Goal: Task Accomplishment & Management: Manage account settings

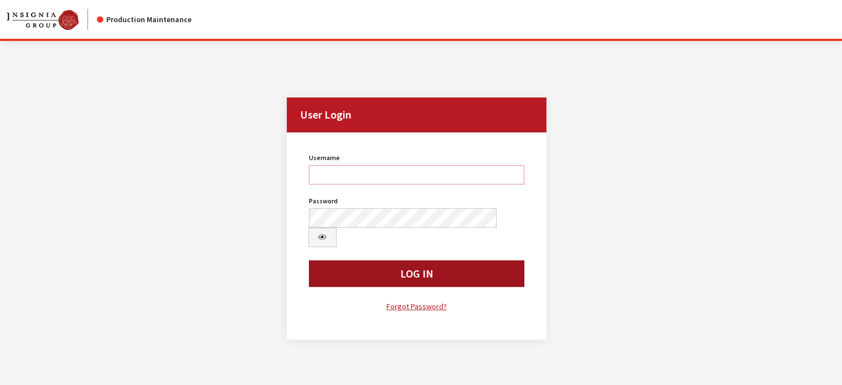
type input "kdart"
click at [323, 219] on button "Log In" at bounding box center [417, 273] width 216 height 27
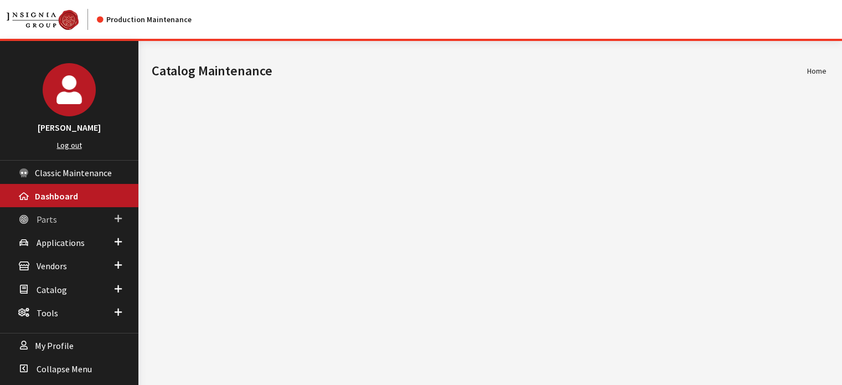
click at [60, 211] on link "Parts" at bounding box center [69, 218] width 138 height 23
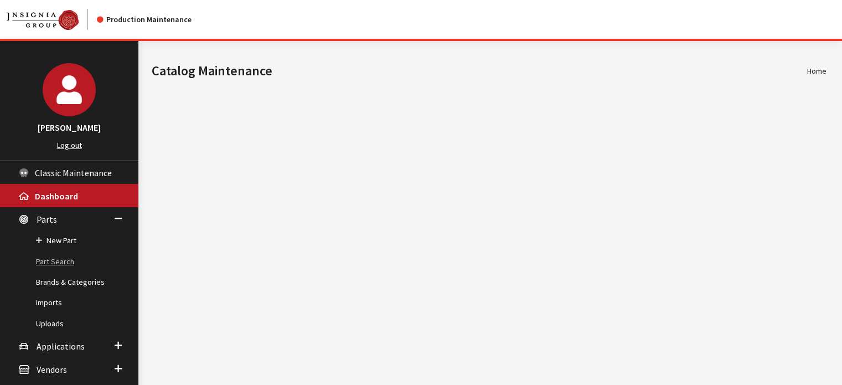
click at [63, 258] on link "Part Search" at bounding box center [69, 261] width 138 height 20
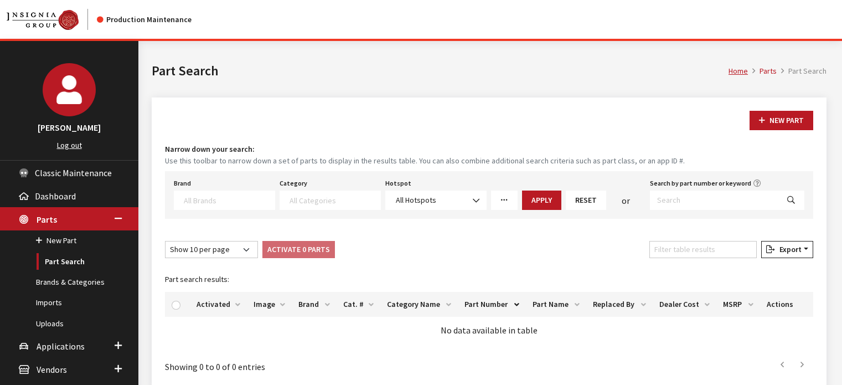
select select
click at [237, 204] on textarea "Search" at bounding box center [229, 200] width 91 height 10
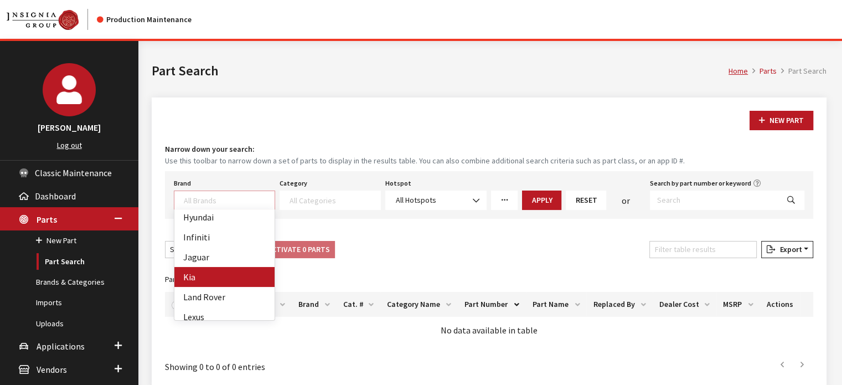
select select "58"
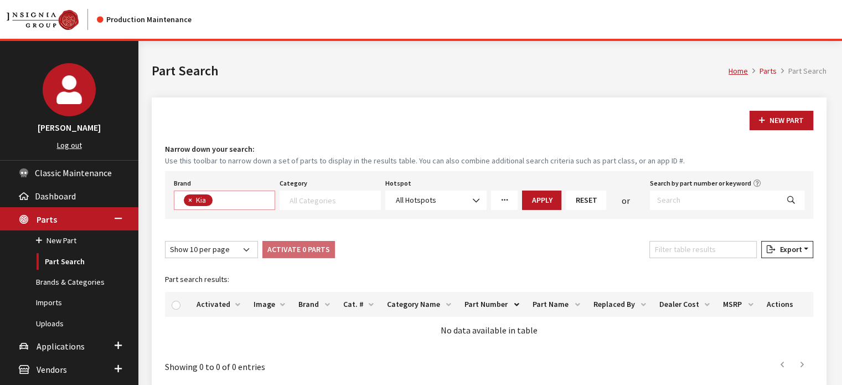
scroll to position [144, 0]
click at [349, 191] on span at bounding box center [329, 199] width 101 height 19
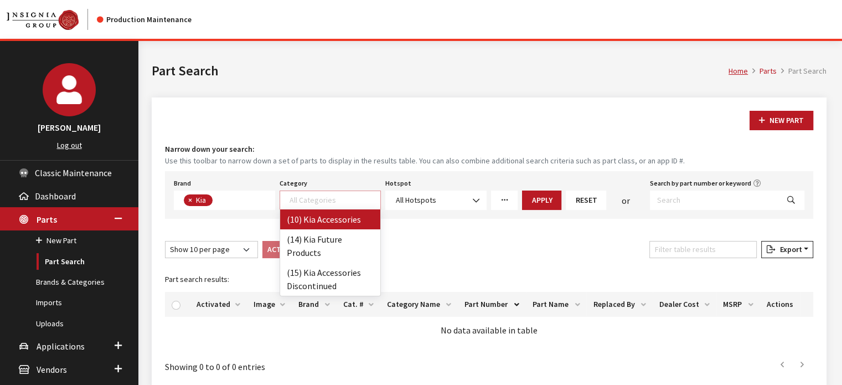
drag, startPoint x: 332, startPoint y: 222, endPoint x: 444, endPoint y: 206, distance: 113.5
select select "238"
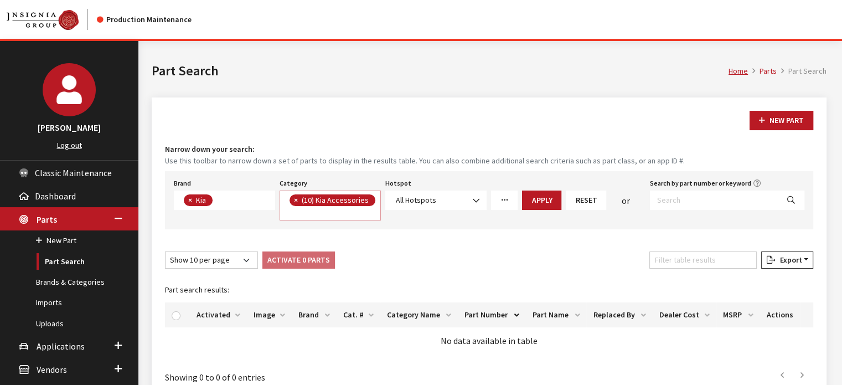
click at [503, 198] on icon "More Filters" at bounding box center [504, 200] width 8 height 8
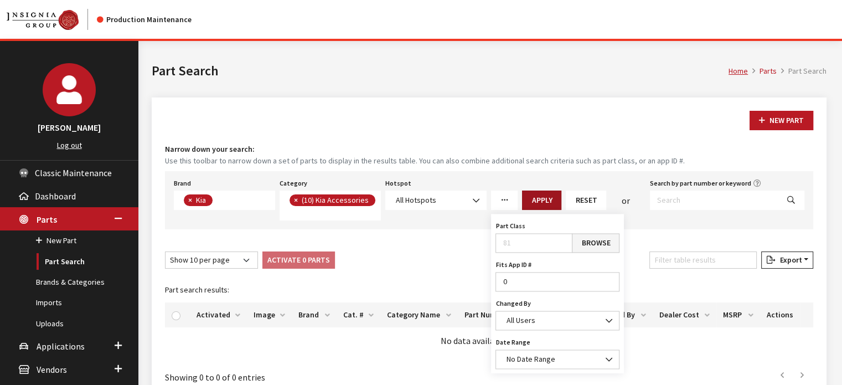
click at [534, 196] on button "Apply" at bounding box center [541, 199] width 39 height 19
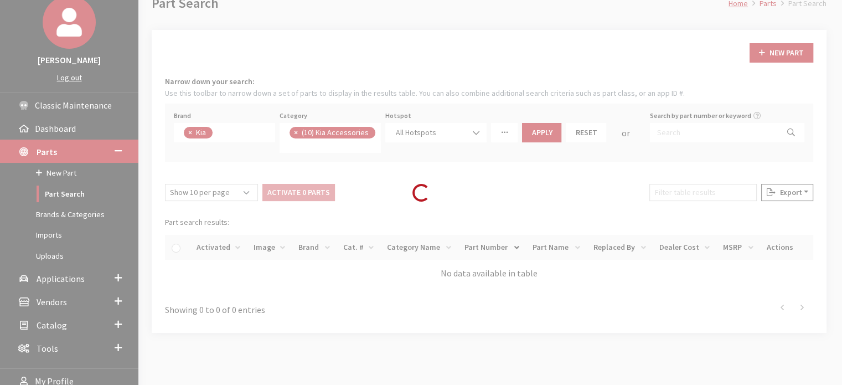
scroll to position [105, 0]
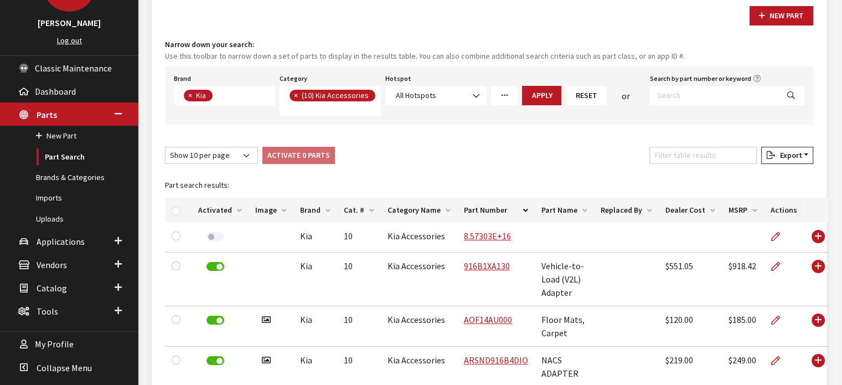
click at [205, 201] on th "Activated" at bounding box center [219, 210] width 57 height 25
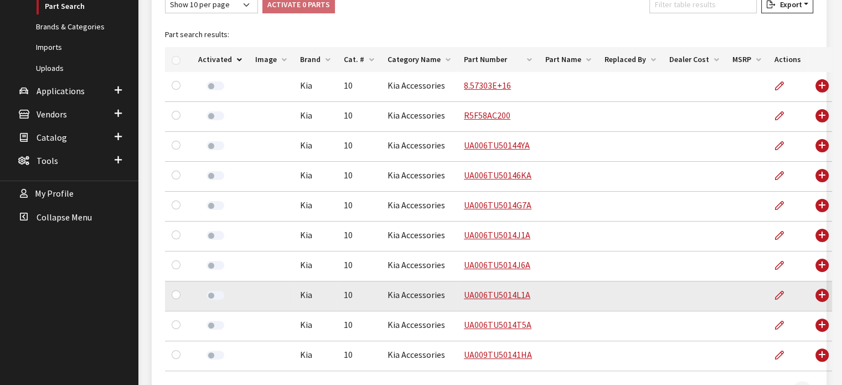
scroll to position [334, 0]
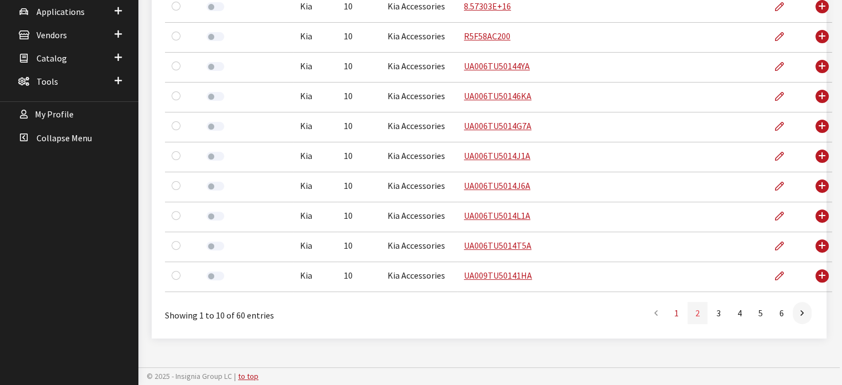
click at [700, 312] on link "2" at bounding box center [697, 313] width 20 height 22
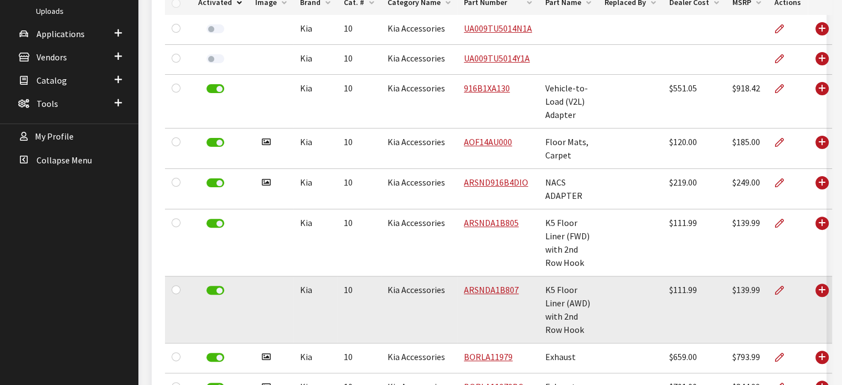
scroll to position [285, 0]
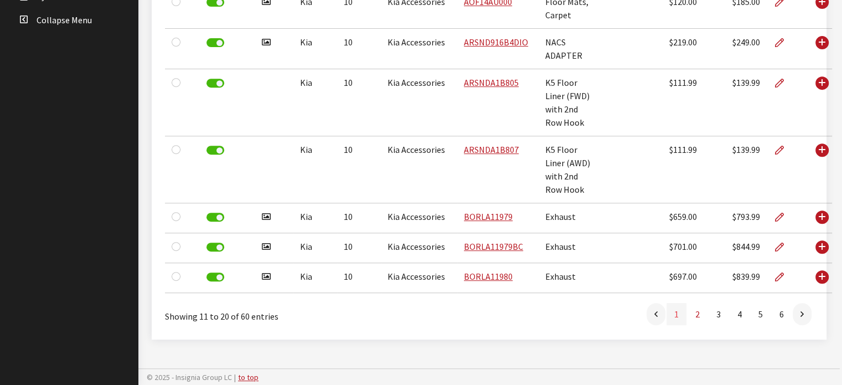
click at [679, 312] on link "1" at bounding box center [676, 314] width 20 height 22
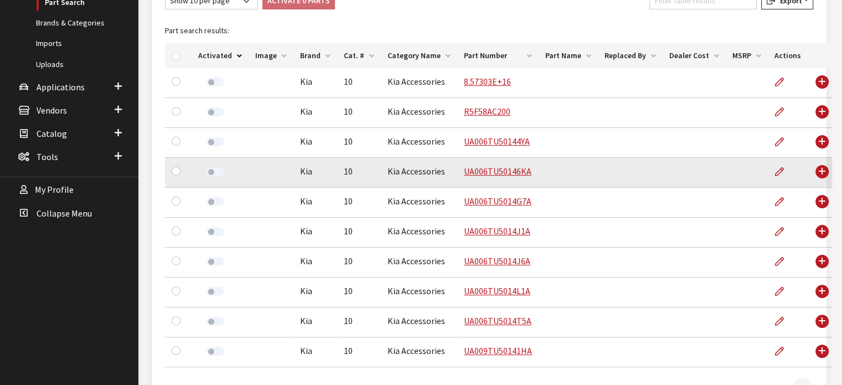
scroll to position [278, 0]
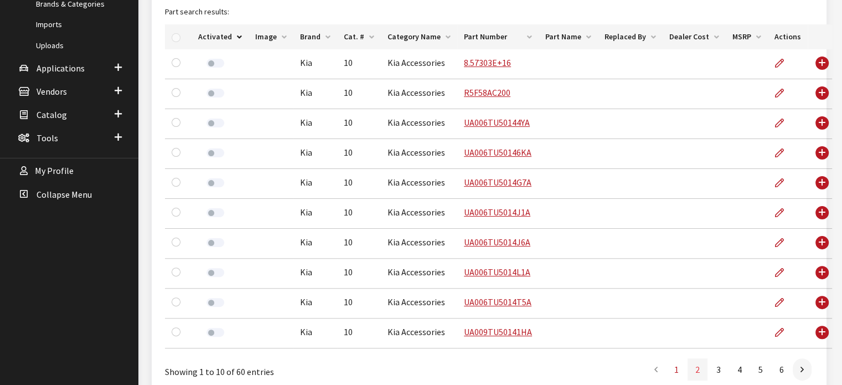
click at [698, 373] on link "2" at bounding box center [697, 369] width 20 height 22
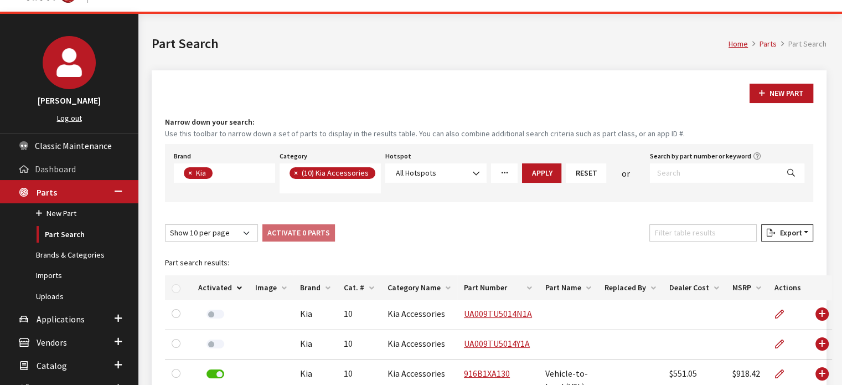
scroll to position [8, 0]
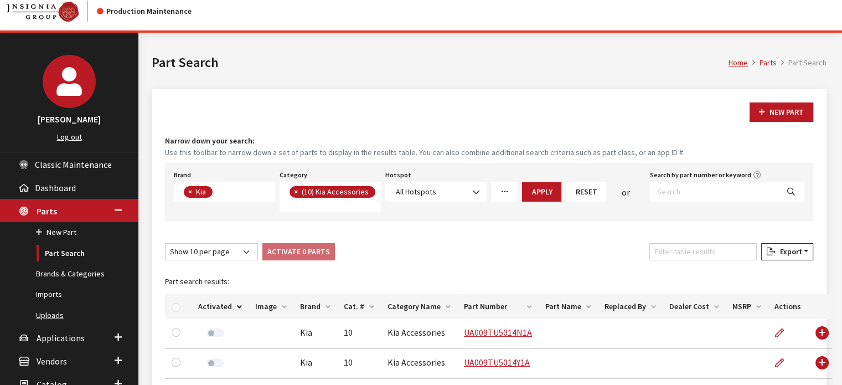
click at [59, 309] on link "Uploads" at bounding box center [69, 315] width 138 height 20
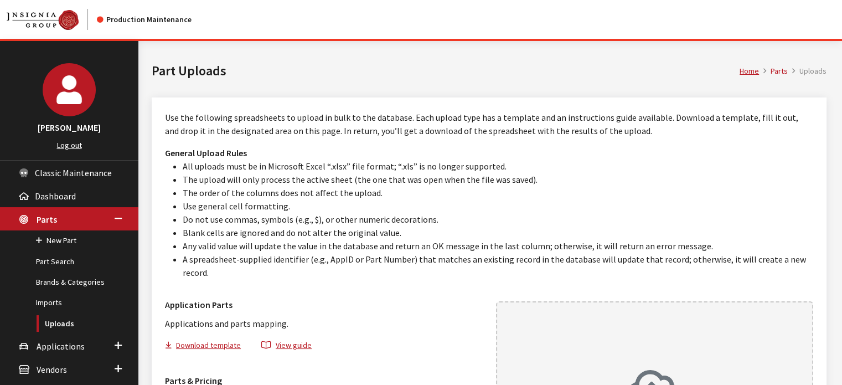
drag, startPoint x: 789, startPoint y: 206, endPoint x: 507, endPoint y: 185, distance: 281.9
click at [499, 178] on li "The upload will only process the active sheet (the one that was open when the f…" at bounding box center [498, 179] width 630 height 13
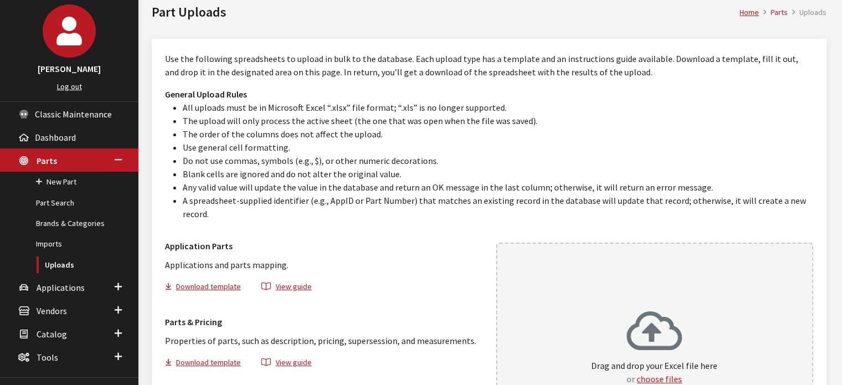
scroll to position [166, 0]
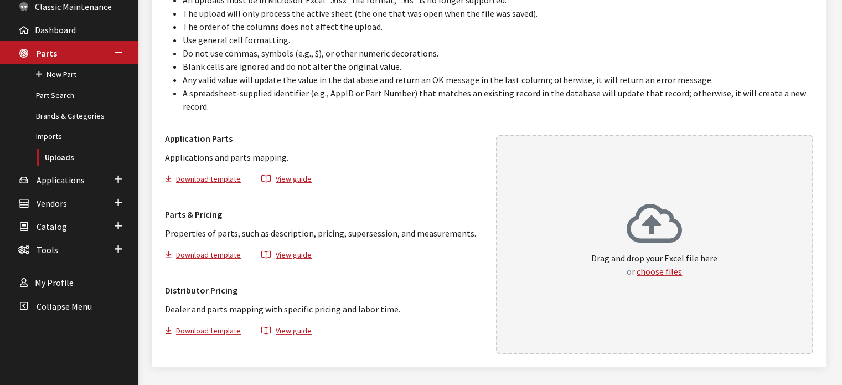
click at [600, 262] on p "Drag and drop your Excel file here or choose files" at bounding box center [654, 264] width 126 height 27
click at [398, 29] on li "The order of the columns does not affect the upload." at bounding box center [498, 26] width 630 height 13
click at [71, 112] on link "Brands & Categories" at bounding box center [69, 116] width 138 height 20
click at [73, 110] on link "Brands & Categories" at bounding box center [69, 116] width 138 height 20
click at [59, 94] on link "Part Search" at bounding box center [69, 95] width 138 height 20
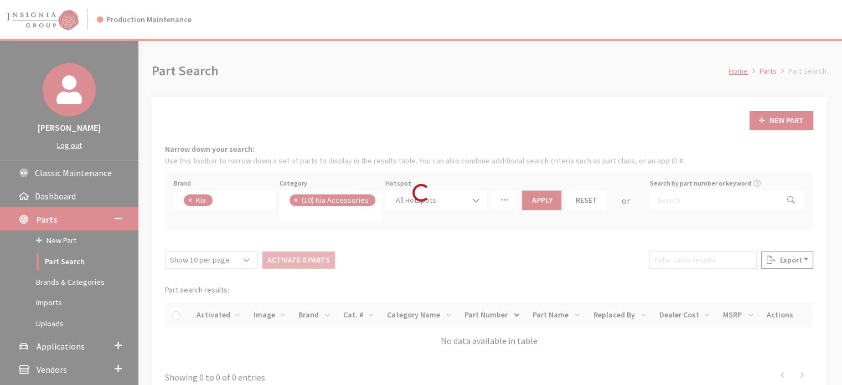
scroll to position [110, 0]
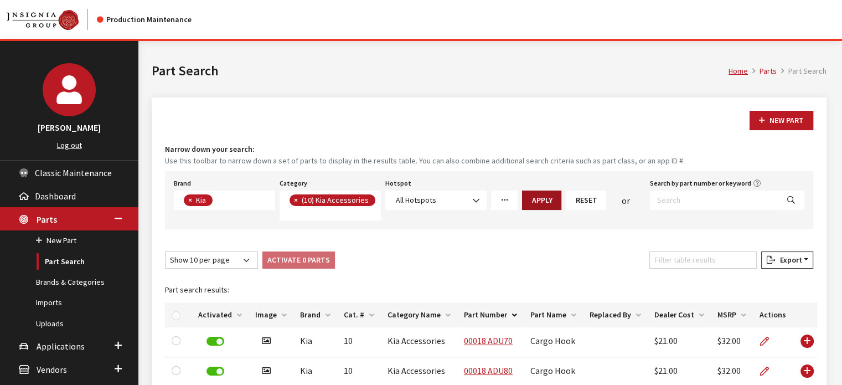
click at [547, 205] on button "Apply" at bounding box center [541, 199] width 39 height 19
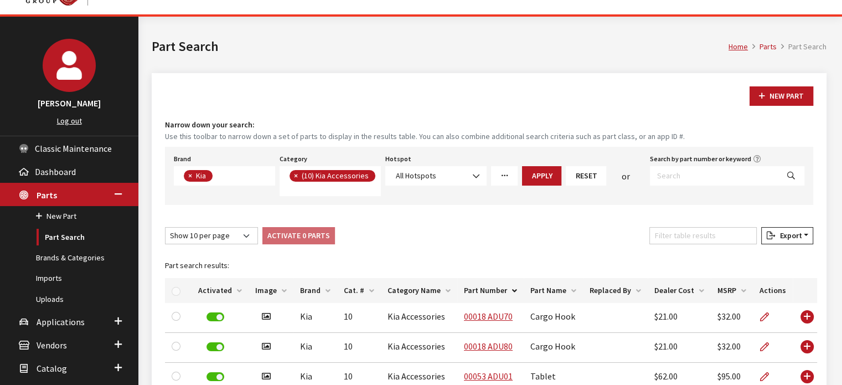
scroll to position [0, 0]
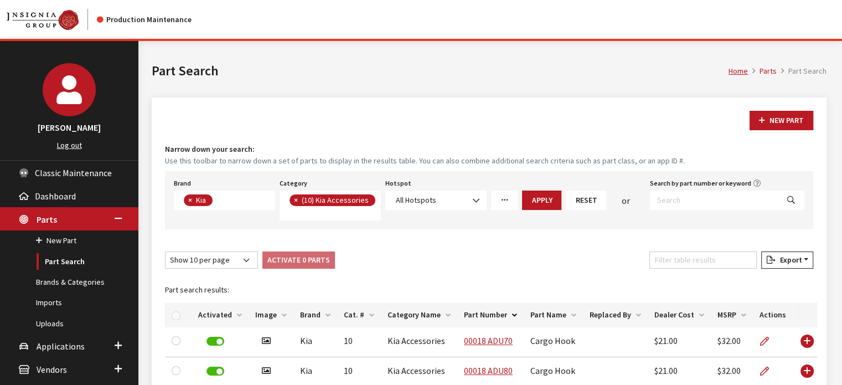
click at [262, 310] on th "Image" at bounding box center [270, 314] width 45 height 25
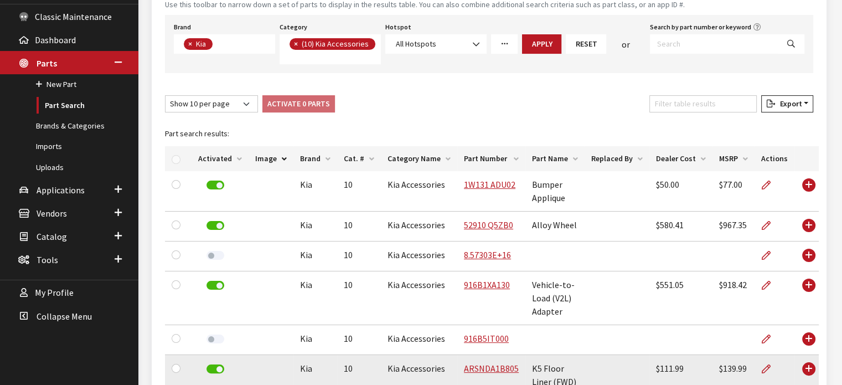
scroll to position [277, 0]
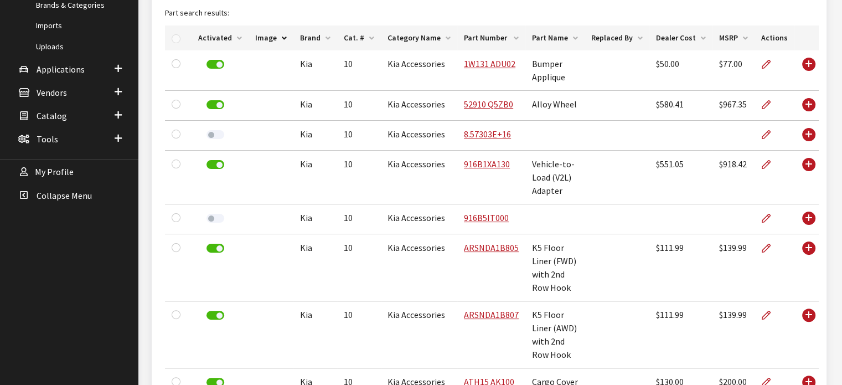
click at [227, 46] on th "Activated" at bounding box center [219, 37] width 57 height 25
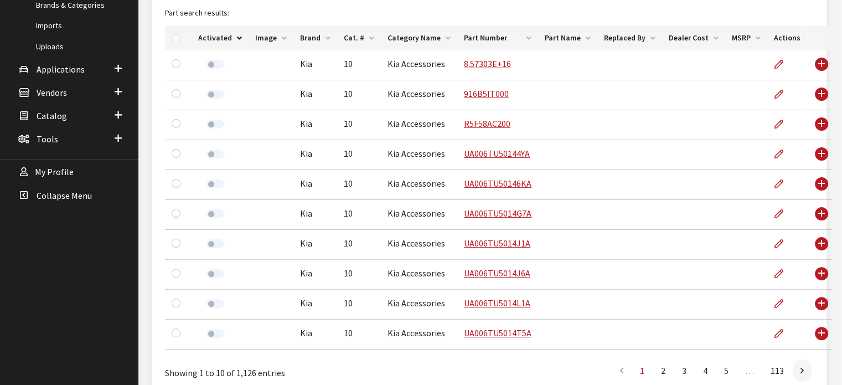
click at [225, 40] on th "Activated" at bounding box center [219, 37] width 57 height 25
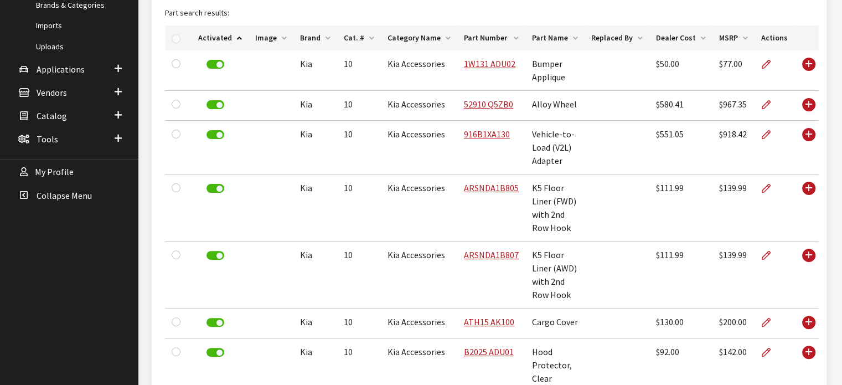
click at [225, 42] on th "Activated" at bounding box center [219, 37] width 57 height 25
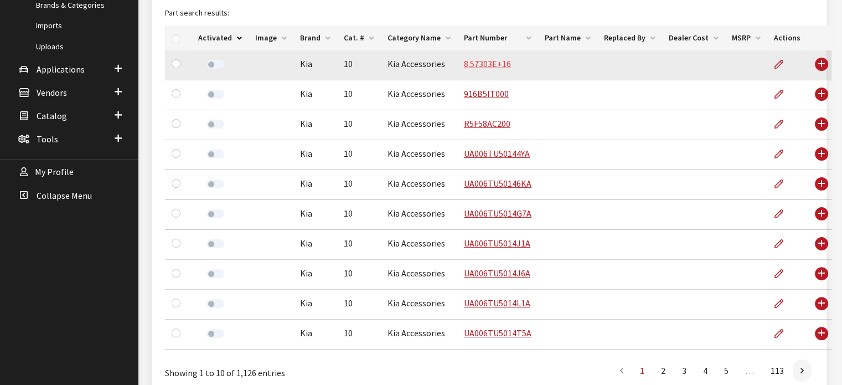
click at [496, 63] on link "8.57303E+16" at bounding box center [487, 63] width 47 height 11
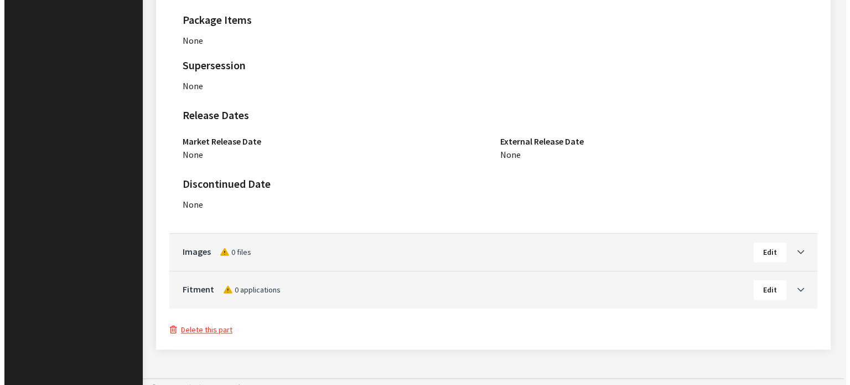
scroll to position [696, 0]
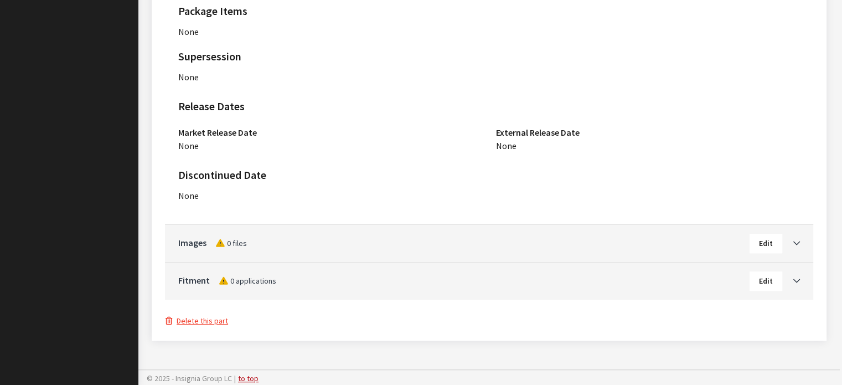
click at [211, 322] on button "Delete this part" at bounding box center [197, 320] width 64 height 13
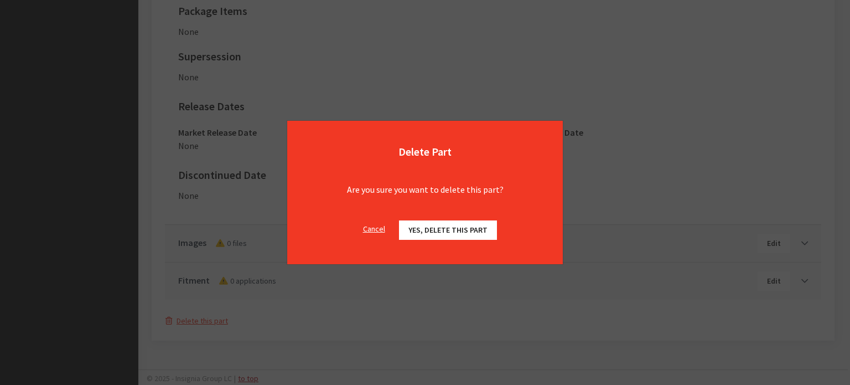
click at [437, 214] on div "Cancel Yes, delete this part OK" at bounding box center [425, 235] width 276 height 57
click at [436, 232] on span "Yes, delete this part" at bounding box center [447, 230] width 79 height 10
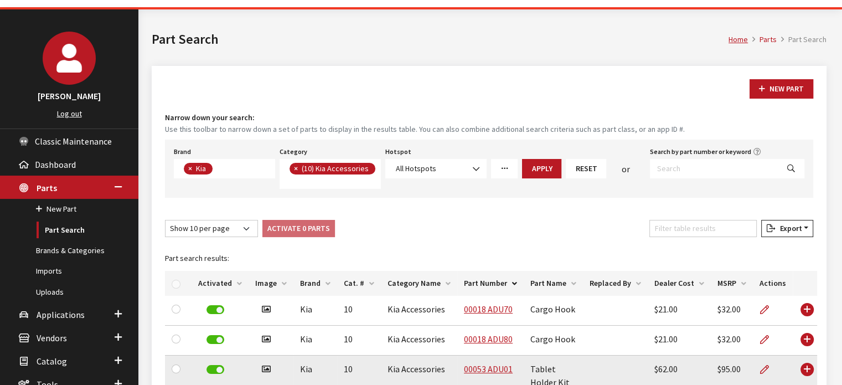
scroll to position [166, 0]
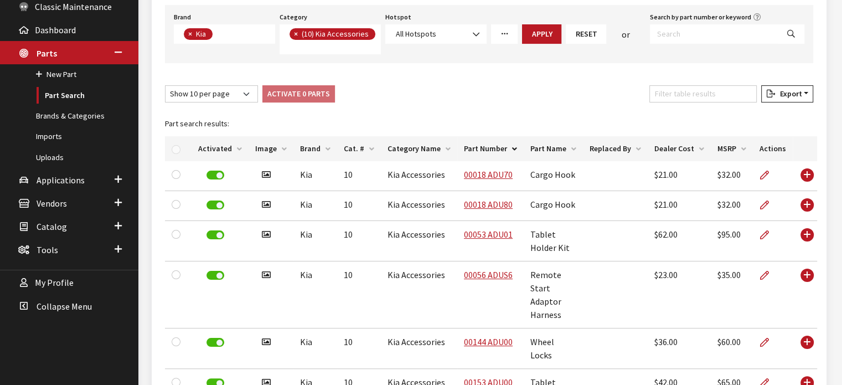
click at [217, 151] on th "Activated" at bounding box center [219, 148] width 57 height 25
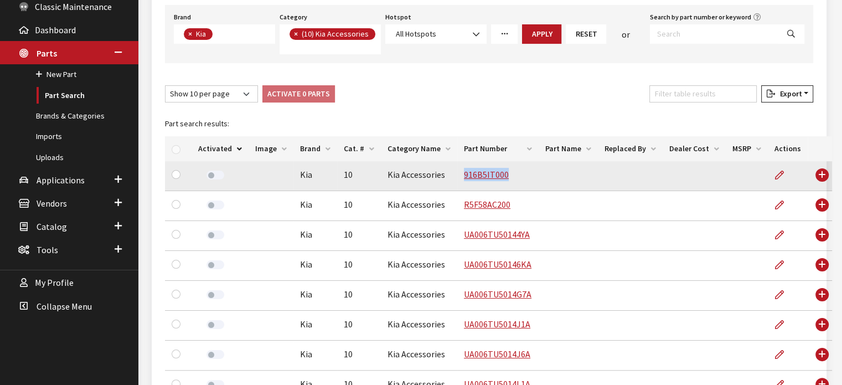
drag, startPoint x: 505, startPoint y: 172, endPoint x: 447, endPoint y: 187, distance: 60.0
click at [447, 187] on tr "Kia 10 Kia Accessories 916B5IT000 None" at bounding box center [498, 176] width 667 height 30
copy tr "916B5IT000"
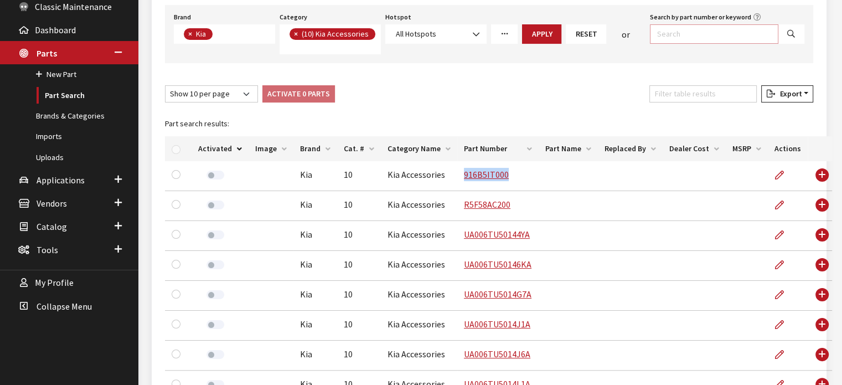
drag, startPoint x: 665, startPoint y: 24, endPoint x: 671, endPoint y: 30, distance: 8.6
click at [665, 24] on input "Search by part number or keyword" at bounding box center [714, 33] width 128 height 19
type input "c"
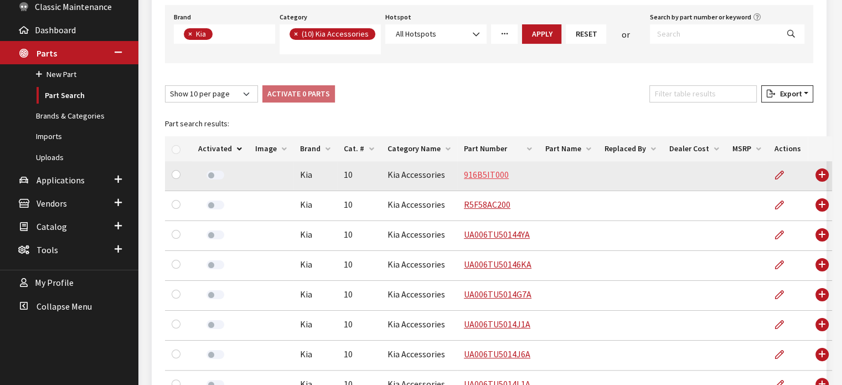
drag, startPoint x: 491, startPoint y: 168, endPoint x: 488, endPoint y: 173, distance: 6.5
click at [491, 169] on link "916B5IT000" at bounding box center [486, 174] width 45 height 11
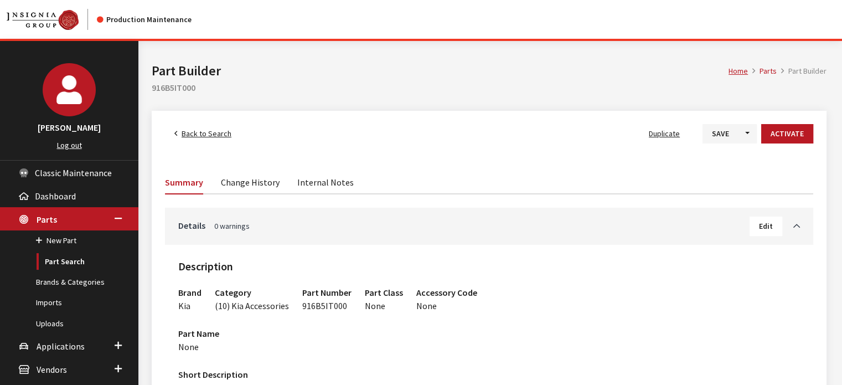
click at [768, 227] on span "Edit" at bounding box center [766, 226] width 14 height 10
click at [763, 234] on div "Details 0 warnings Edit" at bounding box center [489, 226] width 648 height 37
click at [763, 230] on span "Edit" at bounding box center [766, 226] width 14 height 10
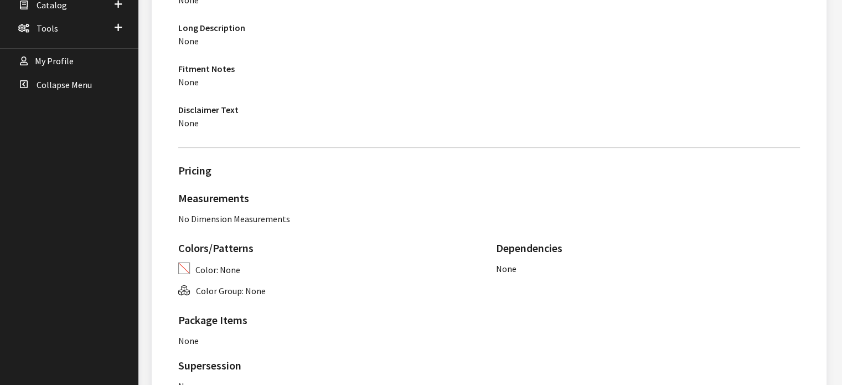
scroll to position [384, 0]
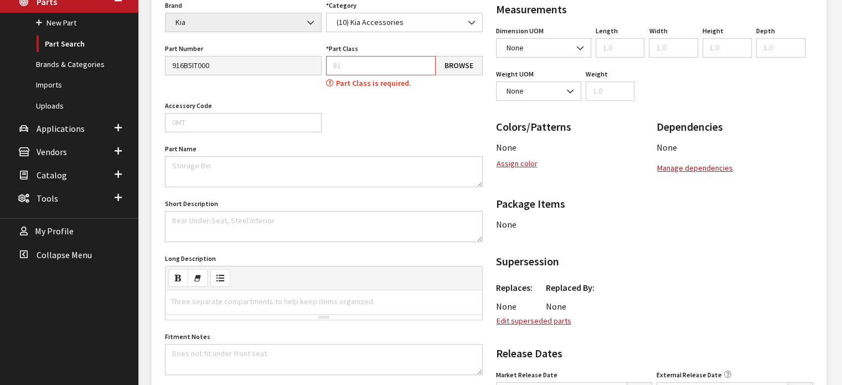
scroll to position [150, 0]
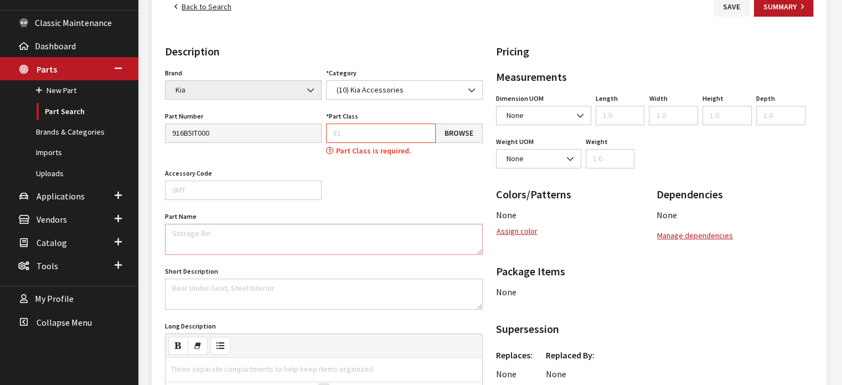
click at [209, 241] on textarea "Part Name" at bounding box center [324, 239] width 318 height 31
paste textarea "Electric Vehicle (EV) AC Adapter"
type textarea "Electric Vehicle (EV) AC Adapter"
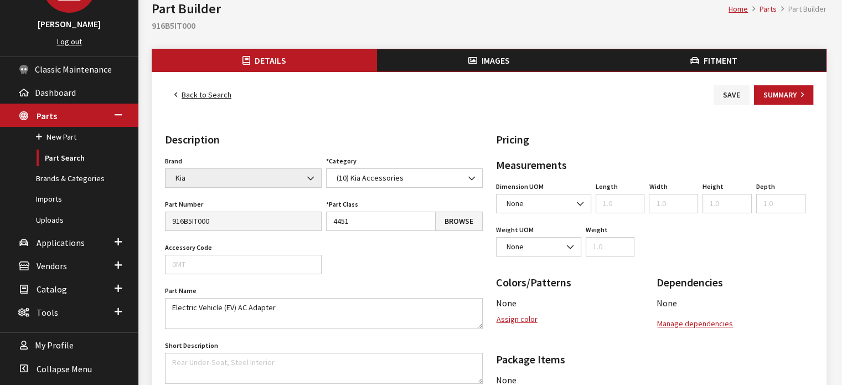
scroll to position [111, 0]
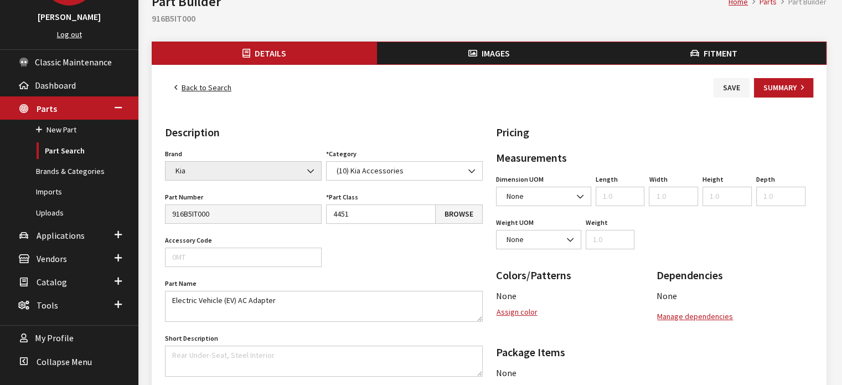
click at [204, 82] on link "Back to Search" at bounding box center [203, 87] width 76 height 19
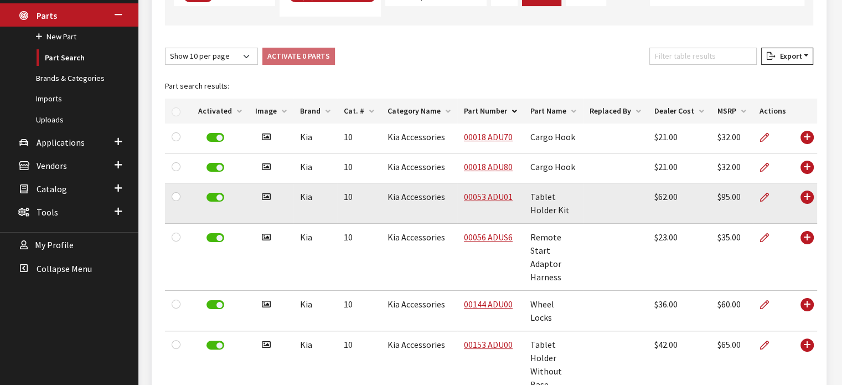
scroll to position [271, 0]
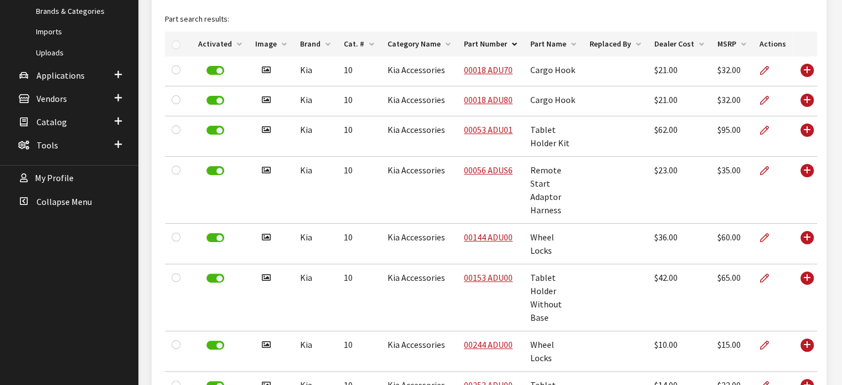
click at [218, 35] on th "Activated" at bounding box center [219, 44] width 57 height 25
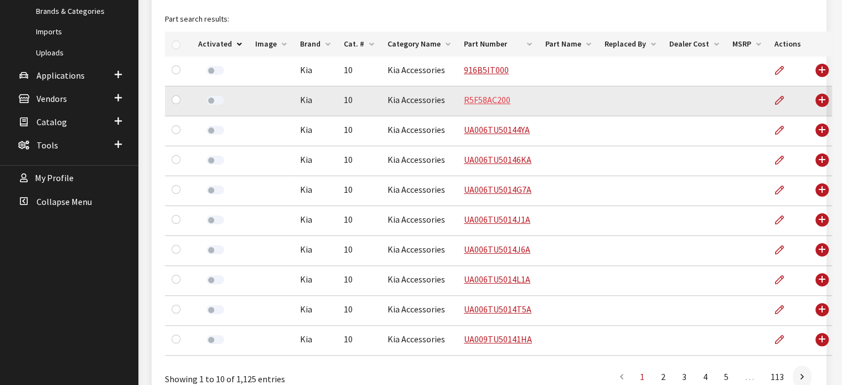
click at [498, 97] on link "R5F58AC200" at bounding box center [487, 99] width 46 height 11
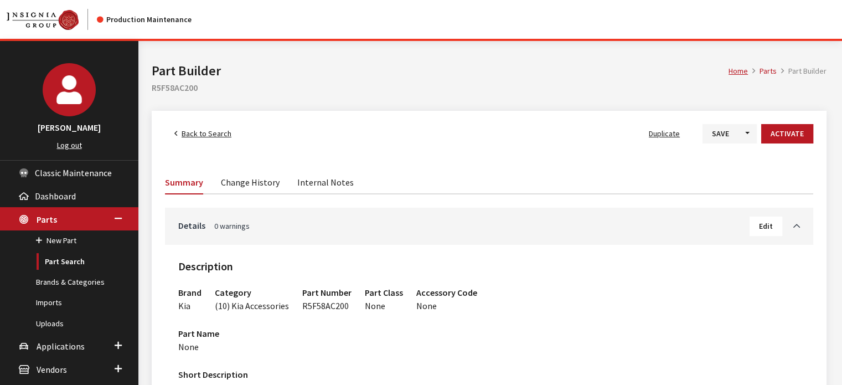
click at [197, 138] on span "Back to Search" at bounding box center [207, 133] width 50 height 10
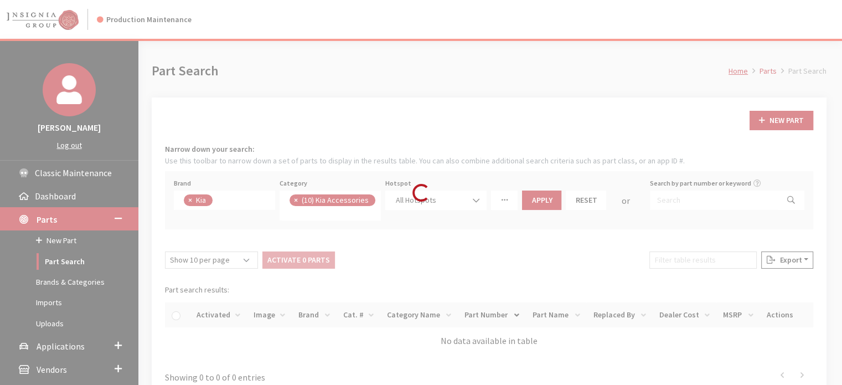
scroll to position [110, 0]
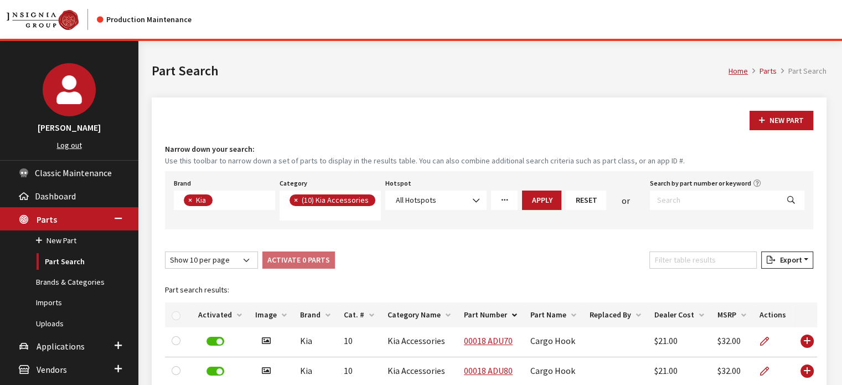
click at [693, 185] on label "Search by part number or keyword" at bounding box center [700, 183] width 101 height 10
click at [693, 190] on input "Search by part number or keyword" at bounding box center [714, 199] width 128 height 19
click at [695, 211] on div "Search by part number or keyword" at bounding box center [727, 197] width 159 height 45
click at [695, 200] on input "Search by part number or keyword" at bounding box center [714, 199] width 128 height 19
paste input "916B5IT000"
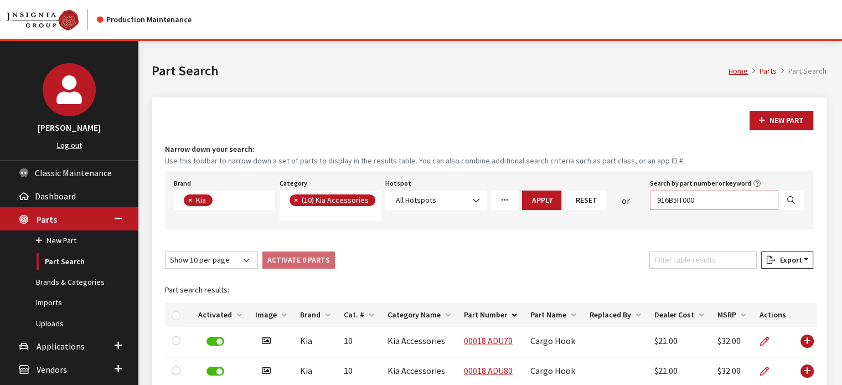
type input "916B5IT000"
select select
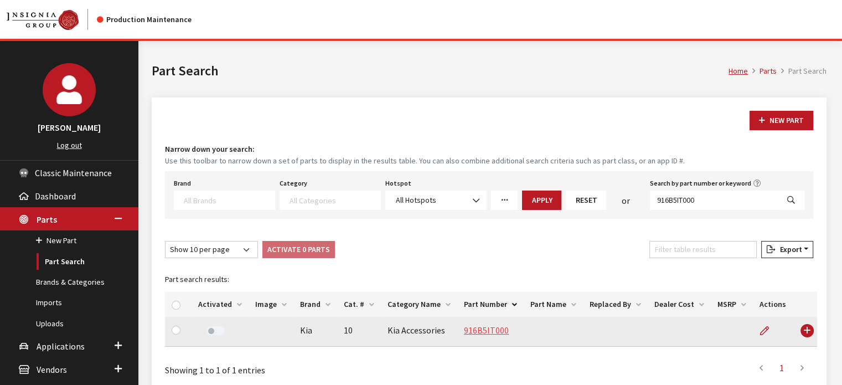
click at [478, 329] on link "916B5IT000" at bounding box center [486, 329] width 45 height 11
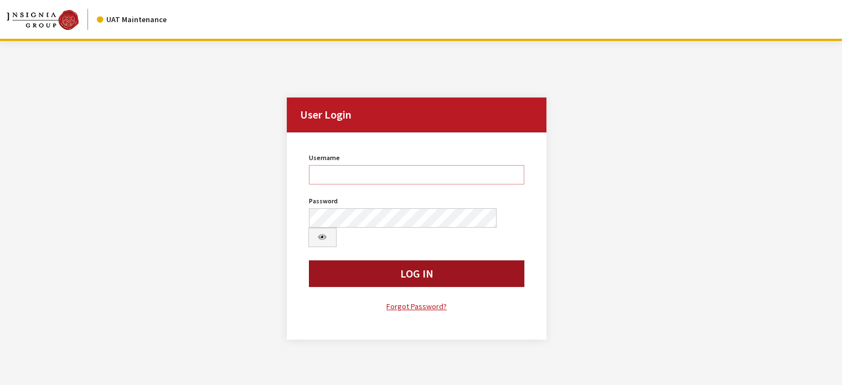
type input "kdart"
click at [385, 260] on button "Log In" at bounding box center [417, 273] width 216 height 27
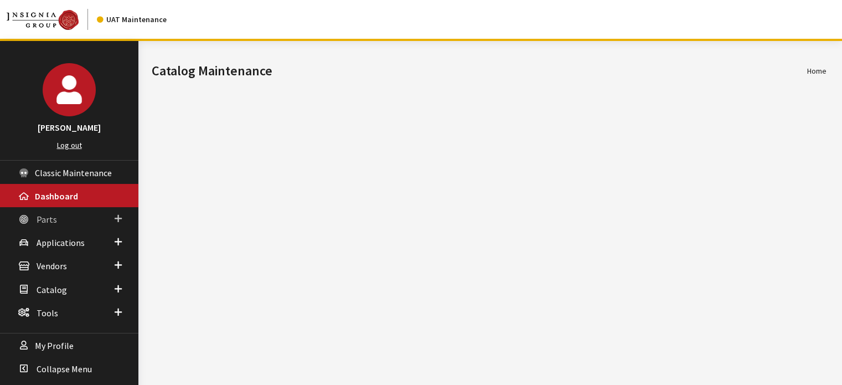
click at [116, 209] on link "Parts" at bounding box center [69, 218] width 138 height 23
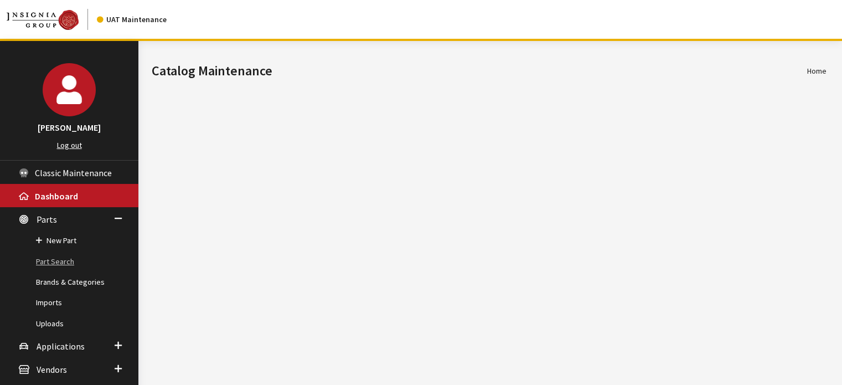
click at [68, 266] on link "Part Search" at bounding box center [69, 261] width 138 height 20
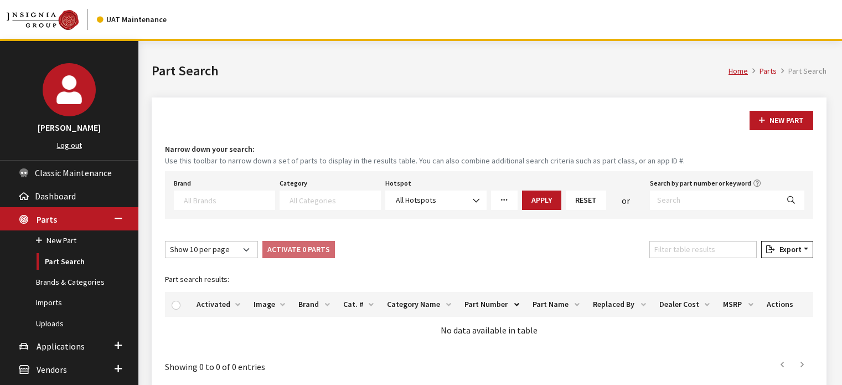
select select
click at [683, 194] on input "Search by part number or keyword" at bounding box center [714, 199] width 128 height 19
paste input "The adapter is a useful tool for replenishing your vehicle battery at charging …"
type input "The adapter is a useful tool for replenishing your vehicle battery at charging …"
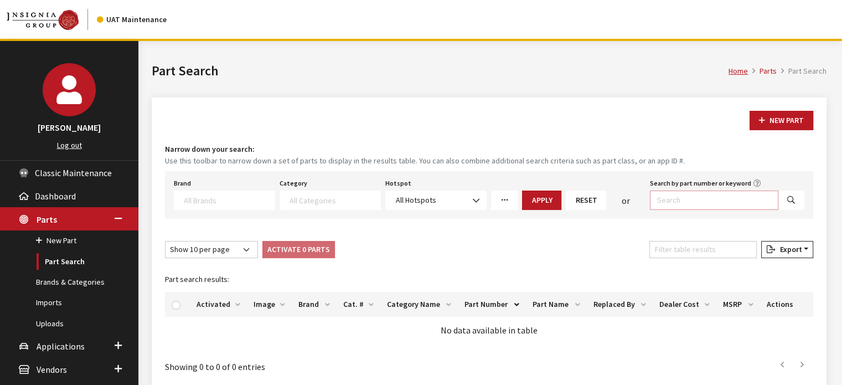
click at [691, 198] on input "Search by part number or keyword" at bounding box center [714, 199] width 128 height 19
paste input "916B5IT000"
type input "916B5IT000"
select select
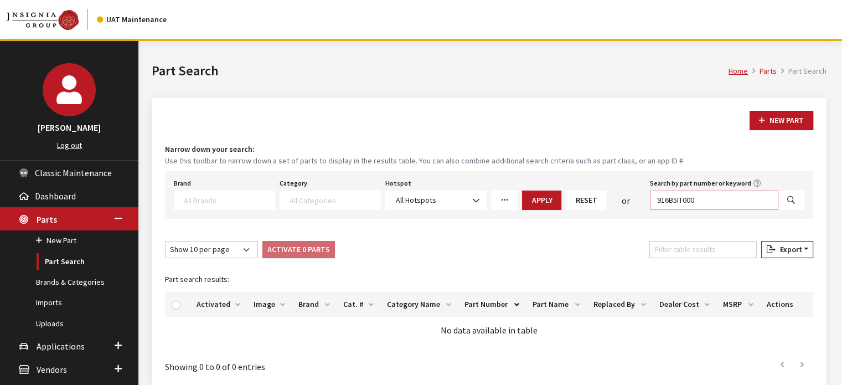
click at [705, 192] on input "916B5IT000" at bounding box center [714, 199] width 128 height 19
click at [705, 193] on input "916B5IT000" at bounding box center [714, 199] width 128 height 19
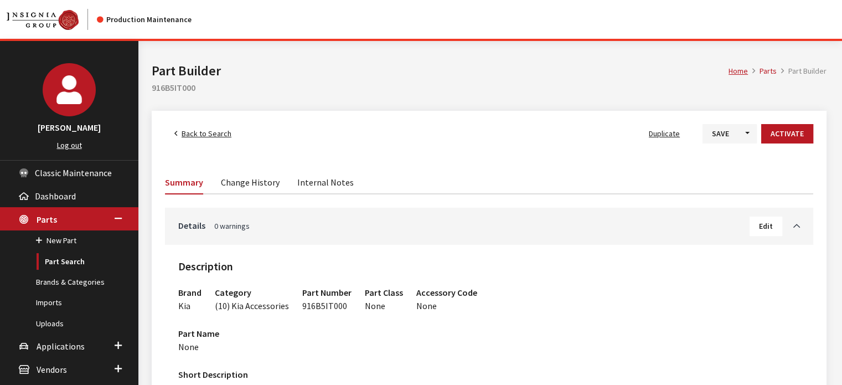
click at [217, 143] on link "Back to Search" at bounding box center [203, 133] width 76 height 19
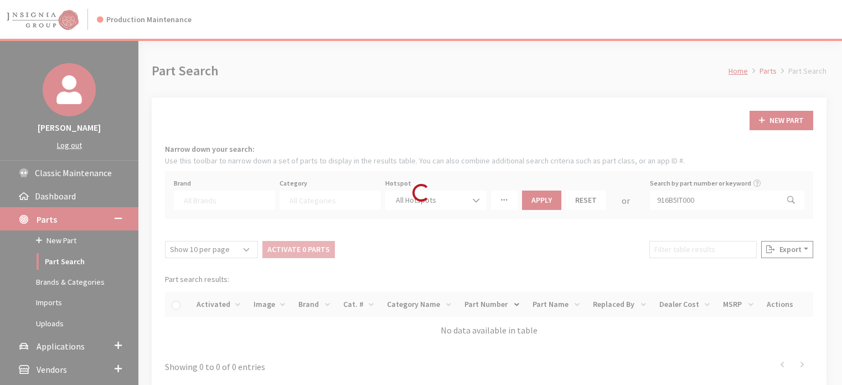
select select
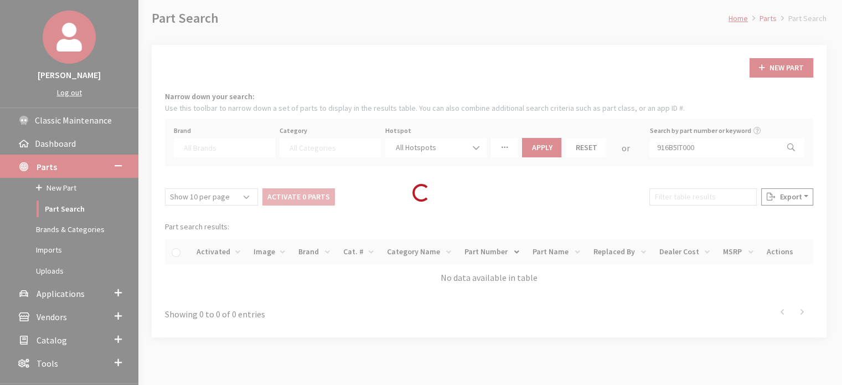
scroll to position [105, 0]
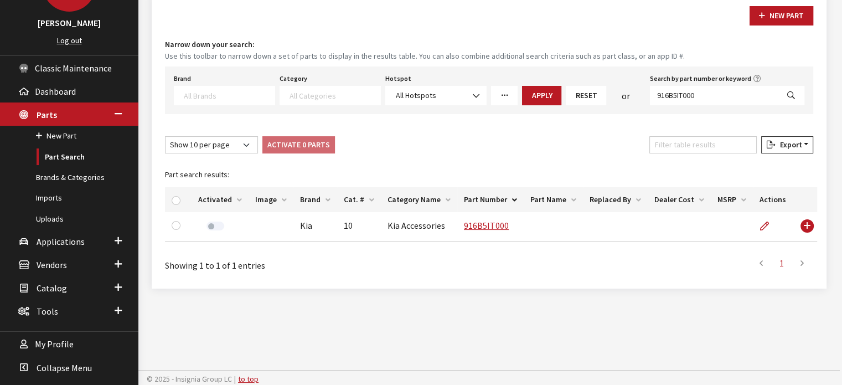
click at [213, 196] on th "Activated" at bounding box center [219, 199] width 57 height 25
drag, startPoint x: 625, startPoint y: 108, endPoint x: 719, endPoint y: 86, distance: 96.7
click at [625, 108] on div "Brand Acura Alfa Romeo Audi BMW DoubleTake Ford Ford Racing GM GST Honda Hyunda…" at bounding box center [489, 90] width 648 height 48
click at [716, 86] on input "916B5IT000" at bounding box center [714, 95] width 128 height 19
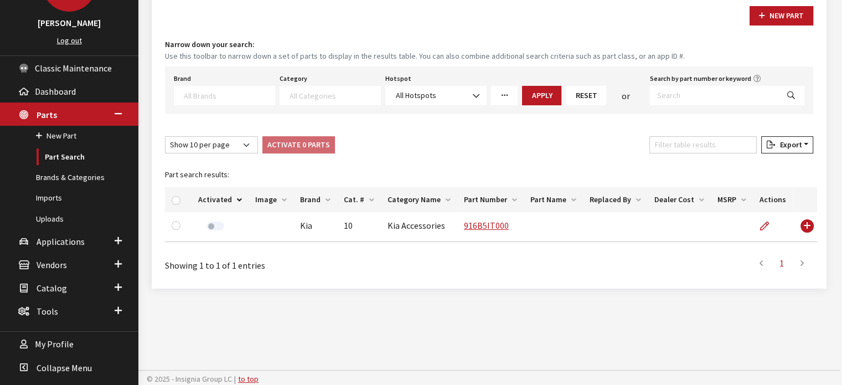
click at [789, 90] on button "Search" at bounding box center [791, 95] width 27 height 19
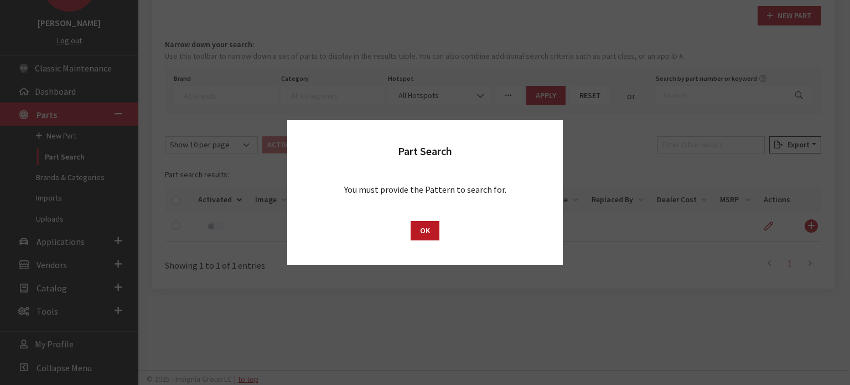
click at [414, 220] on div "OK" at bounding box center [425, 236] width 276 height 58
click at [414, 227] on button "OK" at bounding box center [425, 230] width 29 height 19
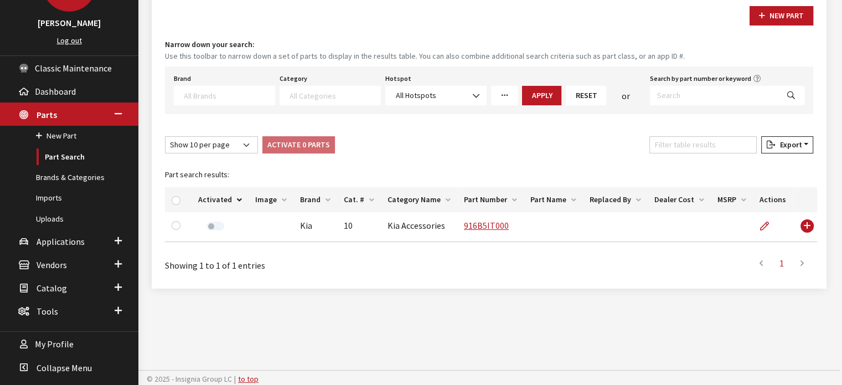
click at [226, 87] on span at bounding box center [224, 95] width 101 height 19
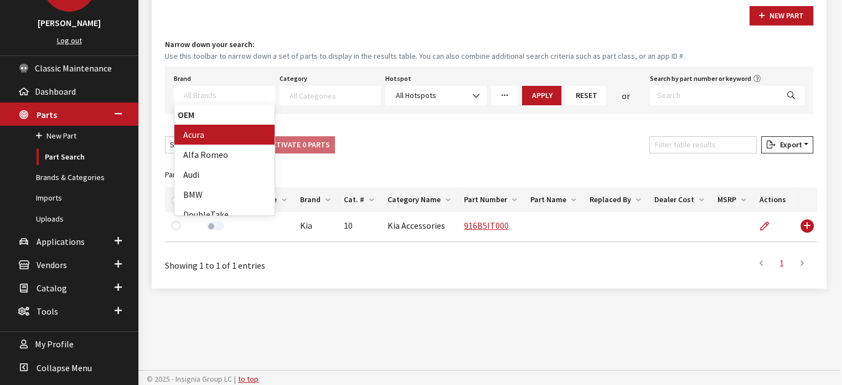
select select "8"
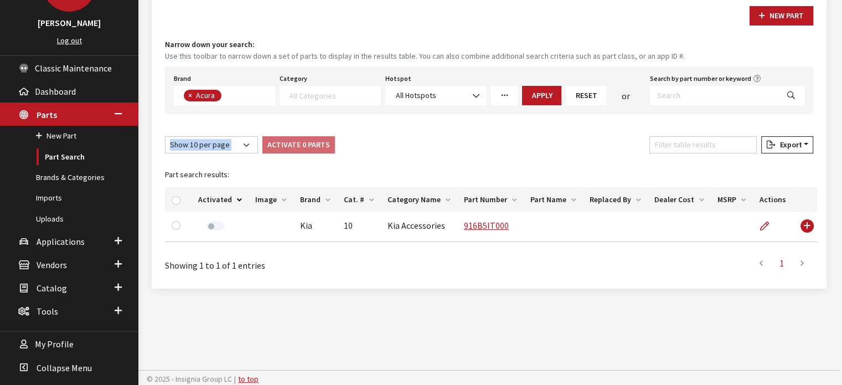
click at [211, 130] on div "New Part Narrow down your search: Use this toolbar to narrow down a set of part…" at bounding box center [489, 141] width 675 height 296
drag, startPoint x: 199, startPoint y: 95, endPoint x: 193, endPoint y: 95, distance: 5.6
click at [199, 95] on span "Acura" at bounding box center [206, 95] width 23 height 10
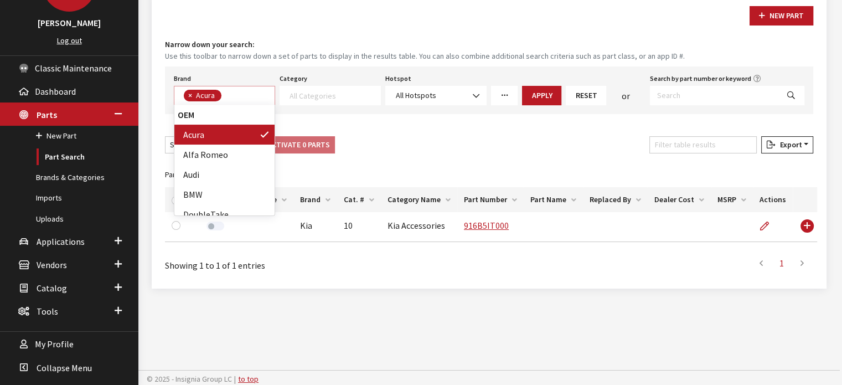
click at [190, 95] on span "×" at bounding box center [190, 95] width 4 height 10
select select
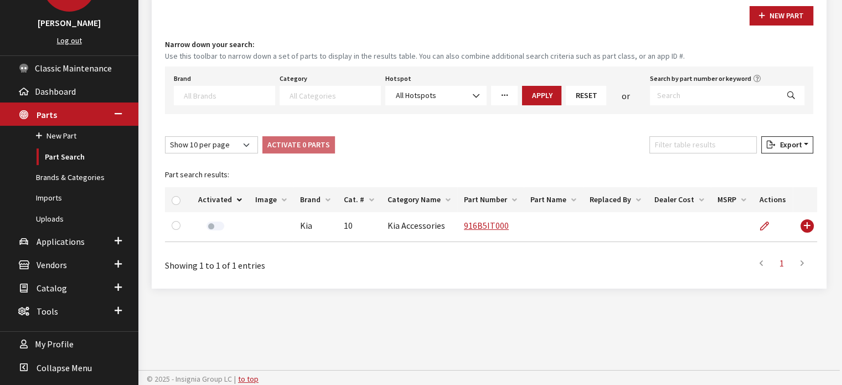
click at [190, 97] on textarea "Search" at bounding box center [229, 95] width 91 height 10
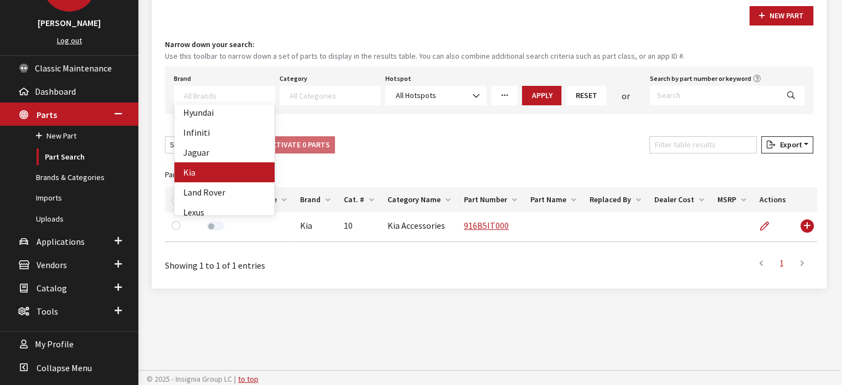
select select "58"
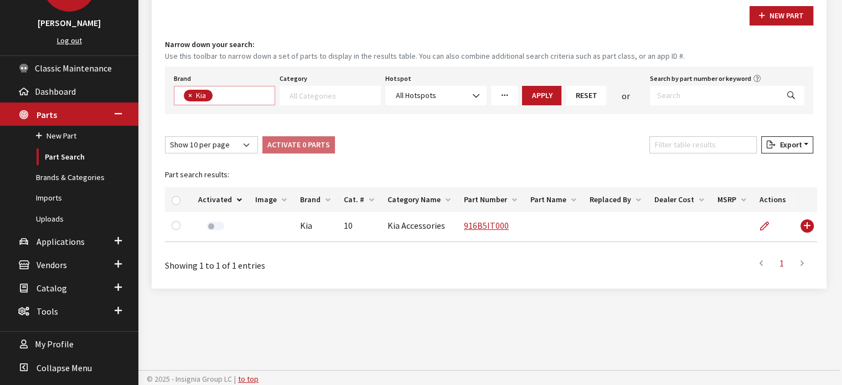
scroll to position [1, 0]
click at [340, 86] on span at bounding box center [329, 95] width 101 height 19
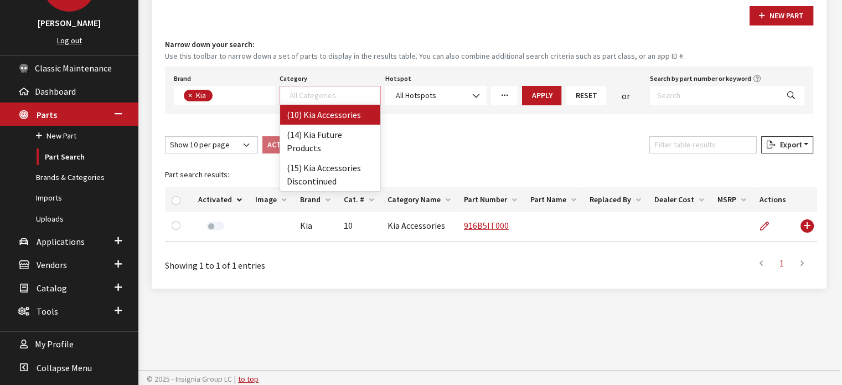
select select "238"
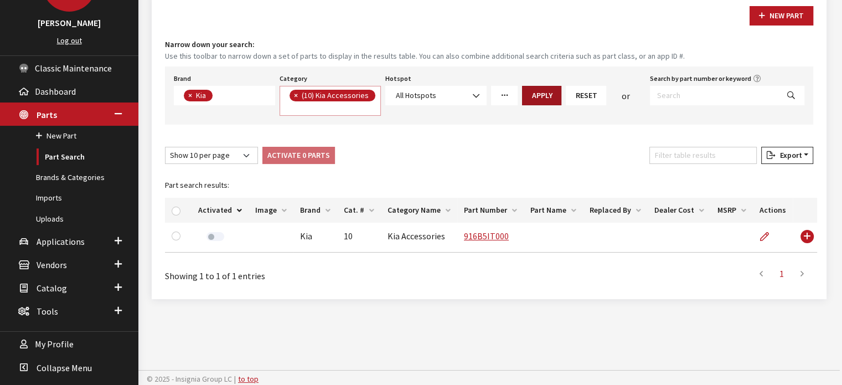
click at [546, 97] on button "Apply" at bounding box center [541, 95] width 39 height 19
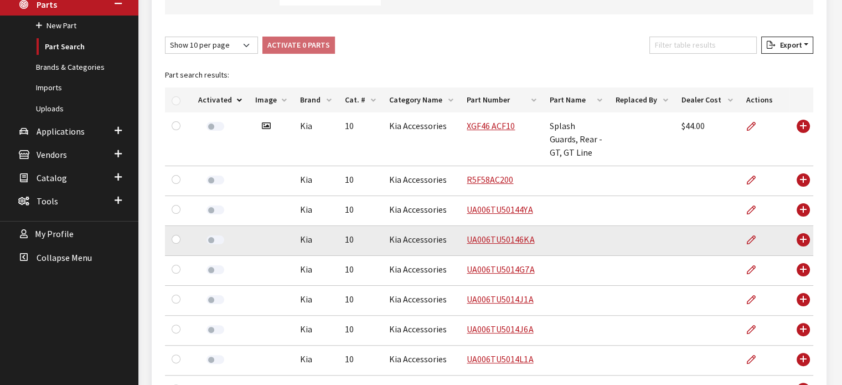
scroll to position [215, 0]
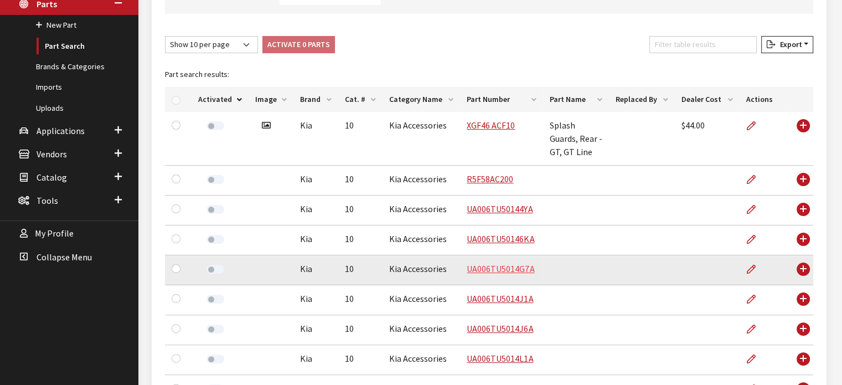
click at [490, 271] on link "UA006TU5014G7A" at bounding box center [501, 268] width 68 height 11
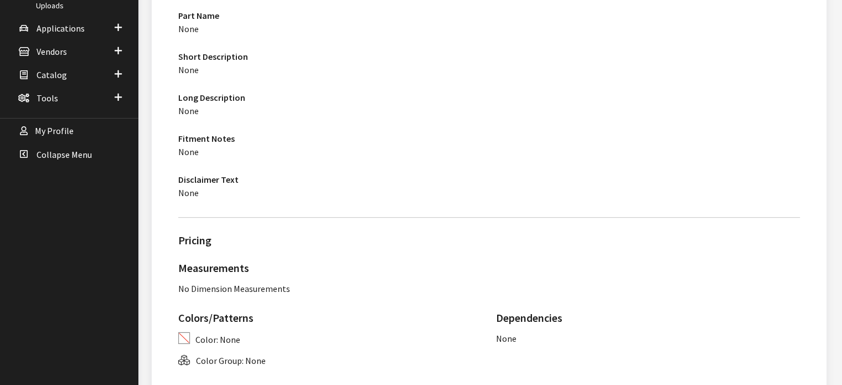
scroll to position [111, 0]
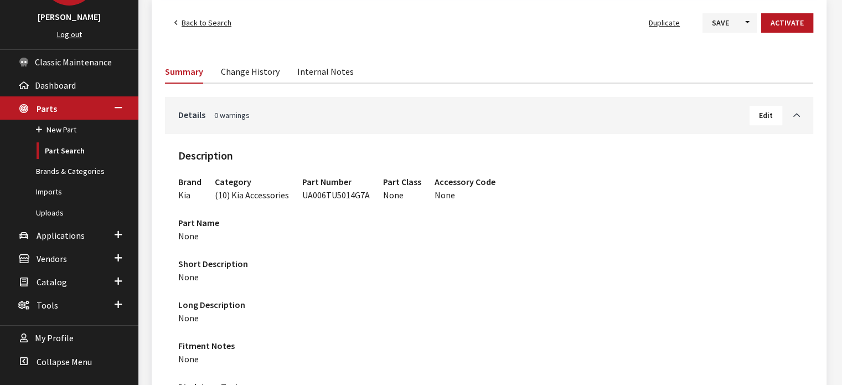
click at [198, 20] on span "Back to Search" at bounding box center [207, 23] width 50 height 10
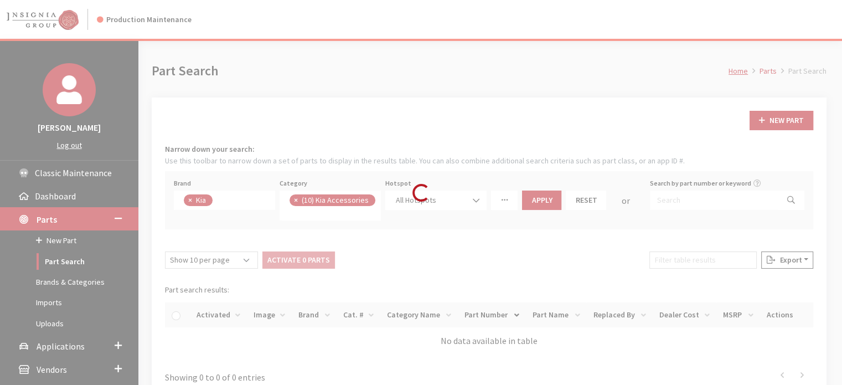
scroll to position [110, 0]
click at [295, 202] on span "×" at bounding box center [296, 200] width 4 height 10
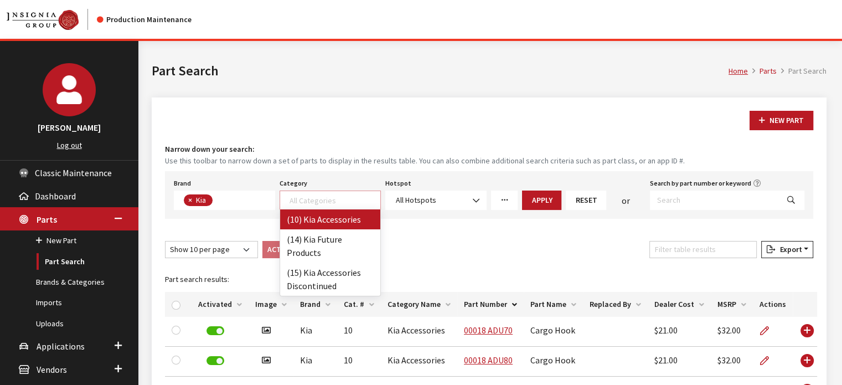
select select
drag, startPoint x: 197, startPoint y: 203, endPoint x: 191, endPoint y: 201, distance: 6.0
click at [195, 203] on span "Kia" at bounding box center [202, 200] width 14 height 10
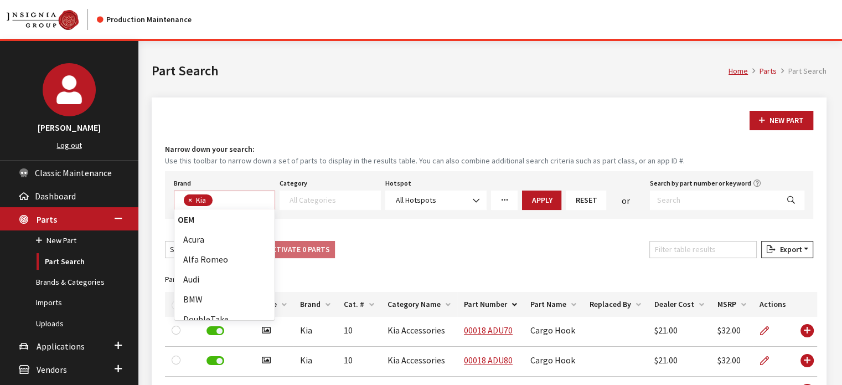
scroll to position [239, 0]
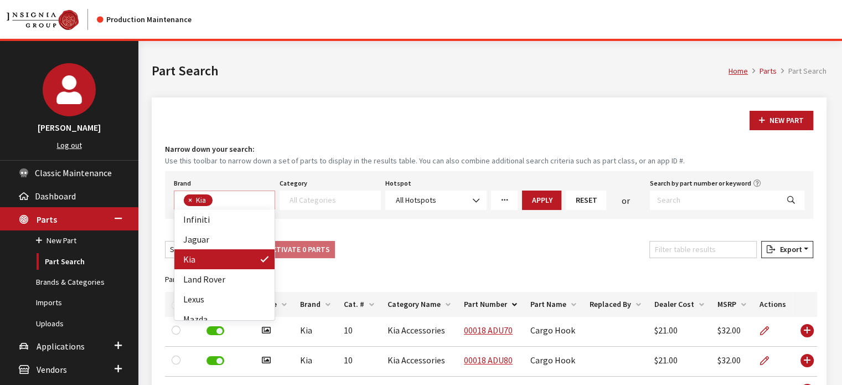
click at [191, 201] on span "×" at bounding box center [190, 200] width 4 height 10
select select
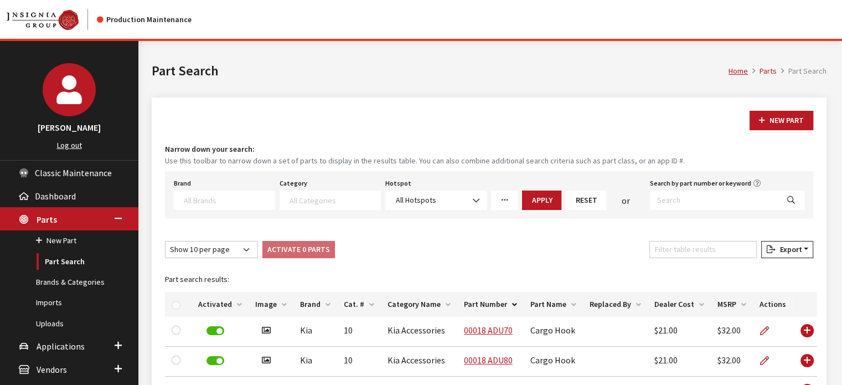
scroll to position [123, 0]
click at [202, 199] on textarea "Search" at bounding box center [229, 200] width 91 height 10
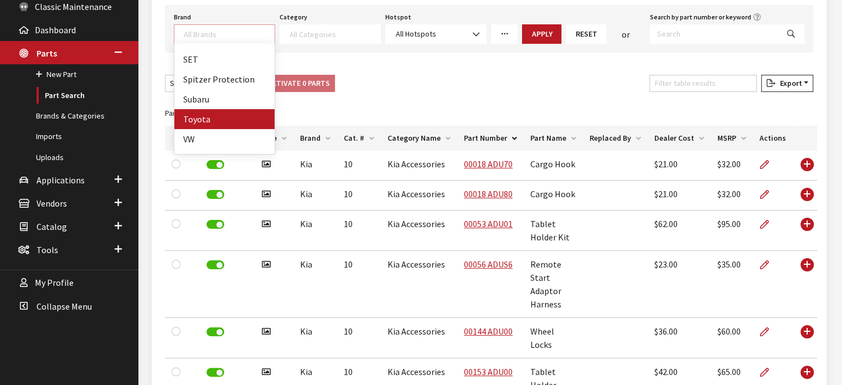
scroll to position [498, 0]
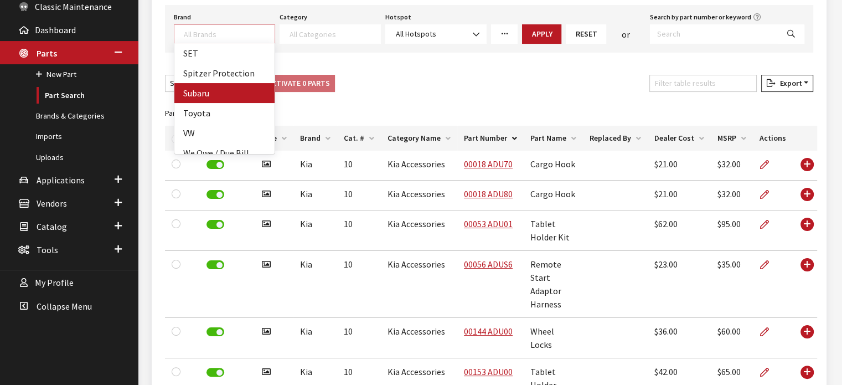
select select "25"
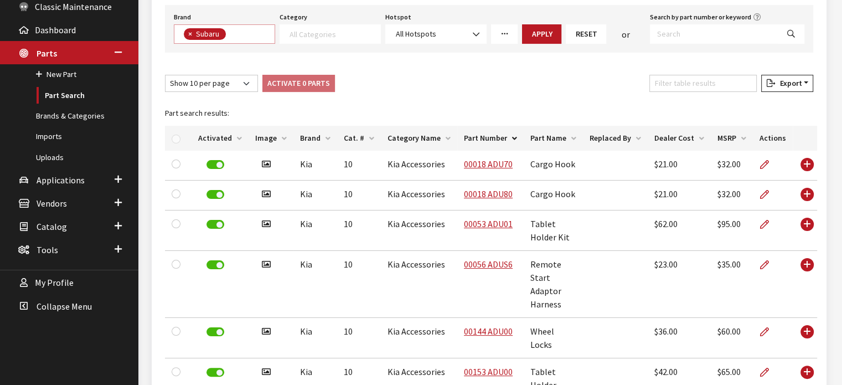
scroll to position [278, 0]
click at [350, 16] on div "Category (10) Subaru OE Accessories (14) Subaru Future Products (15) Subaru Dis…" at bounding box center [330, 26] width 106 height 34
click at [329, 34] on textarea "Search" at bounding box center [334, 34] width 91 height 10
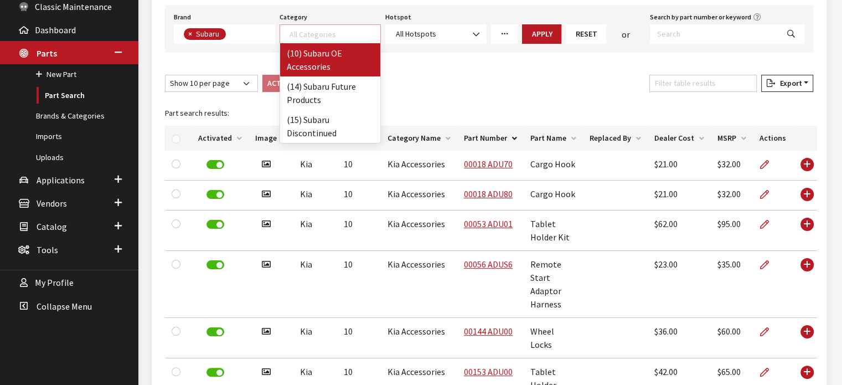
select select "150"
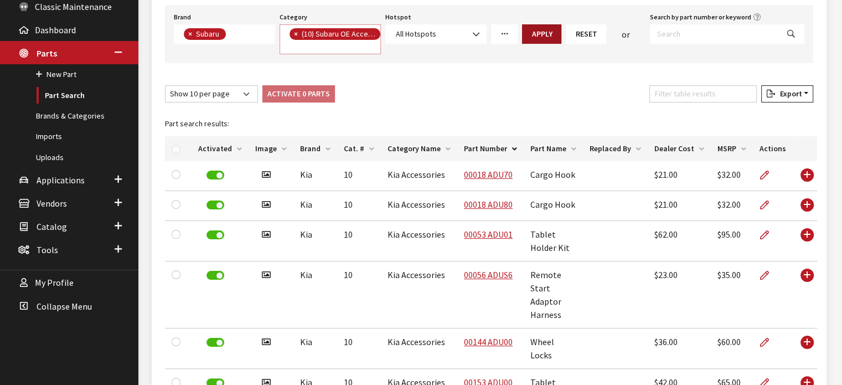
click at [544, 30] on button "Apply" at bounding box center [541, 33] width 39 height 19
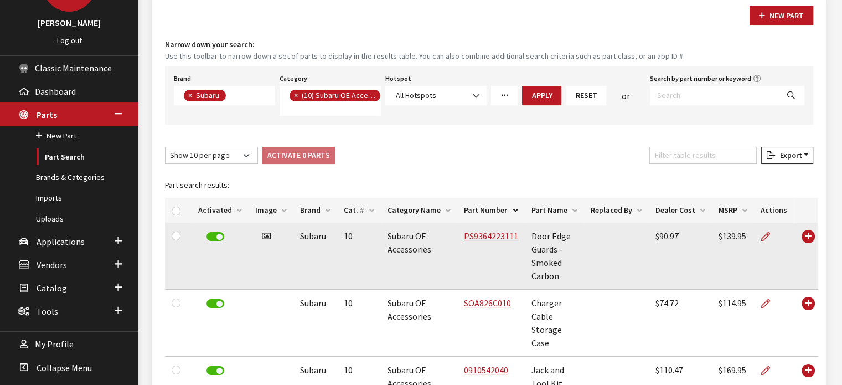
scroll to position [166, 0]
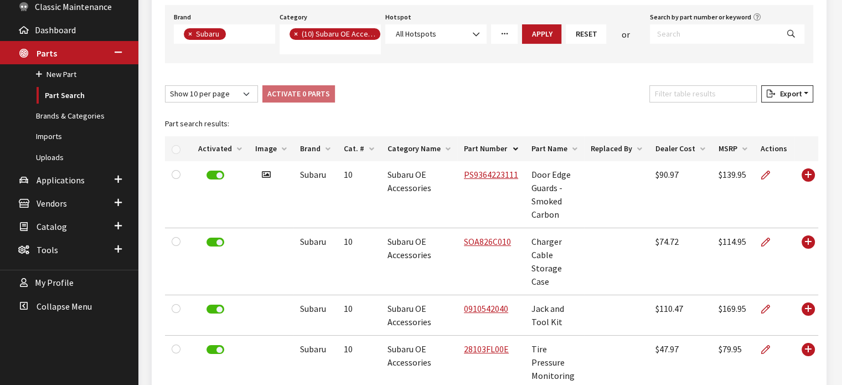
click at [280, 152] on th "Image" at bounding box center [270, 148] width 45 height 25
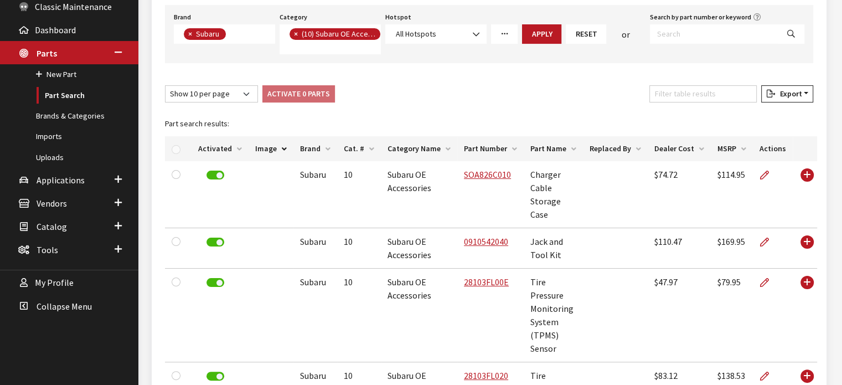
click at [217, 143] on th "Activated" at bounding box center [219, 148] width 57 height 25
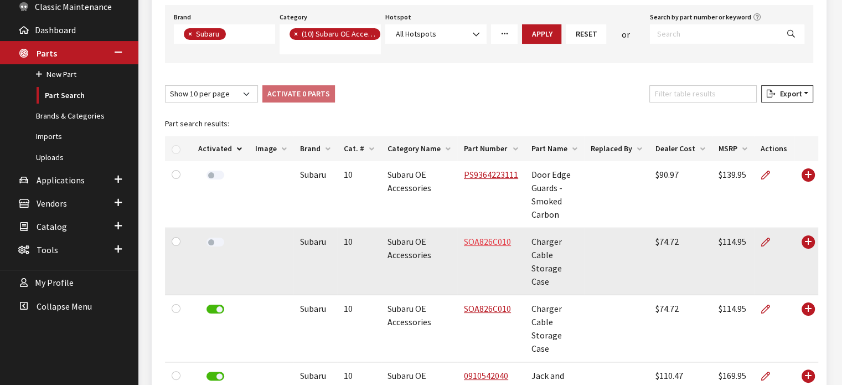
click at [481, 242] on link "SOA826C010" at bounding box center [487, 241] width 47 height 11
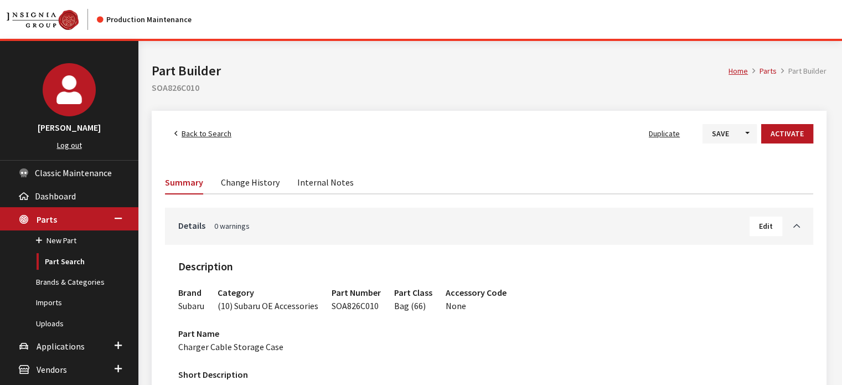
click at [217, 134] on span "Back to Search" at bounding box center [207, 133] width 50 height 10
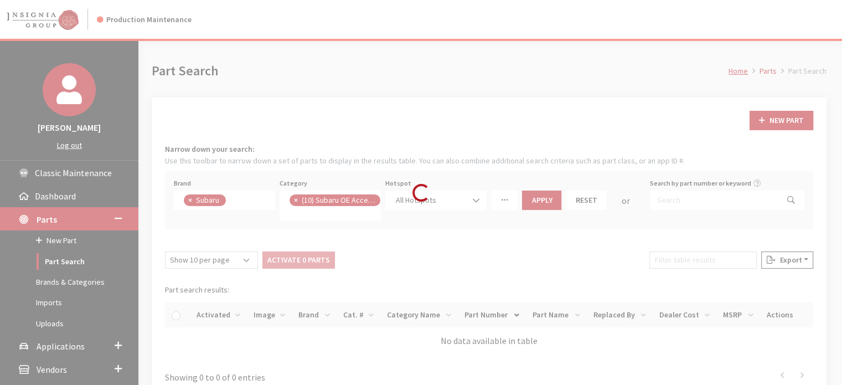
scroll to position [244, 0]
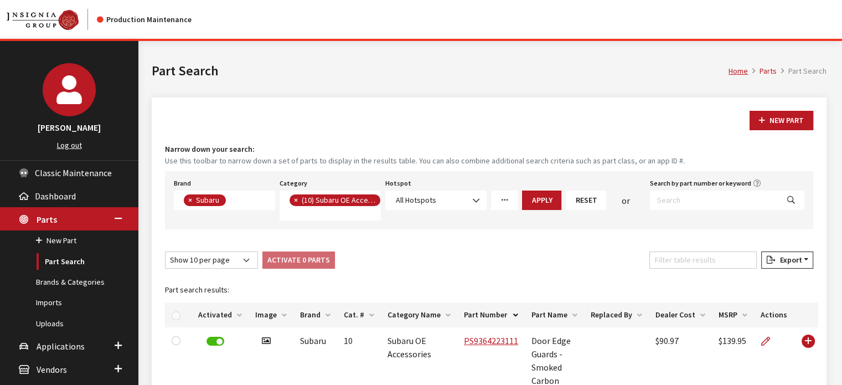
click at [188, 203] on span "×" at bounding box center [190, 200] width 4 height 10
select select
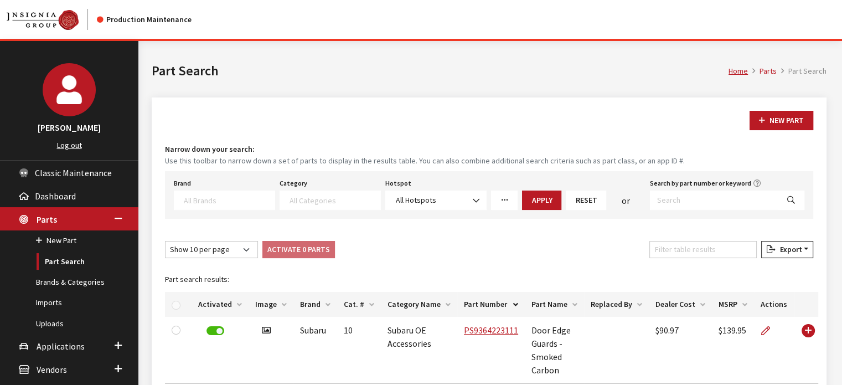
scroll to position [206, 0]
click at [190, 201] on textarea "Search" at bounding box center [229, 200] width 91 height 10
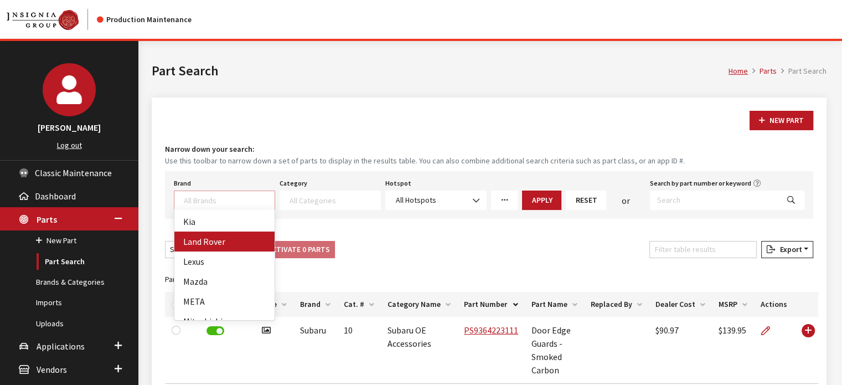
select select "550"
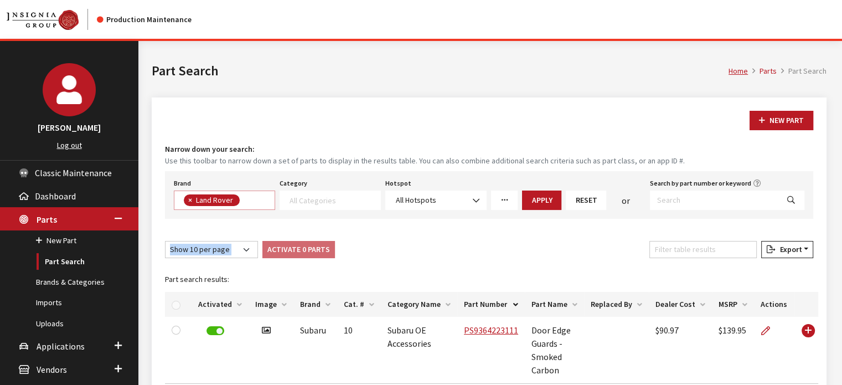
scroll to position [164, 0]
click at [188, 208] on span "× Land Rover" at bounding box center [224, 199] width 101 height 19
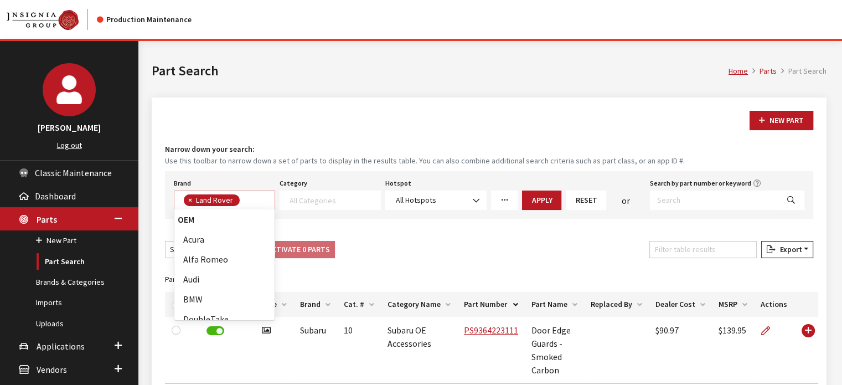
scroll to position [279, 0]
click at [188, 201] on span "×" at bounding box center [190, 200] width 4 height 10
select select
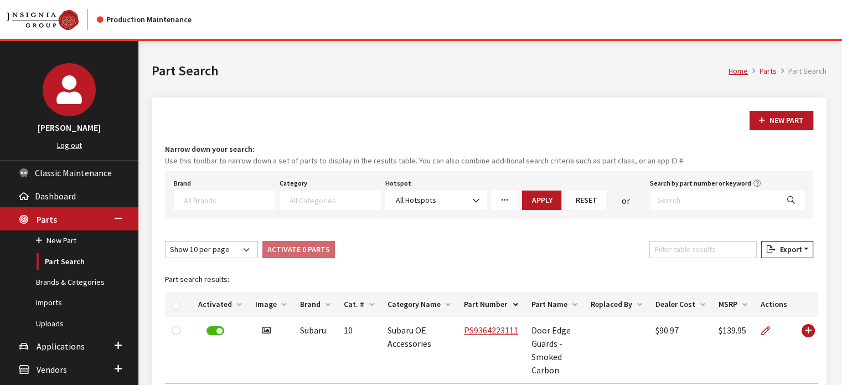
drag, startPoint x: 188, startPoint y: 201, endPoint x: 193, endPoint y: 205, distance: 6.0
click at [188, 201] on textarea "Search" at bounding box center [229, 200] width 91 height 10
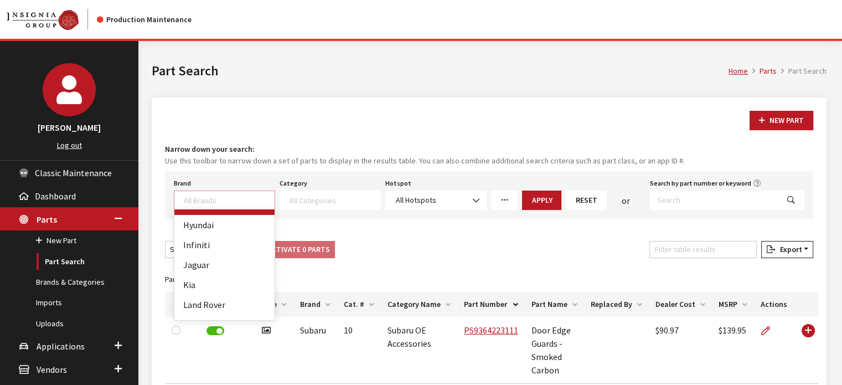
scroll to position [277, 0]
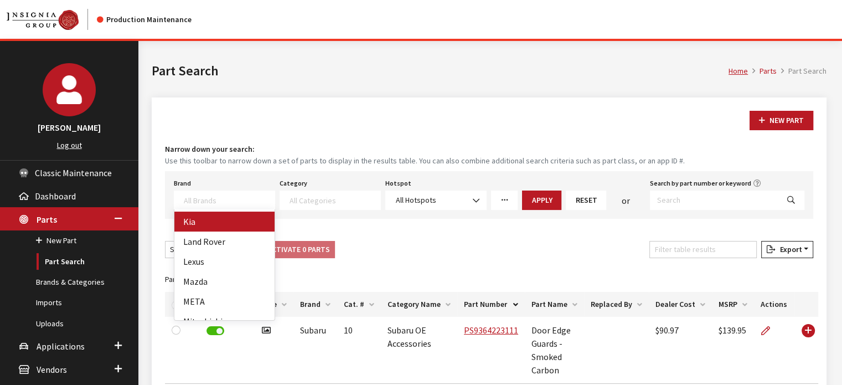
select select "58"
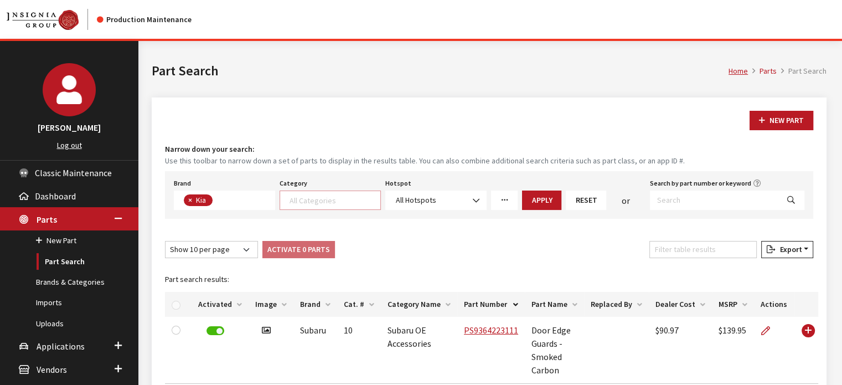
scroll to position [1, 0]
click at [288, 203] on span at bounding box center [334, 199] width 94 height 10
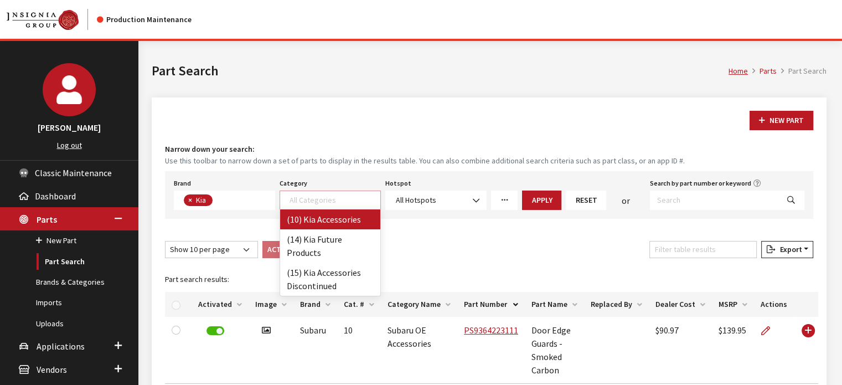
select select "238"
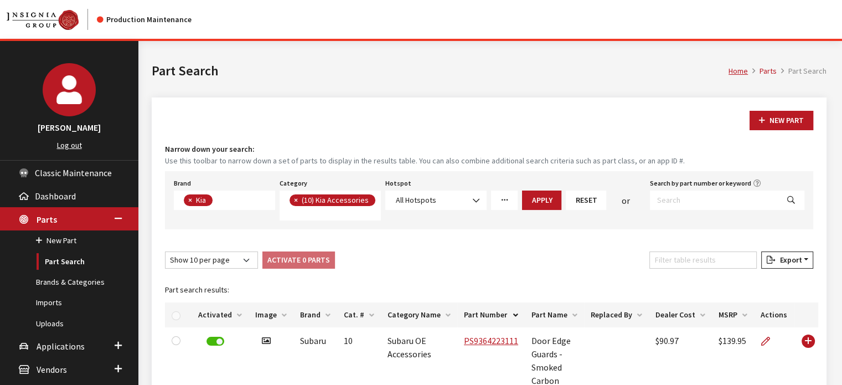
click at [538, 199] on button "Apply" at bounding box center [541, 199] width 39 height 19
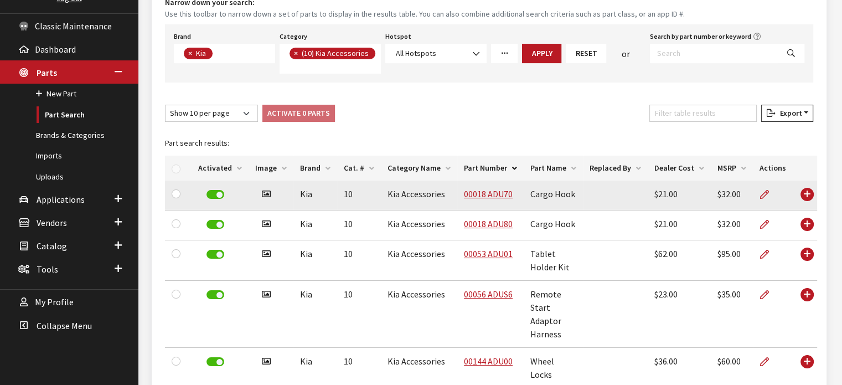
scroll to position [166, 0]
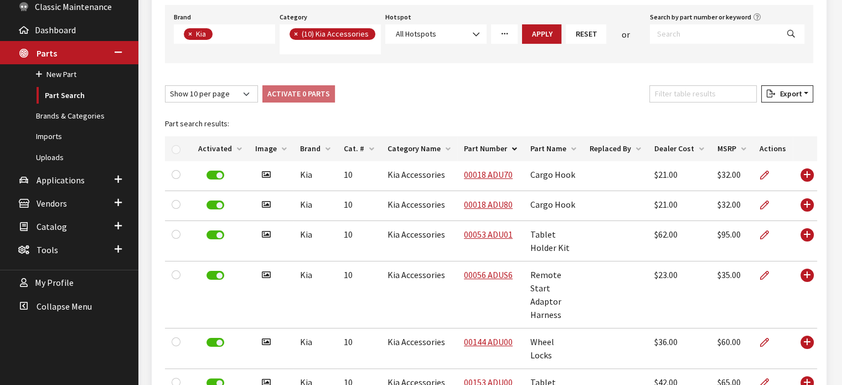
click at [206, 146] on th "Activated" at bounding box center [219, 148] width 57 height 25
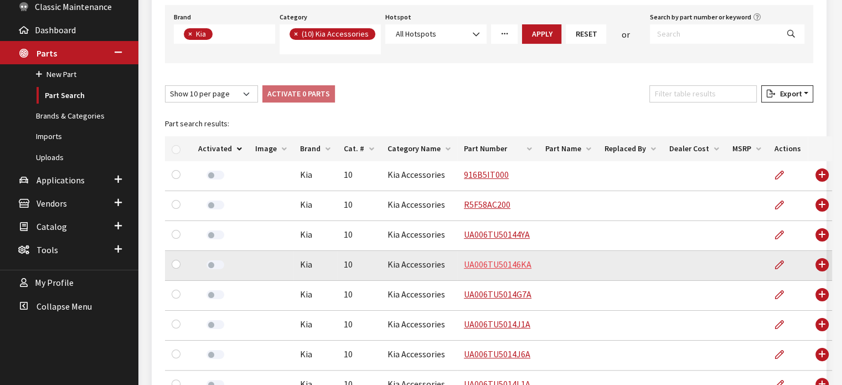
click at [513, 261] on link "UA006TU50146KA" at bounding box center [498, 263] width 68 height 11
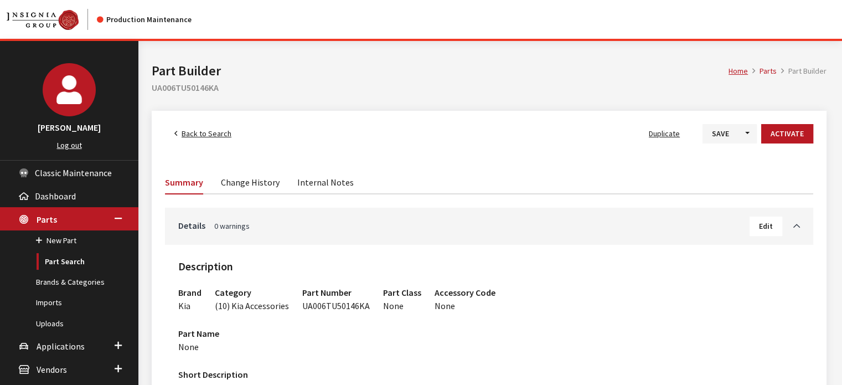
click at [213, 134] on span "Back to Search" at bounding box center [207, 133] width 50 height 10
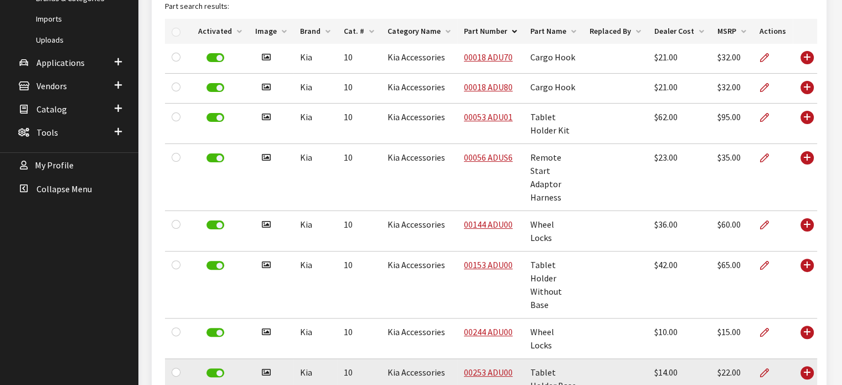
scroll to position [387, 0]
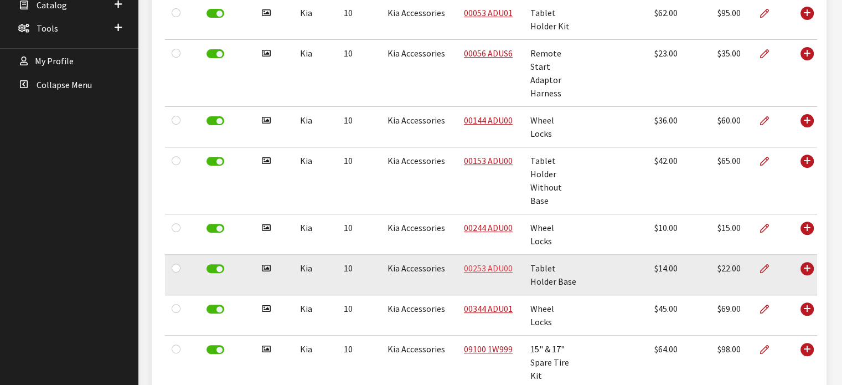
click at [483, 262] on link "00253 ADU00" at bounding box center [488, 267] width 49 height 11
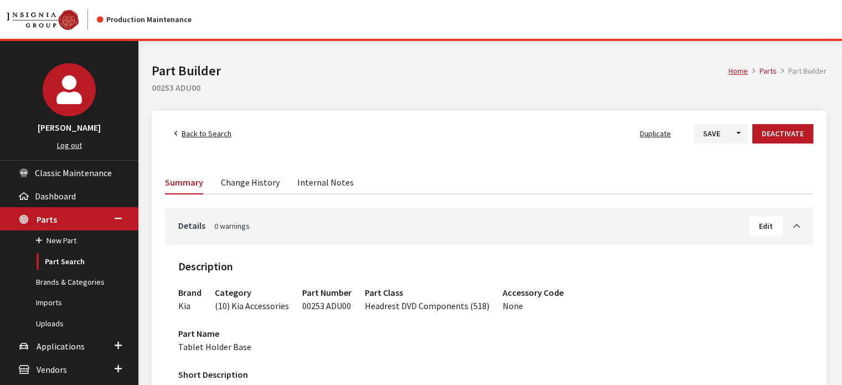
drag, startPoint x: 199, startPoint y: 122, endPoint x: 193, endPoint y: 134, distance: 14.4
click at [192, 135] on span "Back to Search" at bounding box center [207, 133] width 50 height 10
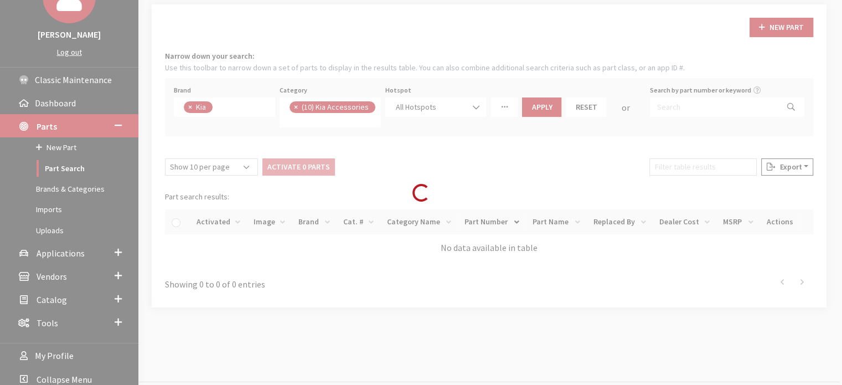
scroll to position [105, 0]
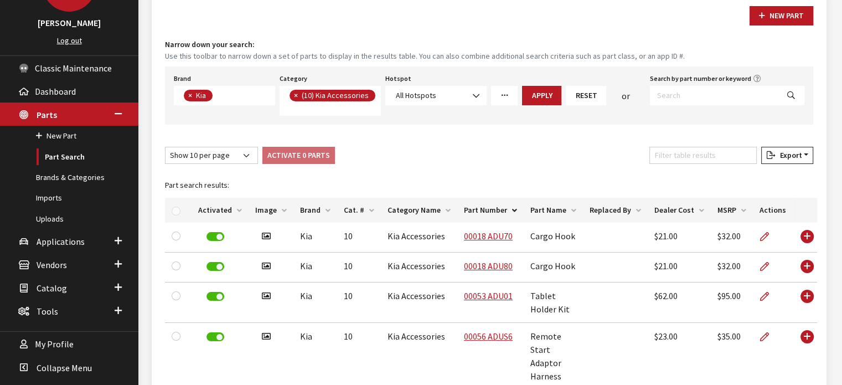
click at [211, 208] on th "Activated" at bounding box center [219, 210] width 57 height 25
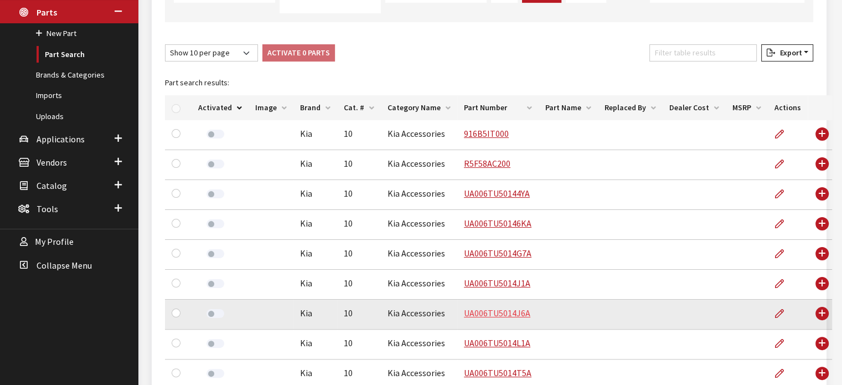
scroll to position [271, 0]
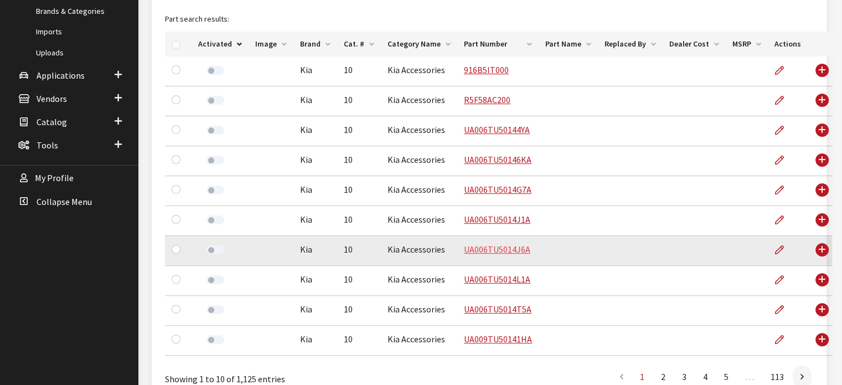
click at [484, 247] on link "UA006TU5014J6A" at bounding box center [497, 249] width 66 height 11
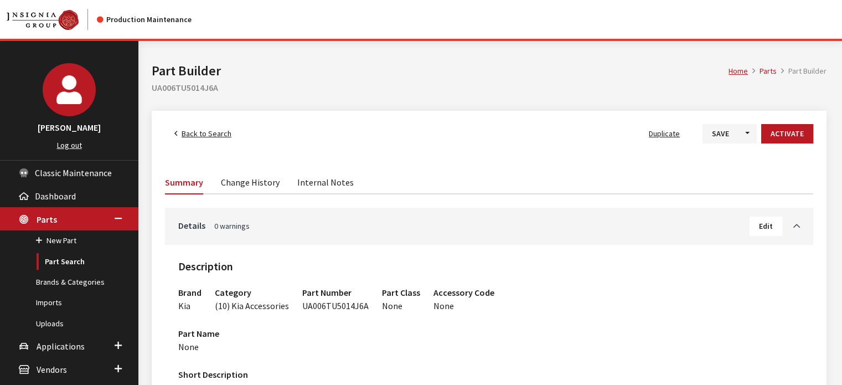
click at [244, 184] on link "Change History" at bounding box center [250, 181] width 59 height 23
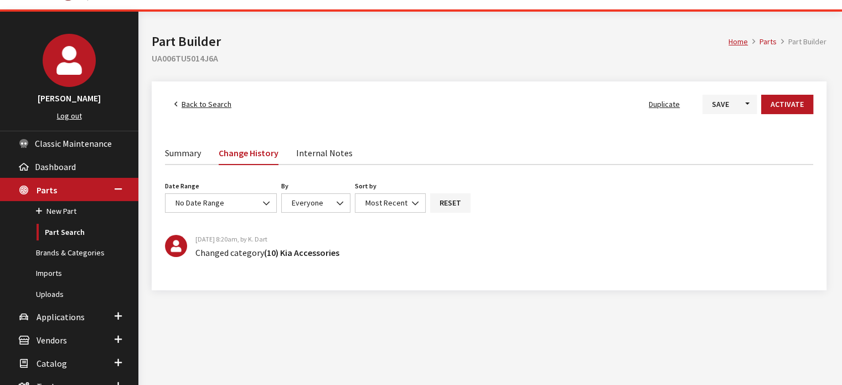
scroll to position [55, 0]
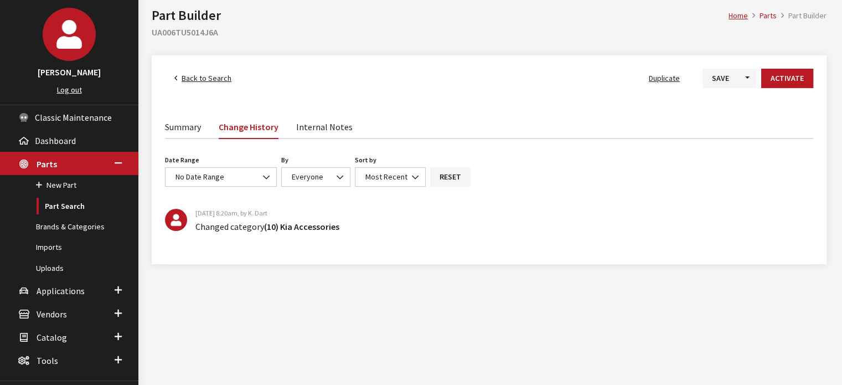
click at [213, 76] on span "Back to Search" at bounding box center [207, 78] width 50 height 10
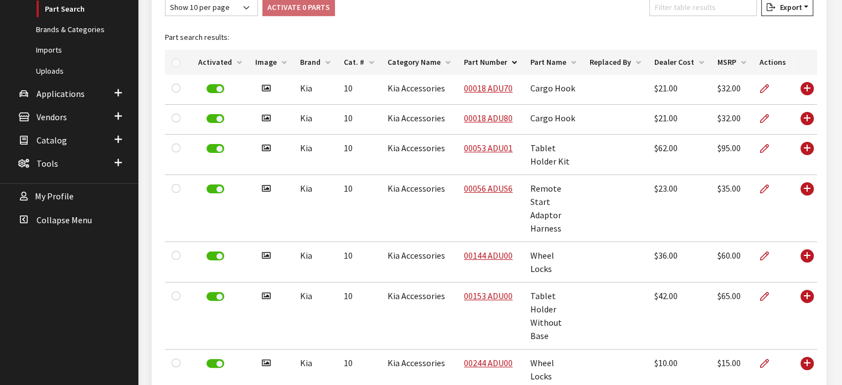
scroll to position [49, 0]
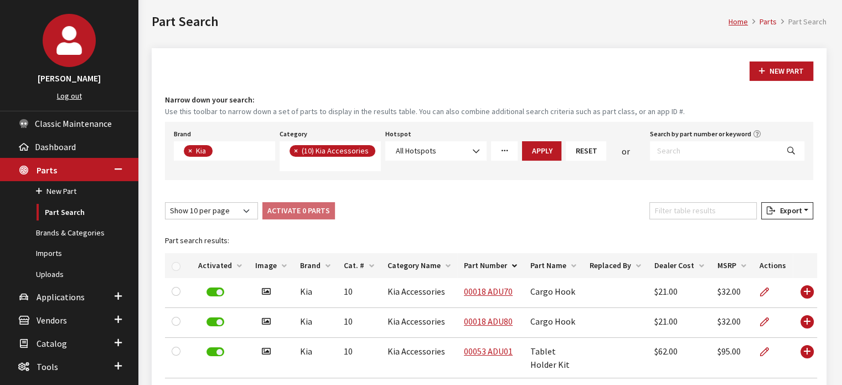
click at [276, 265] on th "Image" at bounding box center [270, 265] width 45 height 25
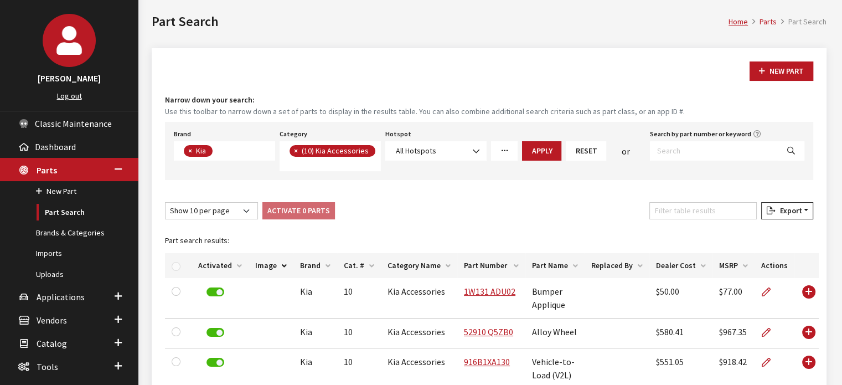
click at [208, 267] on th "Activated" at bounding box center [219, 265] width 57 height 25
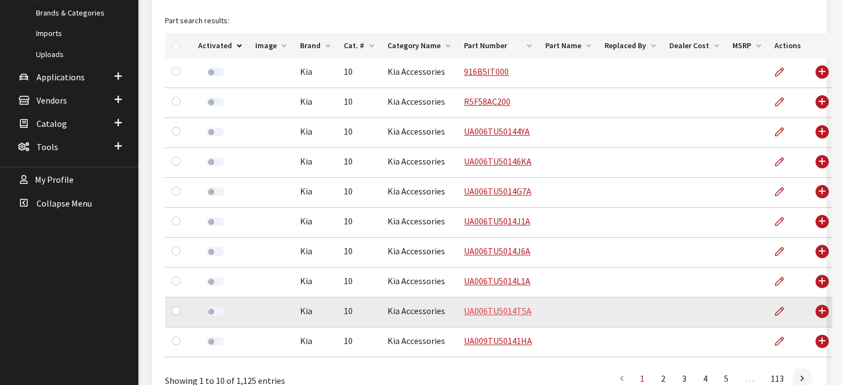
scroll to position [326, 0]
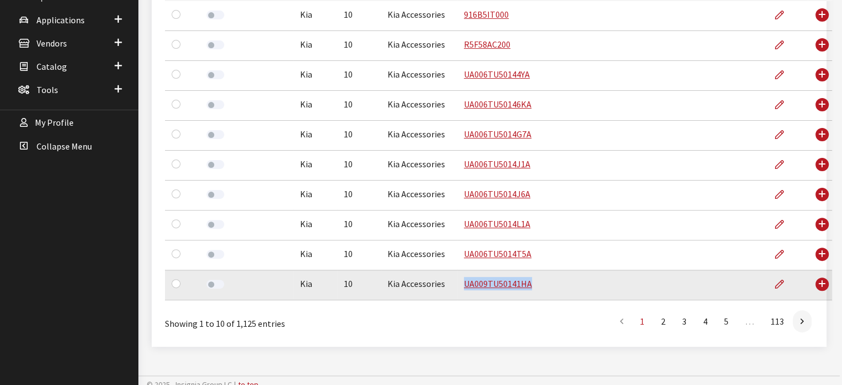
drag, startPoint x: 543, startPoint y: 288, endPoint x: 457, endPoint y: 293, distance: 86.5
click at [457, 293] on tr "Kia 10 Kia Accessories UA009TU50141HA None" at bounding box center [498, 285] width 667 height 30
copy link "UA009TU50141HA"
click at [177, 289] on div at bounding box center [178, 283] width 13 height 13
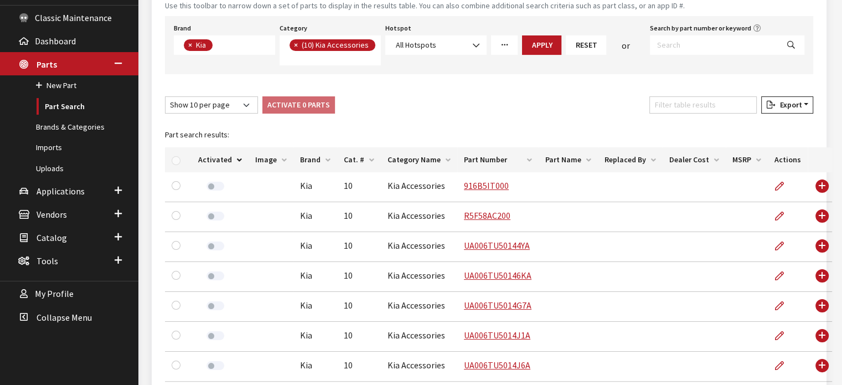
scroll to position [55, 0]
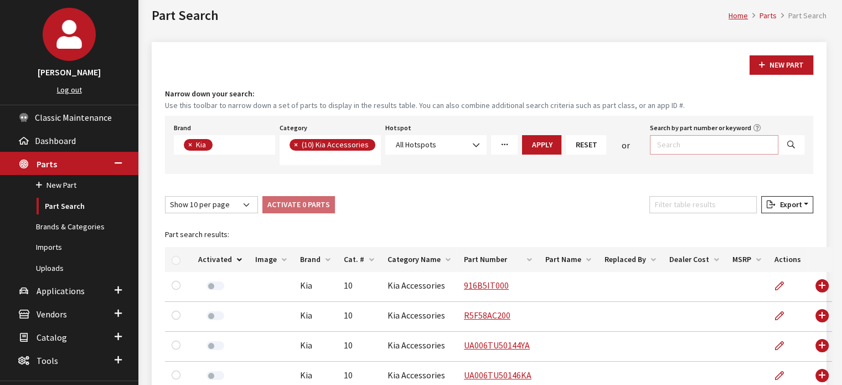
click at [705, 137] on input "Search by part number or keyword" at bounding box center [714, 144] width 128 height 19
paste input "UA009TU50141HA"
click at [660, 146] on input "UA009TU50141HA" at bounding box center [714, 144] width 128 height 19
type input "UA009 TU501 41HA"
select select
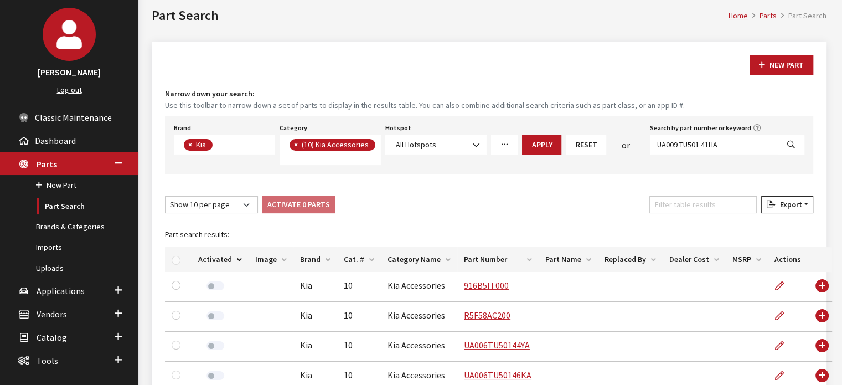
select select
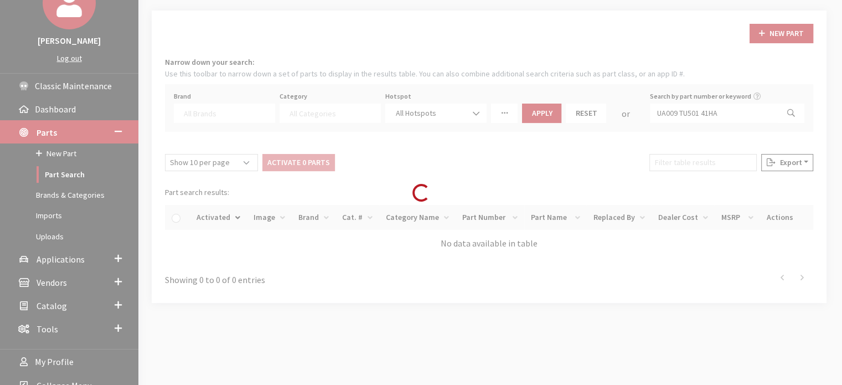
scroll to position [105, 0]
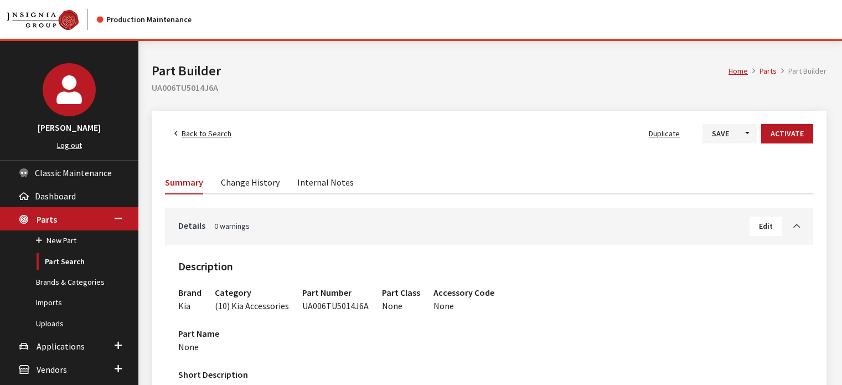
scroll to position [55, 0]
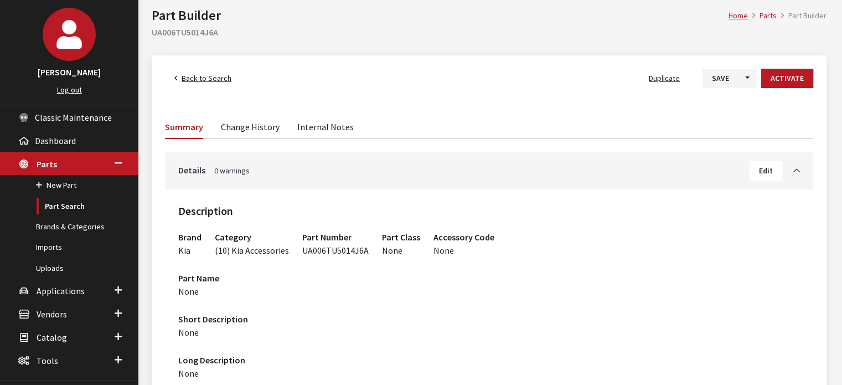
click at [208, 71] on link "Back to Search" at bounding box center [203, 78] width 76 height 19
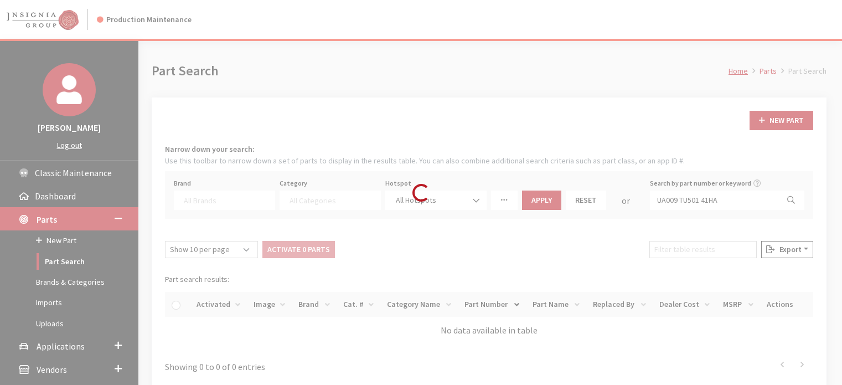
select select
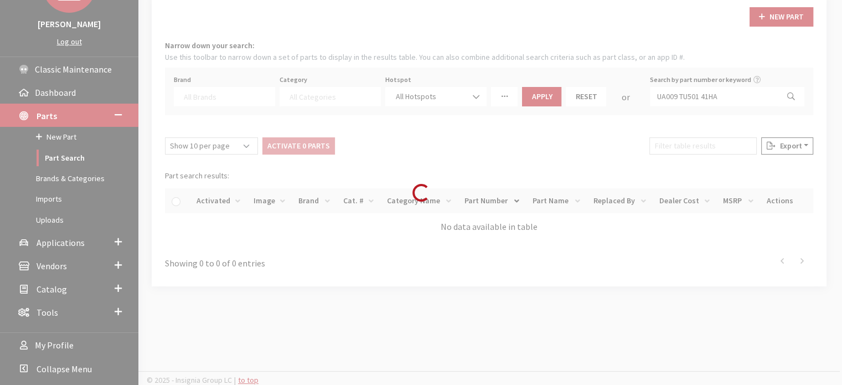
scroll to position [105, 0]
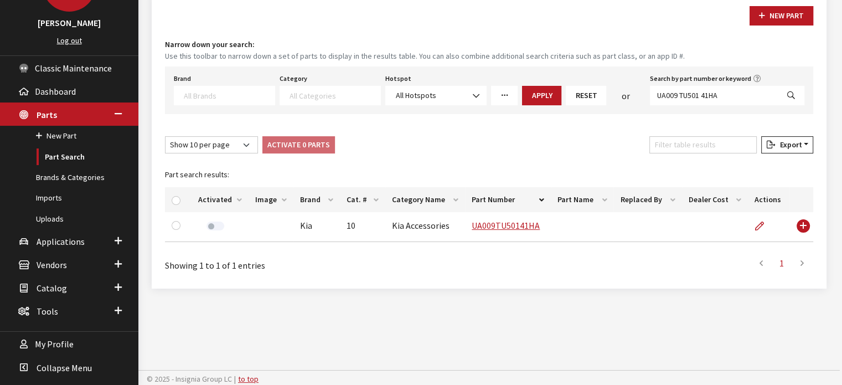
click at [227, 96] on textarea "Search" at bounding box center [229, 95] width 91 height 10
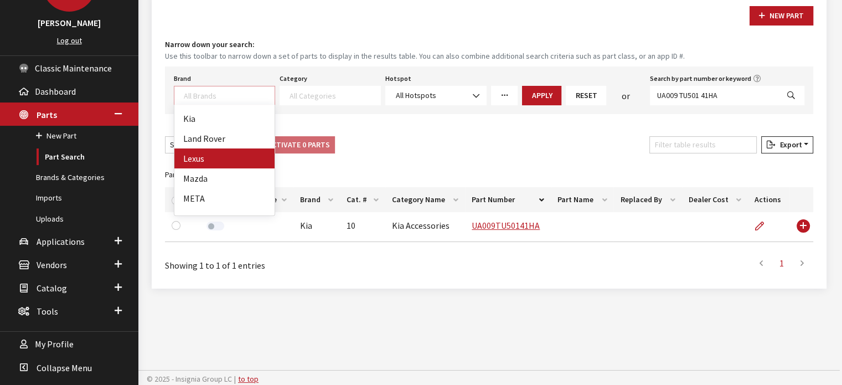
scroll to position [277, 0]
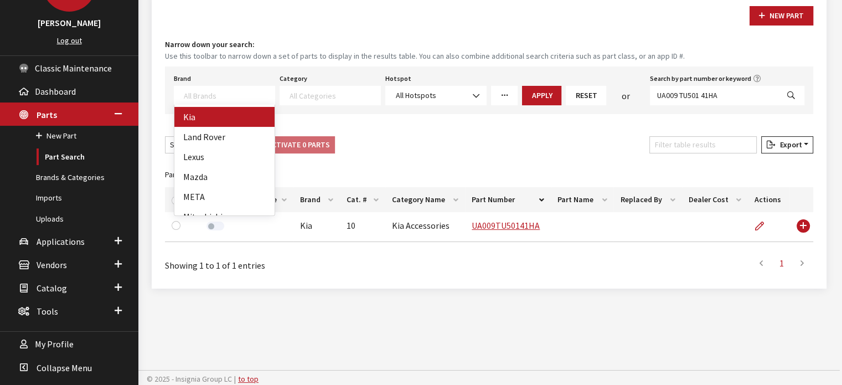
select select "58"
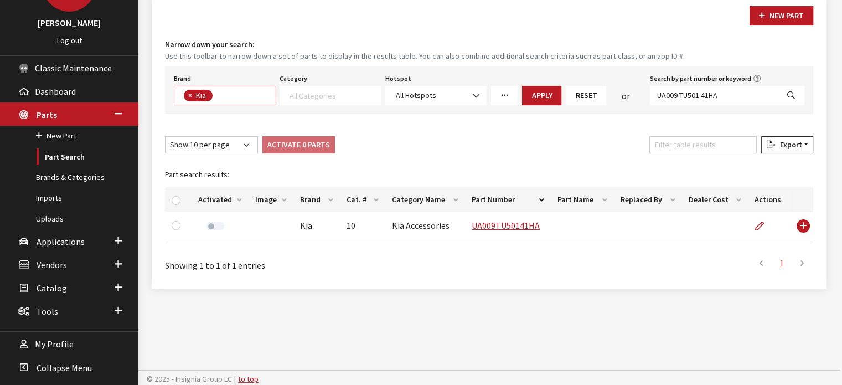
scroll to position [1, 0]
click at [366, 88] on span at bounding box center [329, 95] width 101 height 19
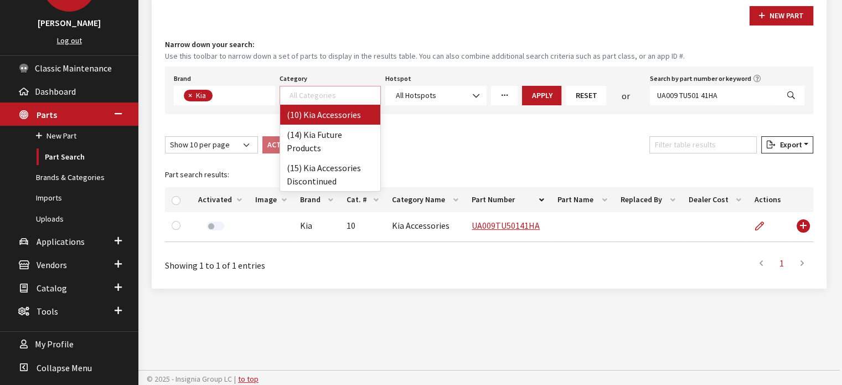
select select "238"
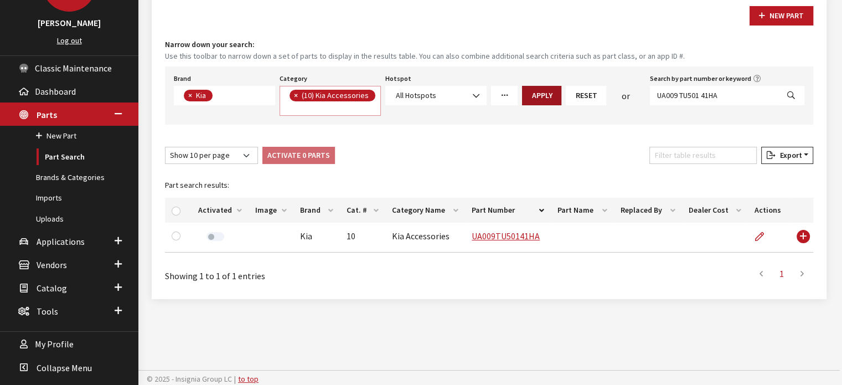
click at [548, 99] on button "Apply" at bounding box center [541, 95] width 39 height 19
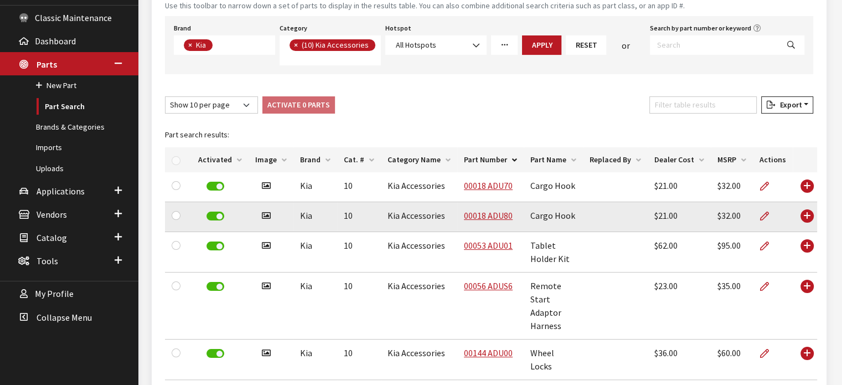
scroll to position [215, 0]
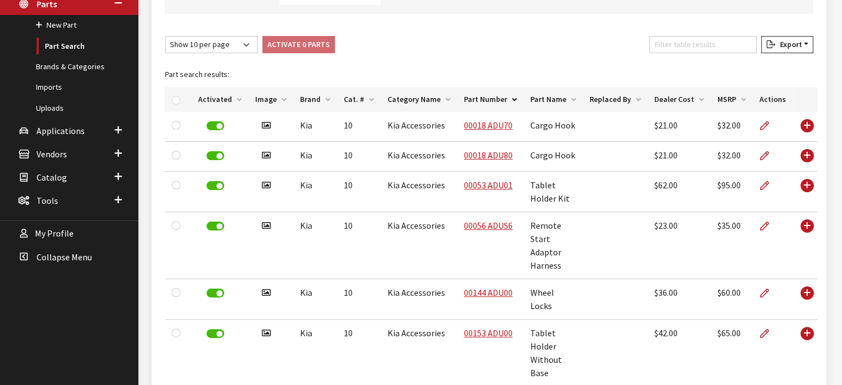
click at [229, 97] on th "Activated" at bounding box center [219, 99] width 57 height 25
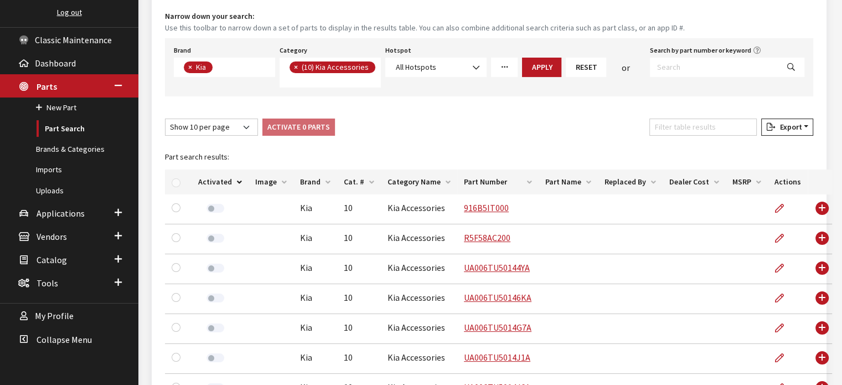
scroll to position [49, 0]
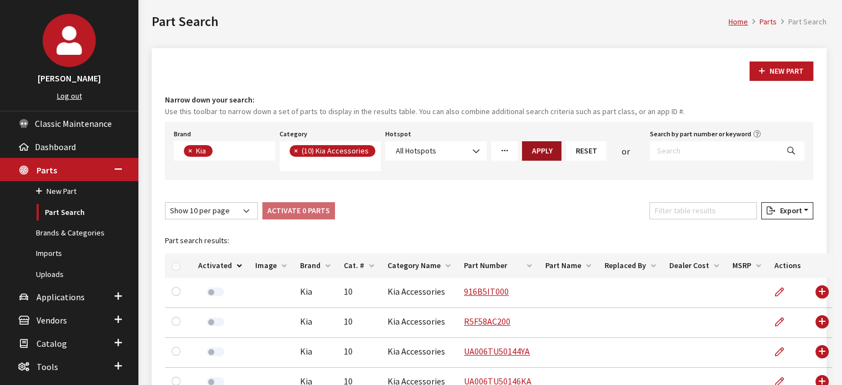
click at [560, 153] on button "Apply" at bounding box center [541, 150] width 39 height 19
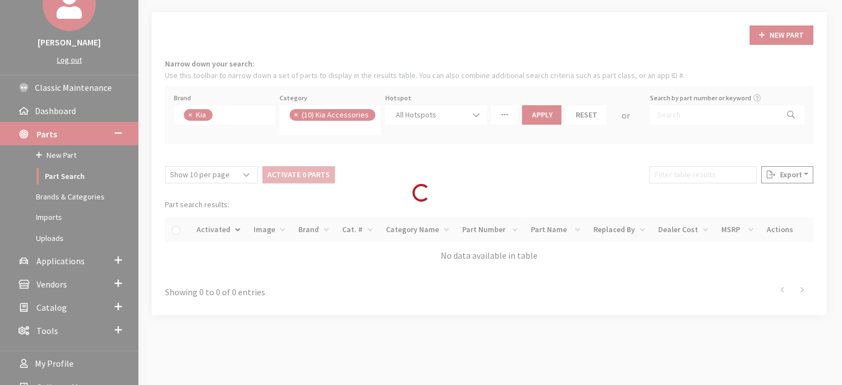
scroll to position [105, 0]
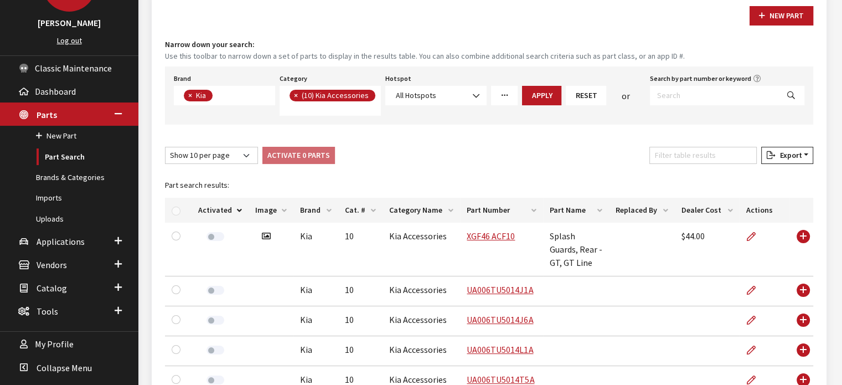
click at [215, 205] on th "Activated" at bounding box center [219, 210] width 57 height 25
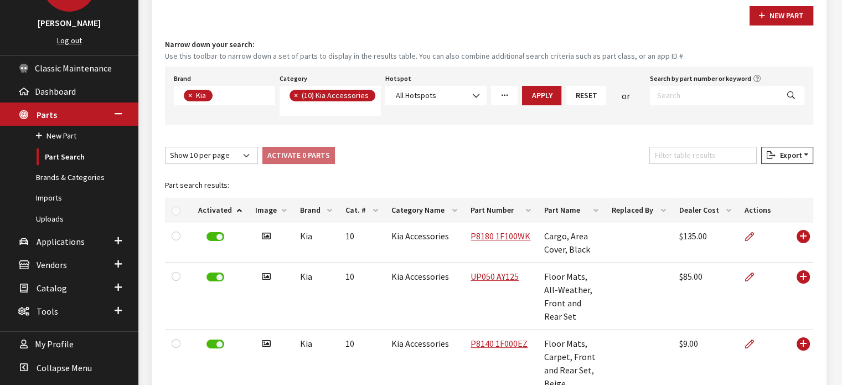
click at [213, 209] on th "Activated" at bounding box center [219, 210] width 57 height 25
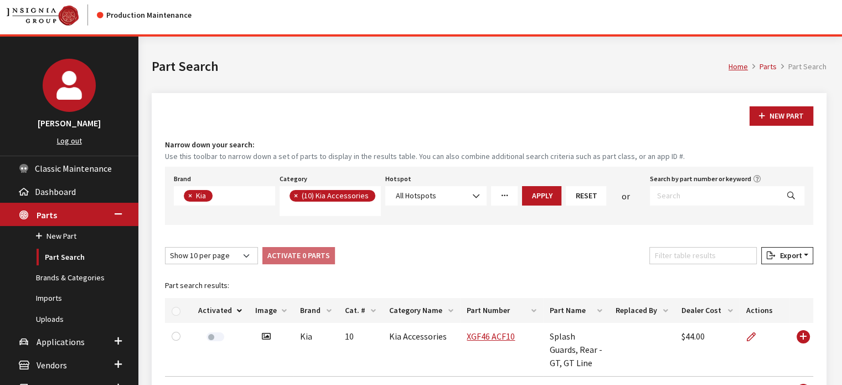
scroll to position [0, 0]
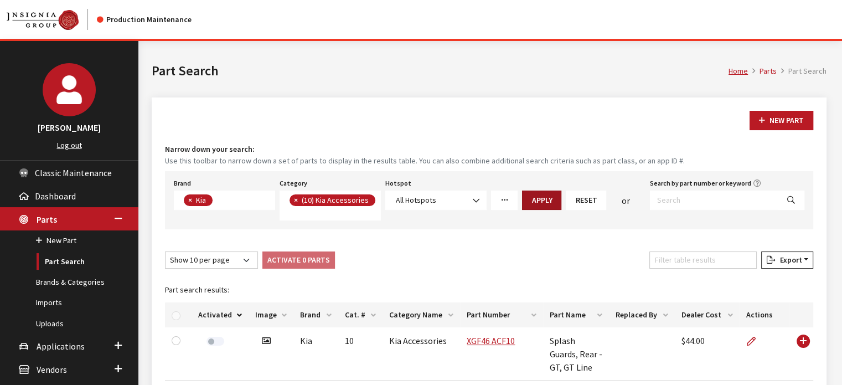
click at [555, 199] on button "Apply" at bounding box center [541, 199] width 39 height 19
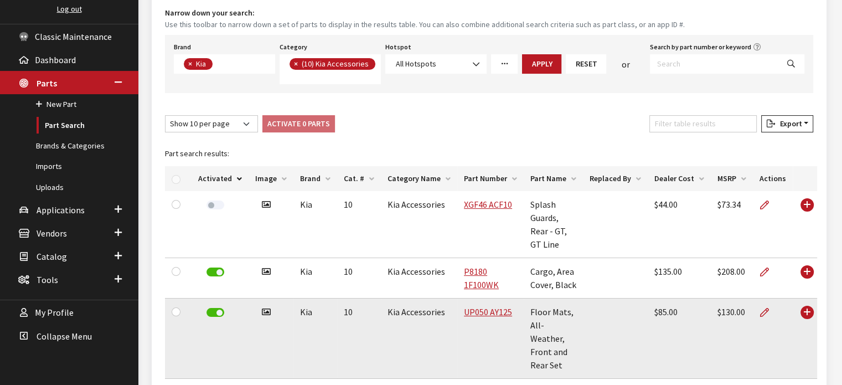
scroll to position [215, 0]
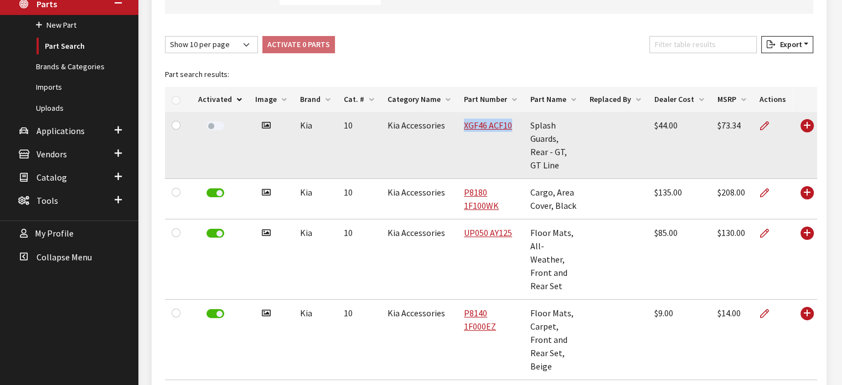
drag, startPoint x: 505, startPoint y: 131, endPoint x: 454, endPoint y: 154, distance: 56.0
click at [457, 159] on td "XGF46 ACF10" at bounding box center [490, 145] width 66 height 67
copy link "XGF46 ACF10"
drag, startPoint x: 486, startPoint y: 120, endPoint x: 486, endPoint y: 126, distance: 6.1
click at [487, 120] on link "XGF46 ACF10" at bounding box center [488, 125] width 48 height 11
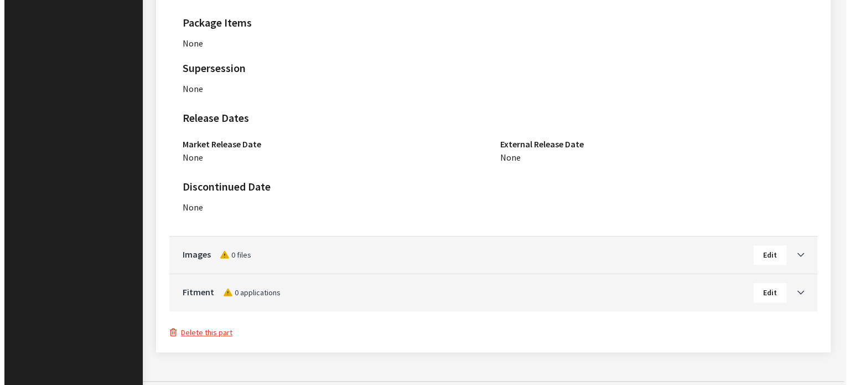
scroll to position [696, 0]
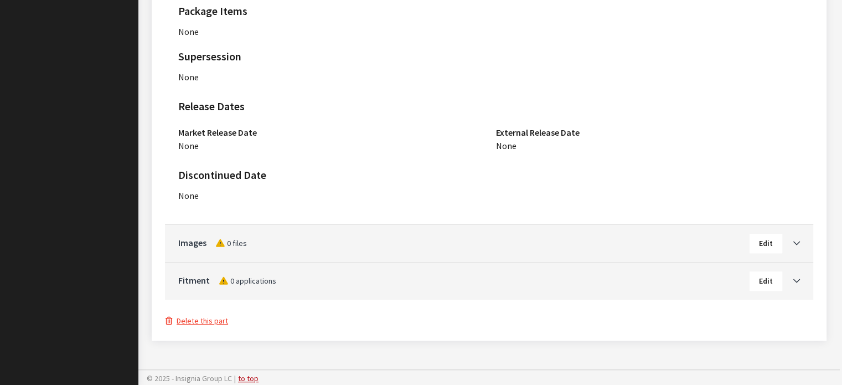
click at [216, 320] on button "Delete this part" at bounding box center [197, 320] width 64 height 13
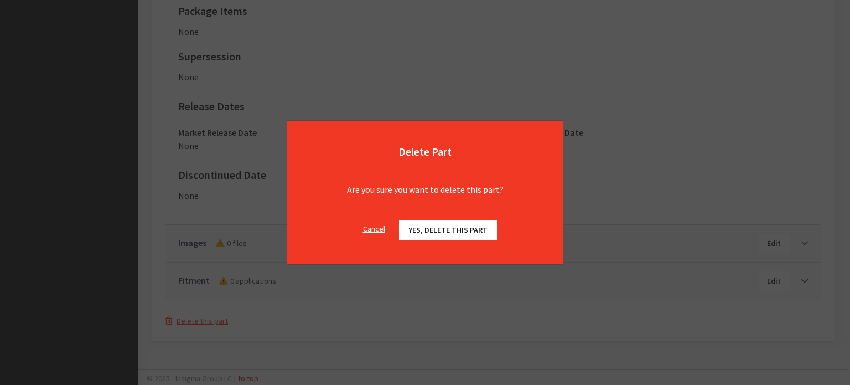
click at [473, 228] on span "Yes, delete this part" at bounding box center [447, 230] width 79 height 10
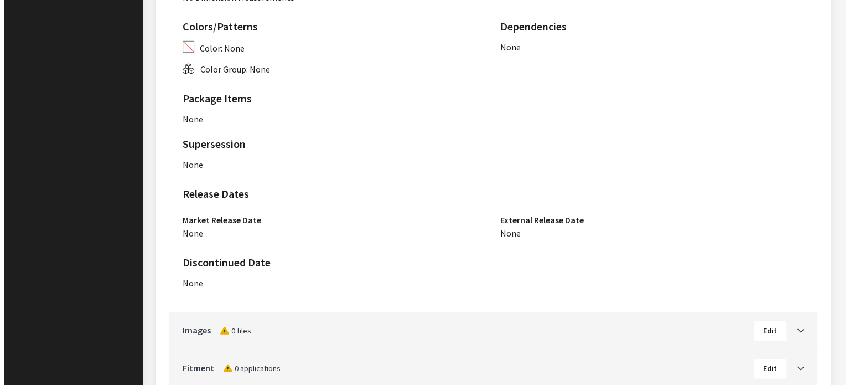
scroll to position [696, 0]
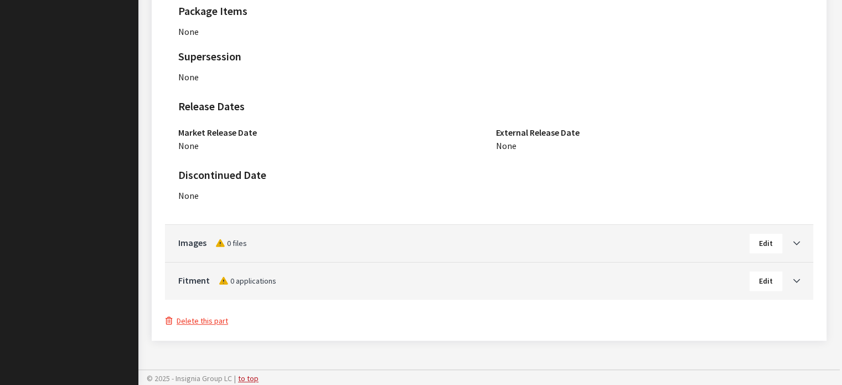
click at [216, 317] on button "Delete this part" at bounding box center [197, 320] width 64 height 13
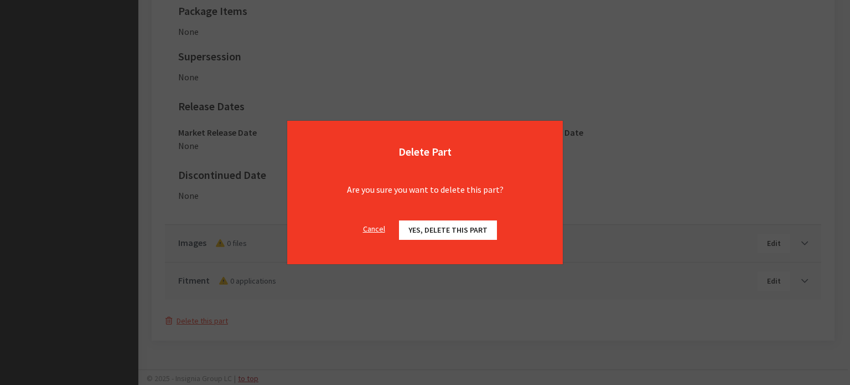
click at [474, 227] on span "Yes, delete this part" at bounding box center [447, 230] width 79 height 10
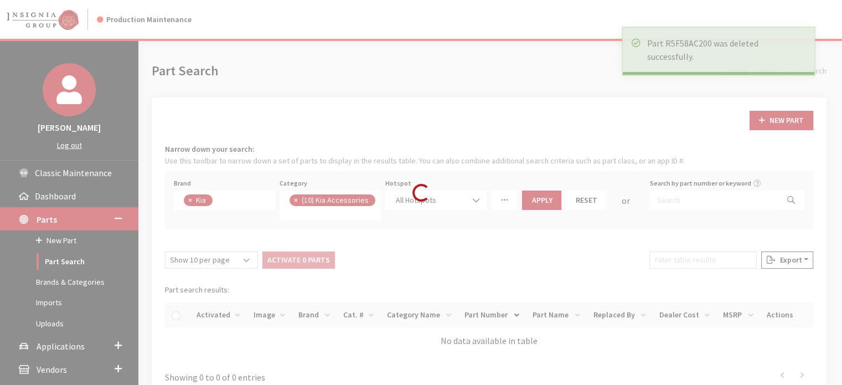
scroll to position [110, 0]
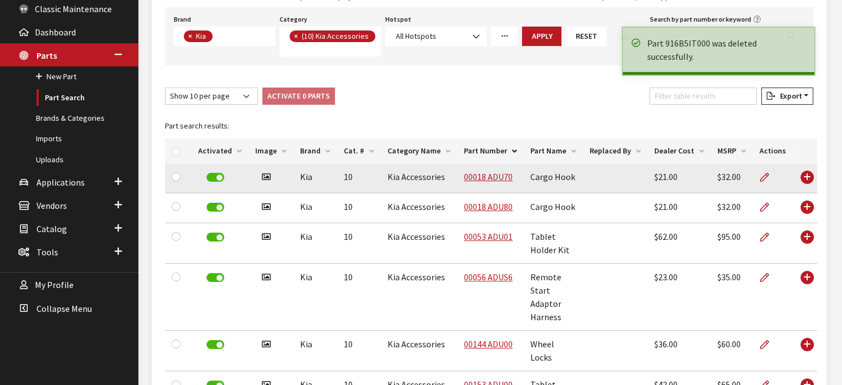
scroll to position [166, 0]
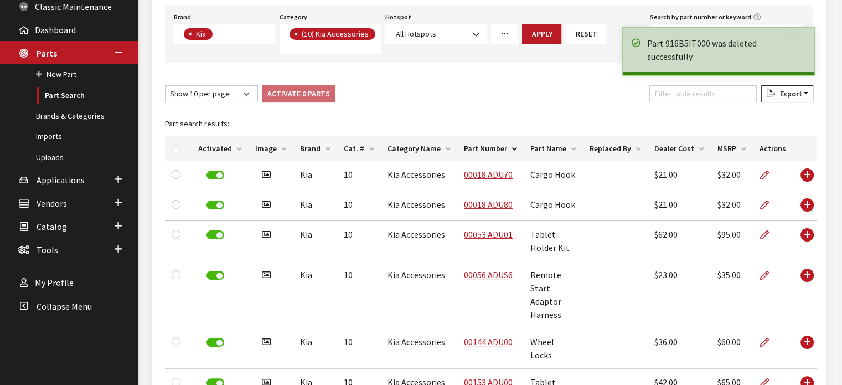
click at [232, 154] on th "Activated" at bounding box center [219, 148] width 57 height 25
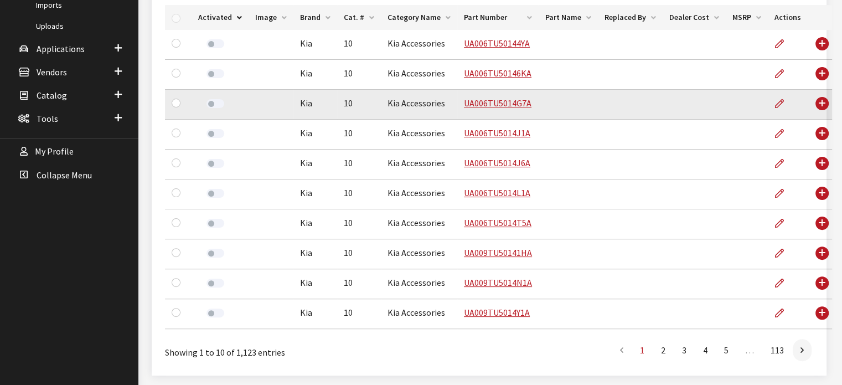
scroll to position [224, 0]
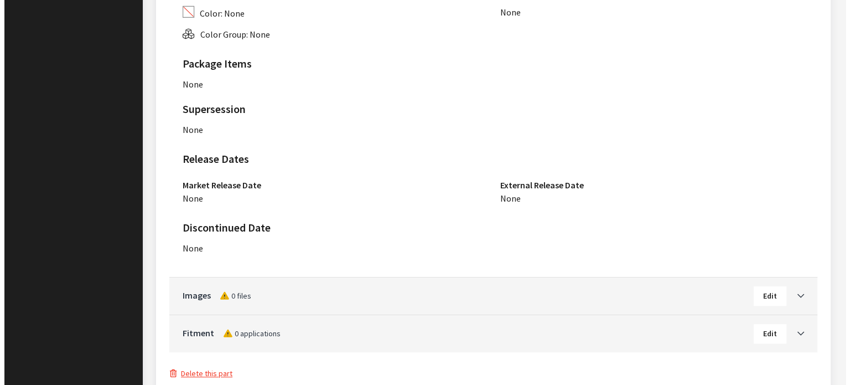
scroll to position [696, 0]
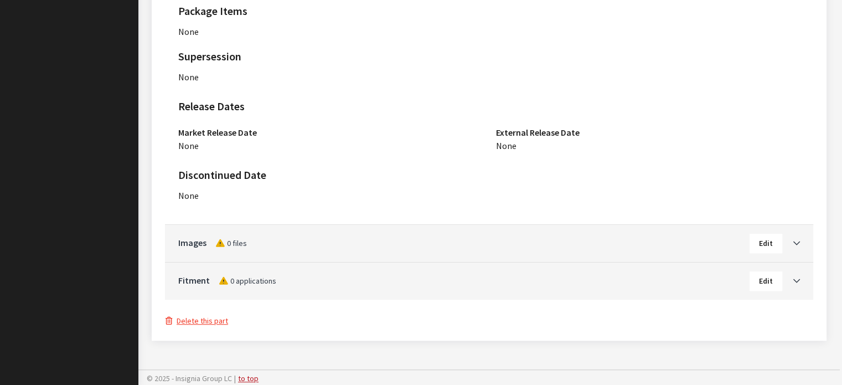
click at [201, 315] on button "Delete this part" at bounding box center [197, 320] width 64 height 13
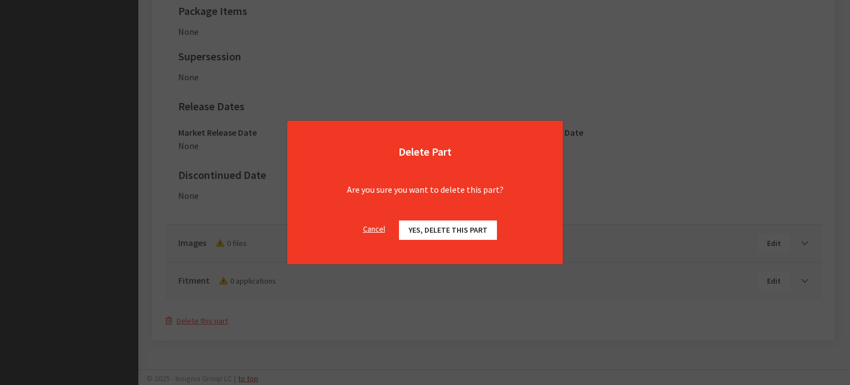
click at [483, 226] on span "Yes, delete this part" at bounding box center [447, 230] width 79 height 10
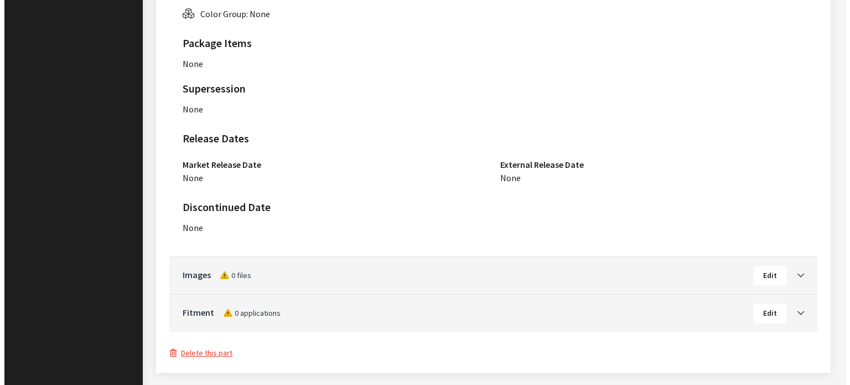
scroll to position [696, 0]
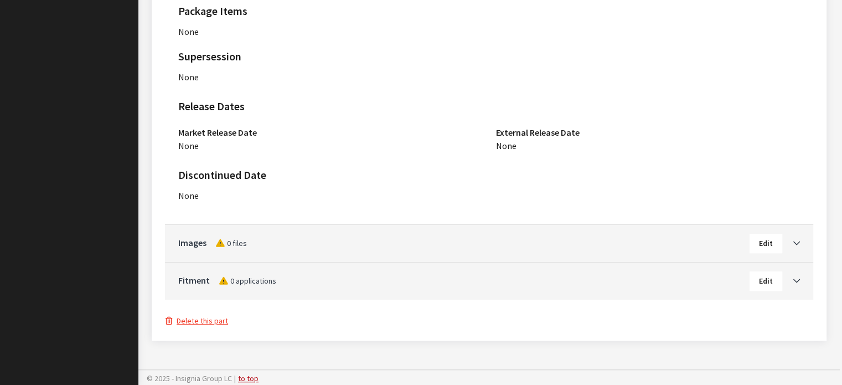
click at [204, 320] on button "Delete this part" at bounding box center [197, 320] width 64 height 13
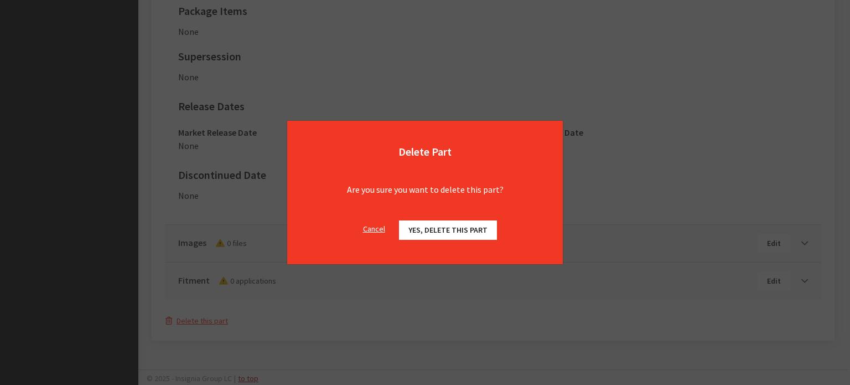
click at [476, 240] on div "Cancel Yes, delete this part OK" at bounding box center [425, 235] width 276 height 57
drag, startPoint x: 475, startPoint y: 229, endPoint x: 472, endPoint y: 234, distance: 5.7
click at [474, 229] on span "Yes, delete this part" at bounding box center [447, 230] width 79 height 10
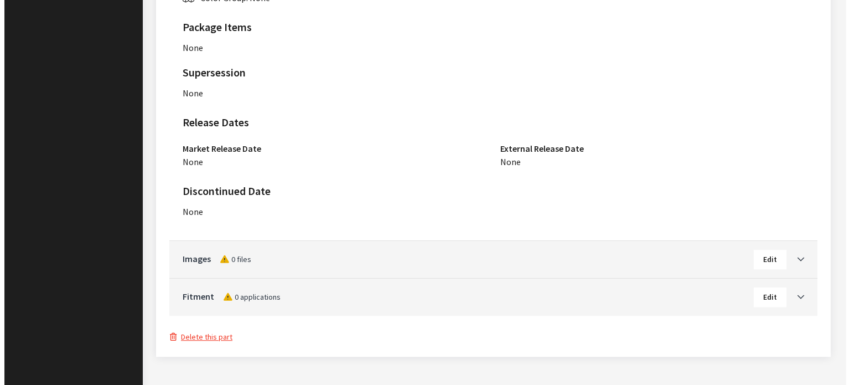
scroll to position [696, 0]
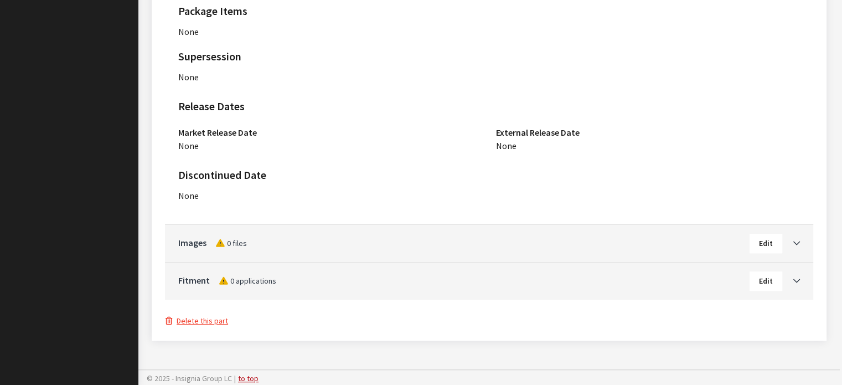
click at [214, 323] on button "Delete this part" at bounding box center [197, 320] width 64 height 13
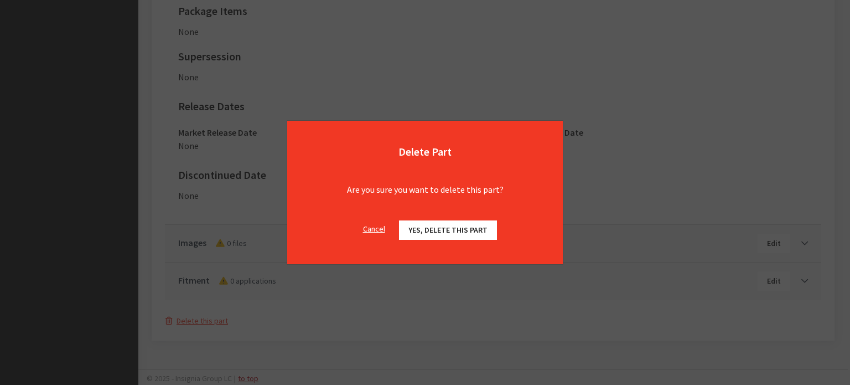
click at [495, 221] on button "Yes, delete this part" at bounding box center [448, 229] width 98 height 19
click at [463, 236] on button "Yes, delete this part" at bounding box center [448, 229] width 98 height 19
click at [441, 217] on div "Cancel Yes, delete this part OK" at bounding box center [425, 235] width 276 height 57
click at [439, 229] on span "Yes, delete this part" at bounding box center [447, 230] width 79 height 10
drag, startPoint x: 439, startPoint y: 230, endPoint x: 411, endPoint y: 228, distance: 28.3
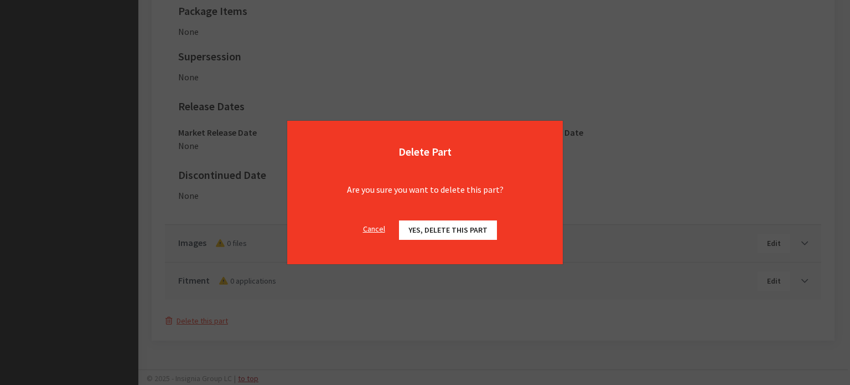
click at [412, 228] on span "Yes, delete this part" at bounding box center [447, 230] width 79 height 10
click at [414, 231] on span "Yes, delete this part" at bounding box center [447, 230] width 79 height 10
click at [446, 222] on button "Yes, delete this part" at bounding box center [448, 229] width 98 height 19
click at [446, 227] on span "Yes, delete this part" at bounding box center [447, 230] width 79 height 10
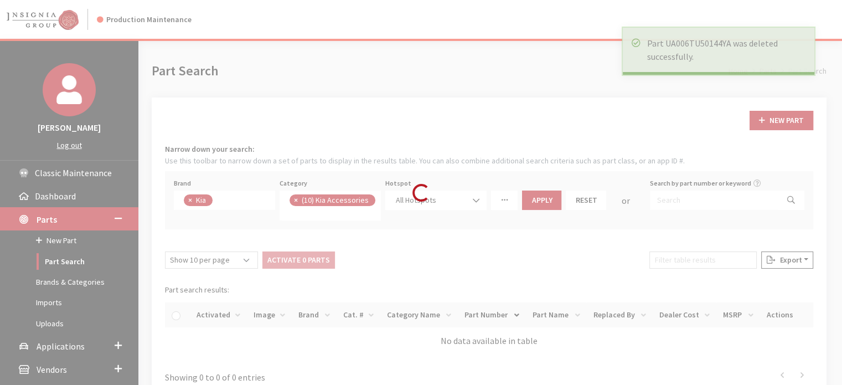
scroll to position [110, 0]
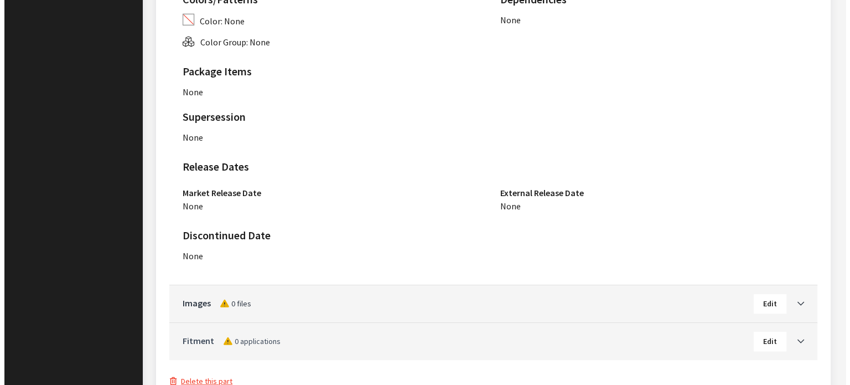
scroll to position [696, 0]
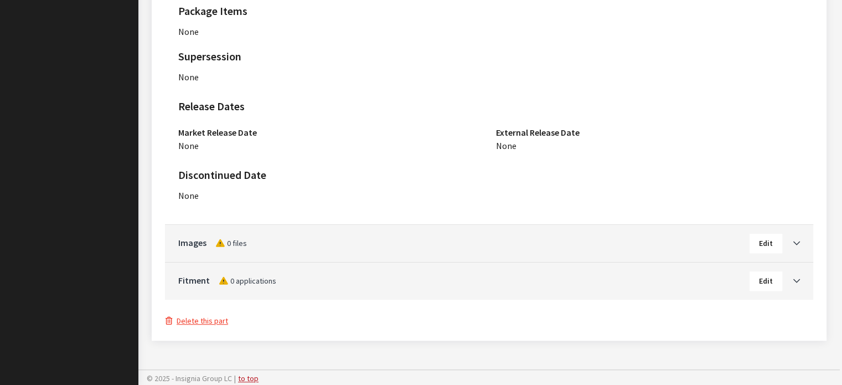
click at [224, 317] on button "Delete this part" at bounding box center [197, 320] width 64 height 13
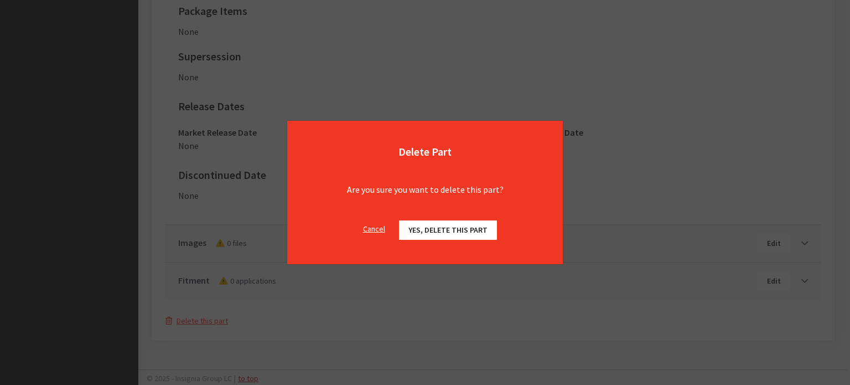
click at [469, 226] on span "Yes, delete this part" at bounding box center [447, 230] width 79 height 10
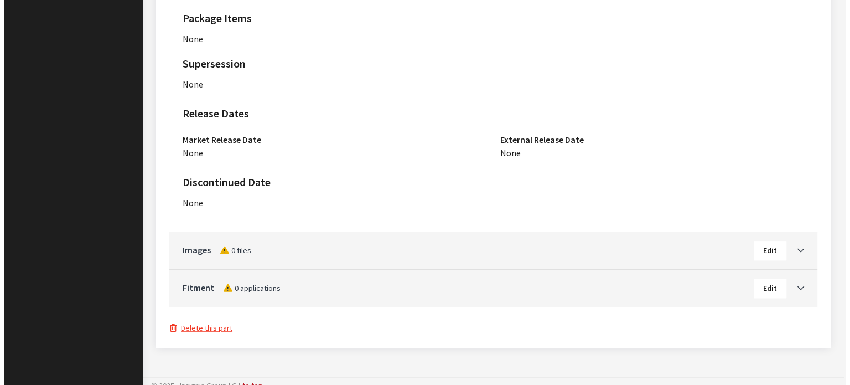
scroll to position [696, 0]
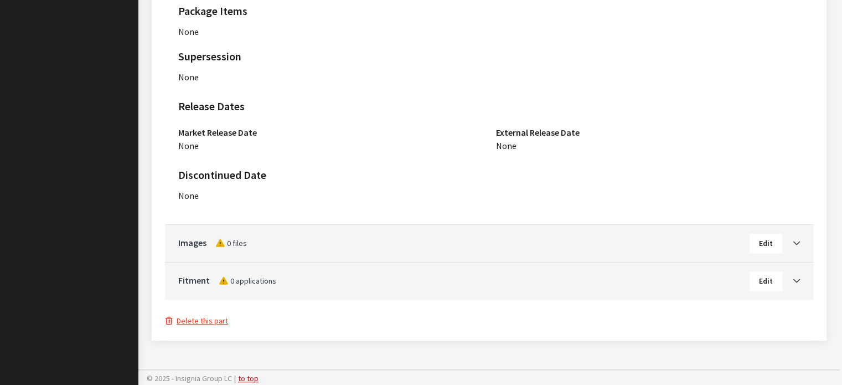
click at [217, 314] on button "Delete this part" at bounding box center [197, 320] width 64 height 13
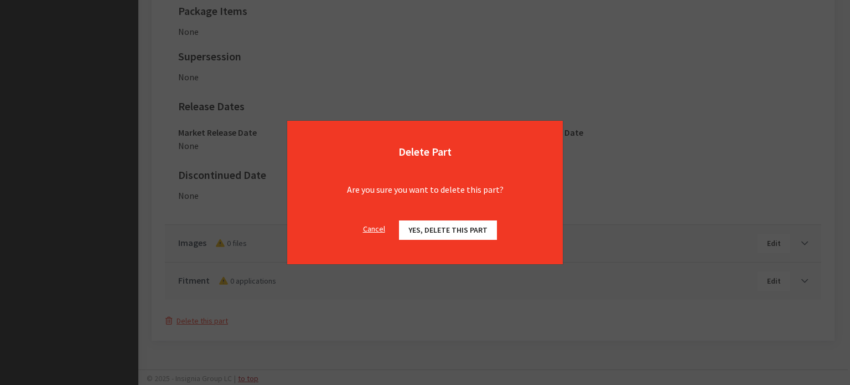
click at [473, 232] on span "Yes, delete this part" at bounding box center [447, 230] width 79 height 10
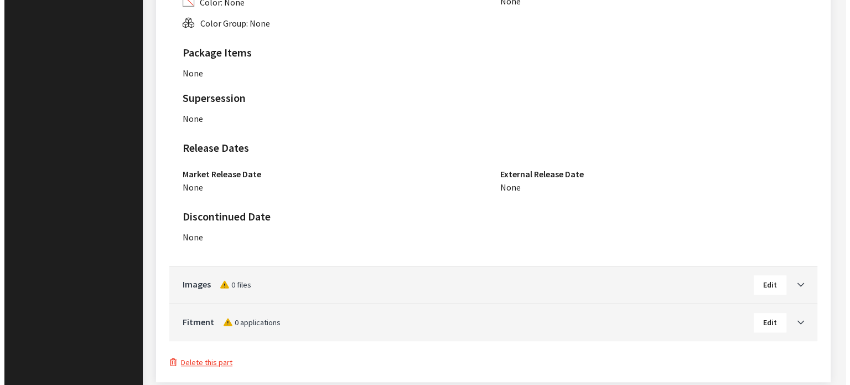
scroll to position [696, 0]
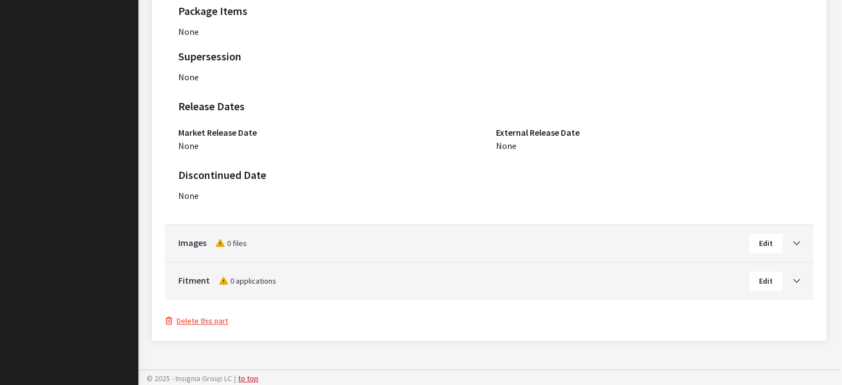
click at [195, 320] on button "Delete this part" at bounding box center [197, 320] width 64 height 13
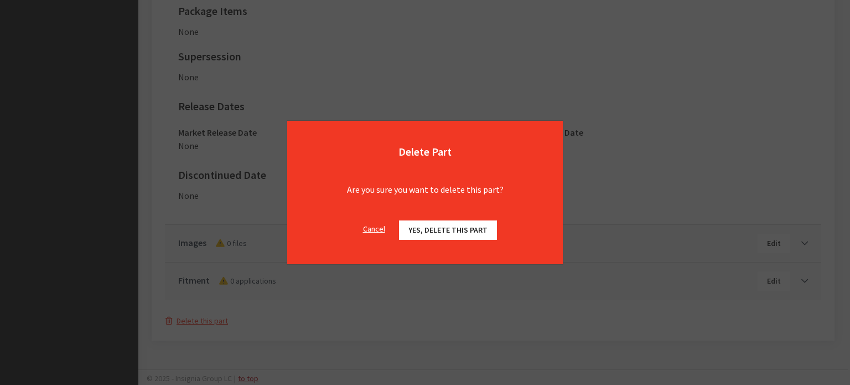
click at [418, 230] on span "Yes, delete this part" at bounding box center [447, 230] width 79 height 10
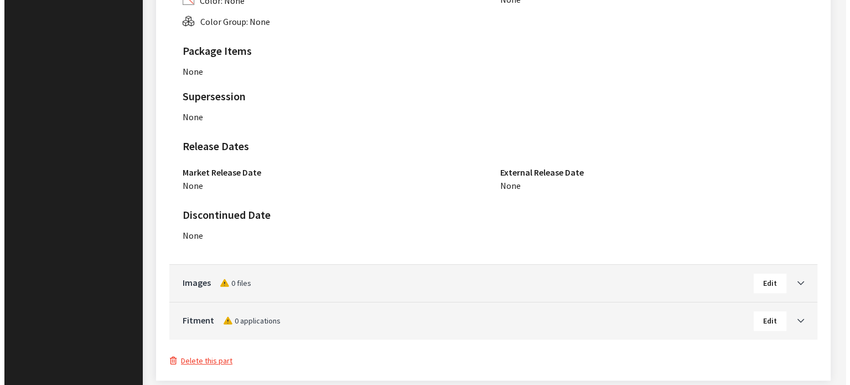
scroll to position [696, 0]
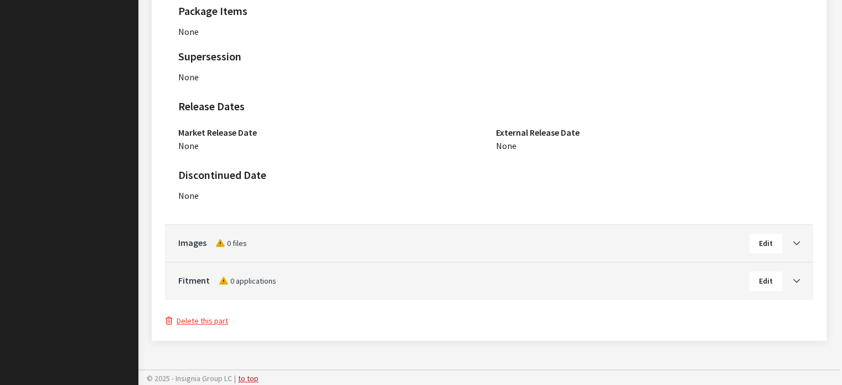
click at [213, 324] on button "Delete this part" at bounding box center [197, 320] width 64 height 13
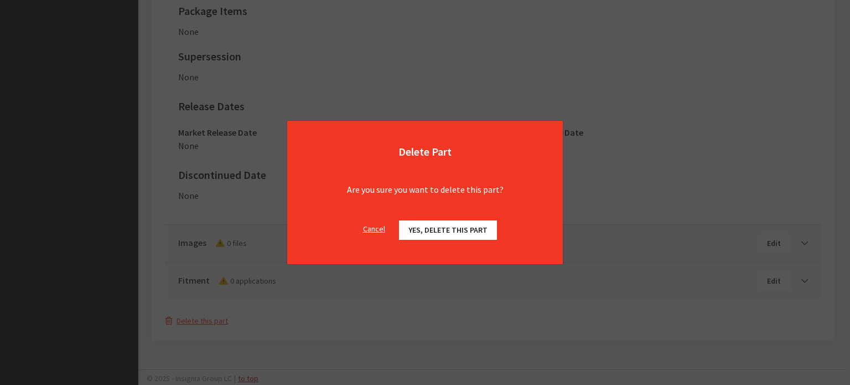
click at [436, 229] on span "Yes, delete this part" at bounding box center [447, 230] width 79 height 10
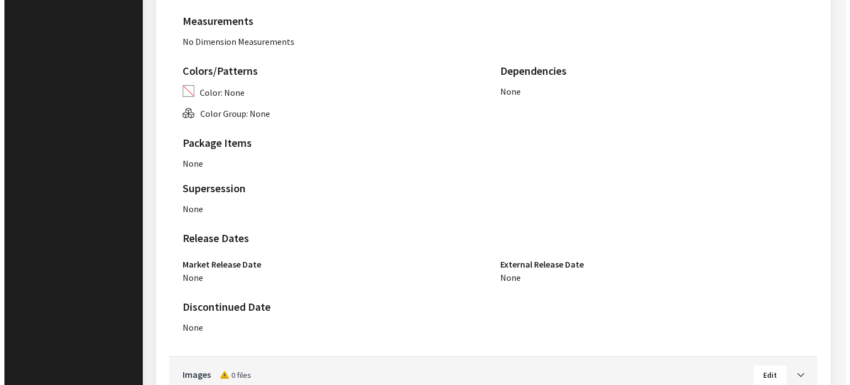
scroll to position [696, 0]
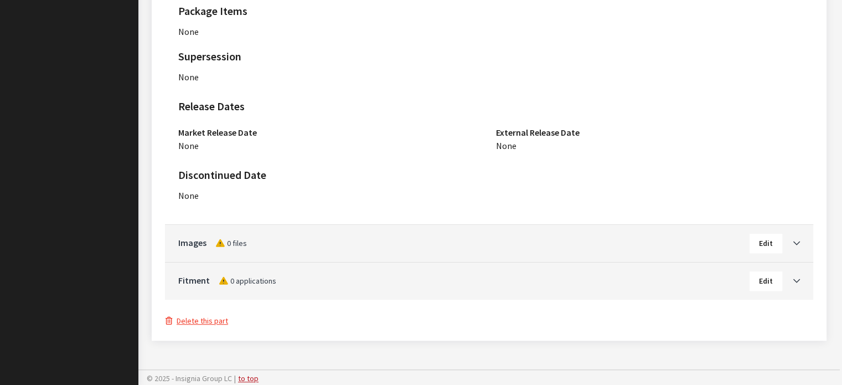
click at [215, 318] on button "Delete this part" at bounding box center [197, 320] width 64 height 13
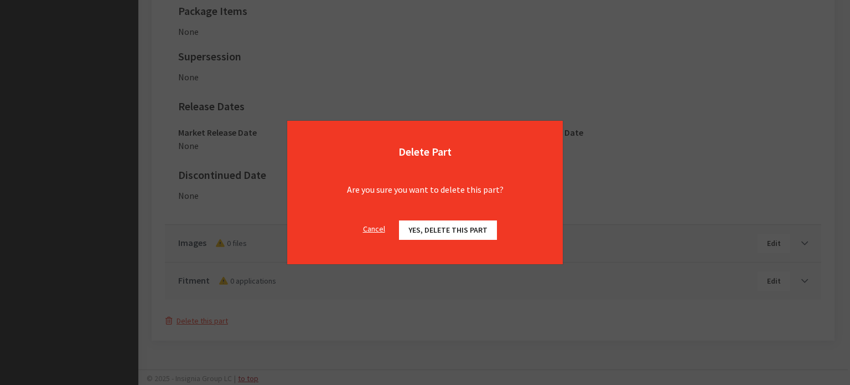
click at [449, 221] on button "Yes, delete this part" at bounding box center [448, 229] width 98 height 19
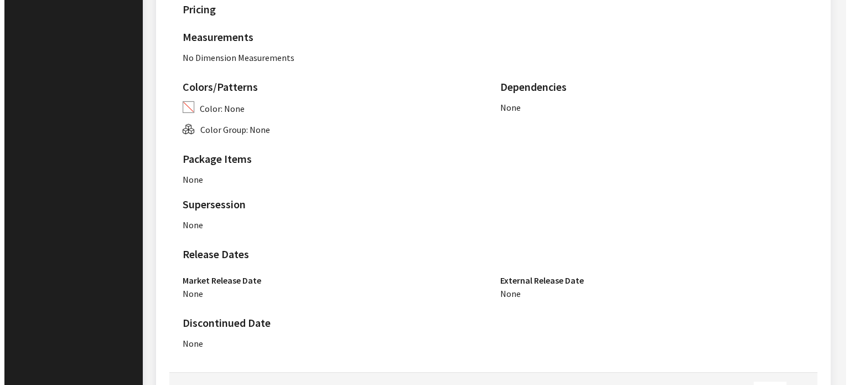
scroll to position [696, 0]
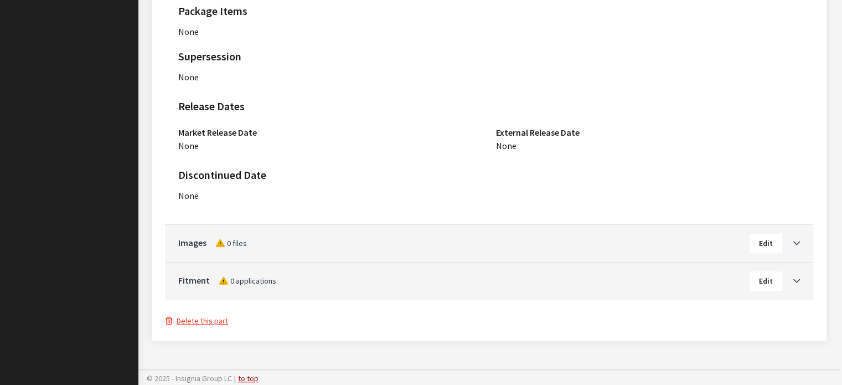
click at [209, 323] on button "Delete this part" at bounding box center [197, 320] width 64 height 13
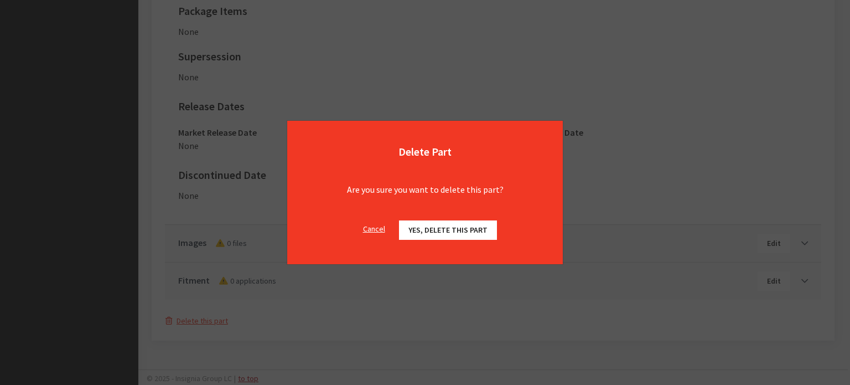
click at [465, 226] on span "Yes, delete this part" at bounding box center [447, 230] width 79 height 10
click at [442, 230] on span "Yes, delete this part" at bounding box center [447, 230] width 79 height 10
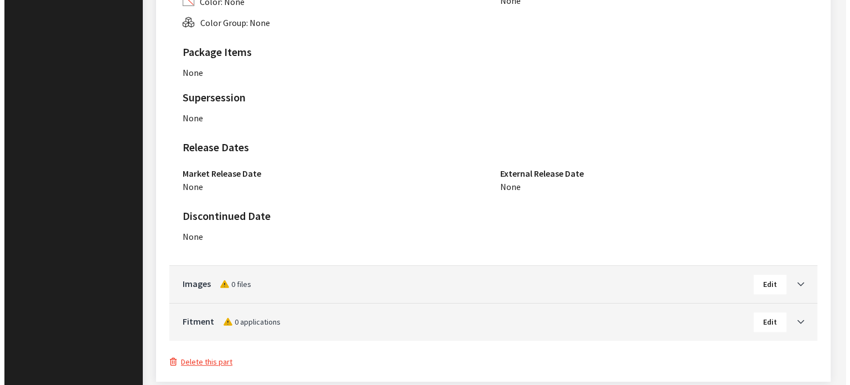
scroll to position [696, 0]
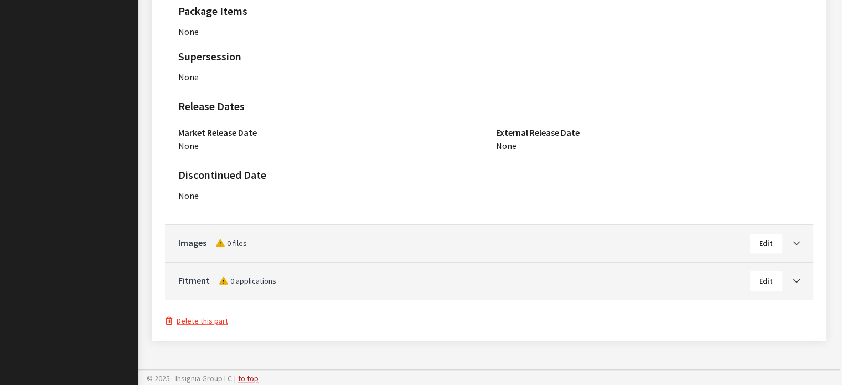
click at [213, 322] on button "Delete this part" at bounding box center [197, 320] width 64 height 13
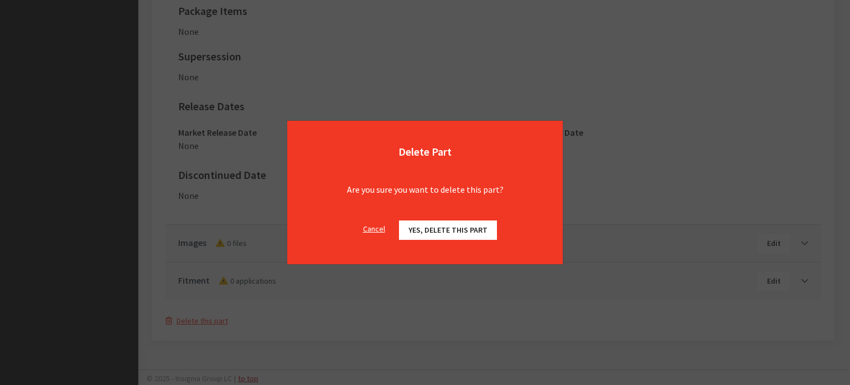
click at [423, 224] on button "Yes, delete this part" at bounding box center [448, 229] width 98 height 19
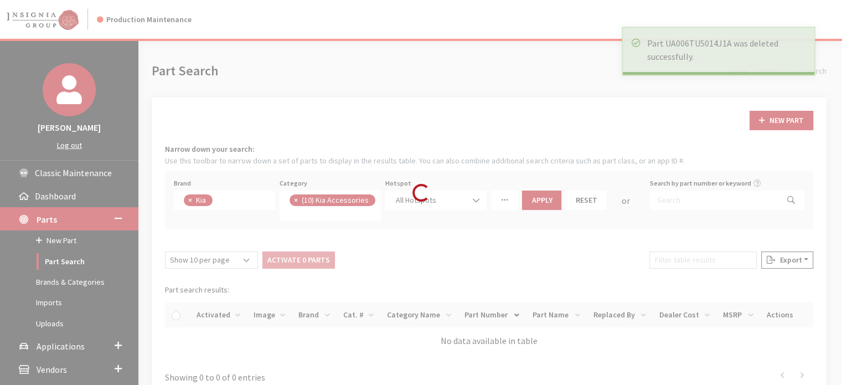
scroll to position [110, 0]
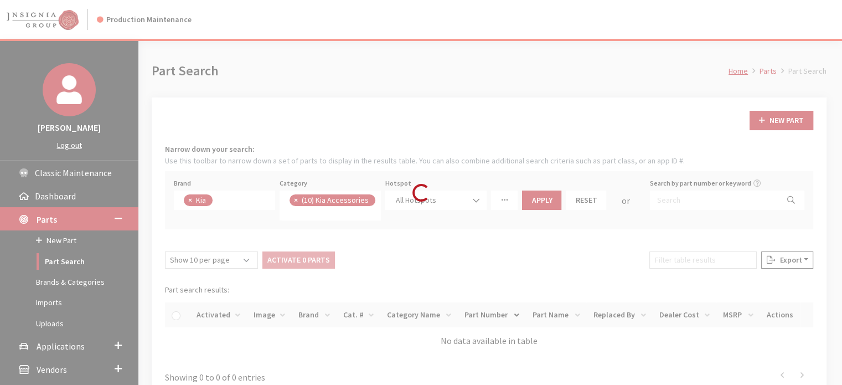
scroll to position [110, 0]
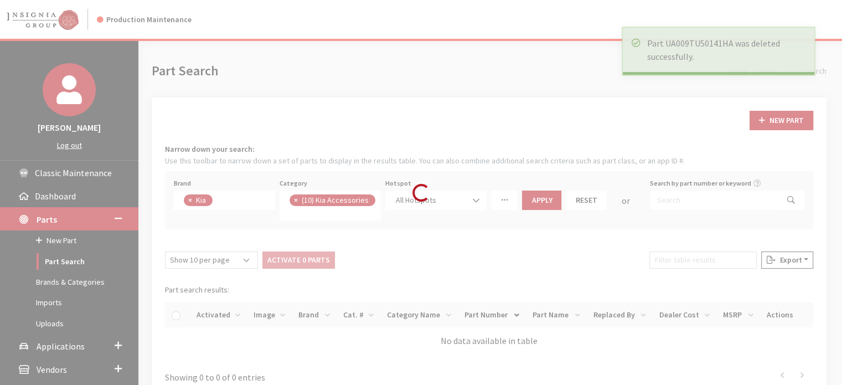
scroll to position [110, 0]
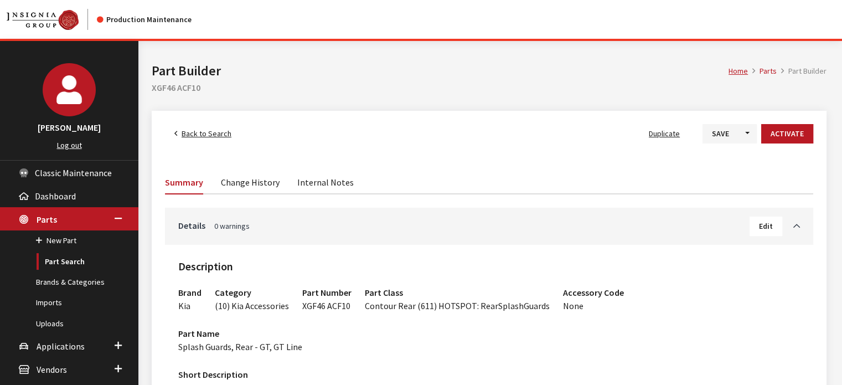
click at [757, 225] on button "Edit" at bounding box center [765, 225] width 33 height 19
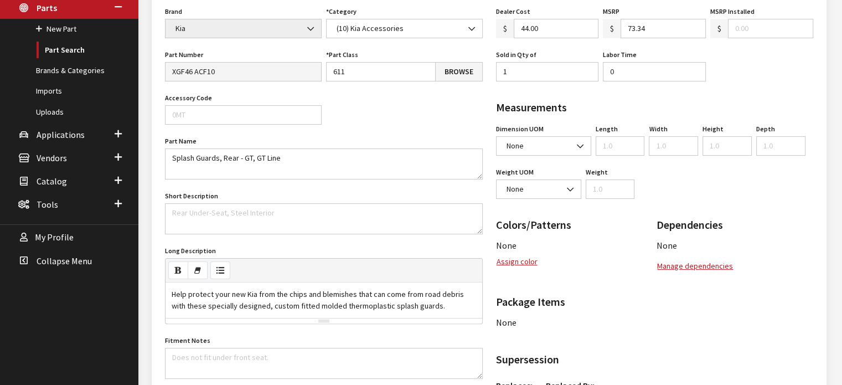
scroll to position [111, 0]
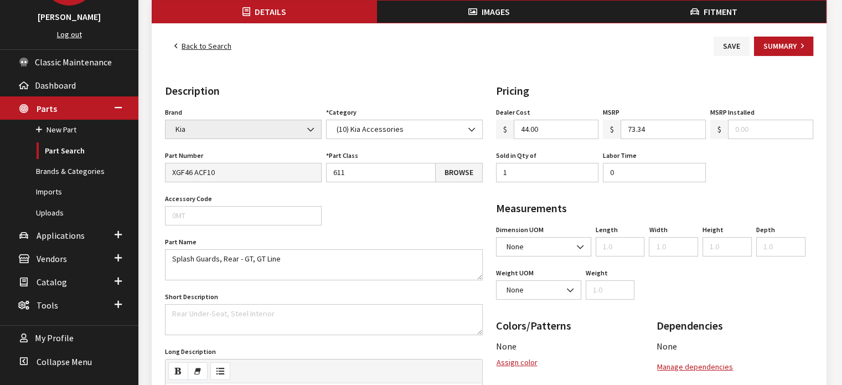
click at [680, 16] on button "Fitment" at bounding box center [713, 12] width 225 height 22
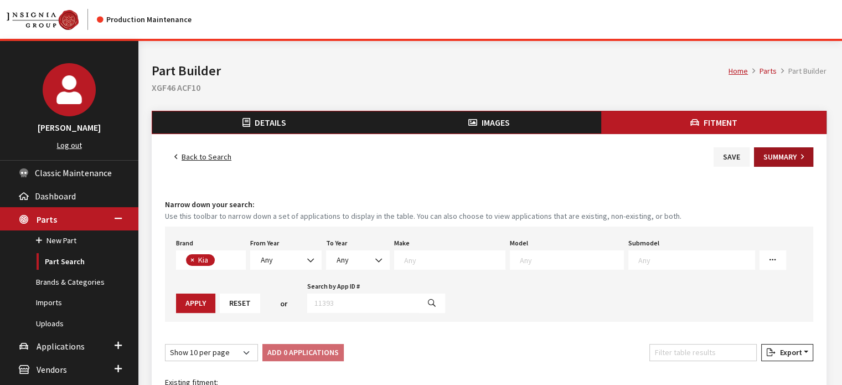
click at [775, 157] on button "Summary" at bounding box center [783, 156] width 59 height 19
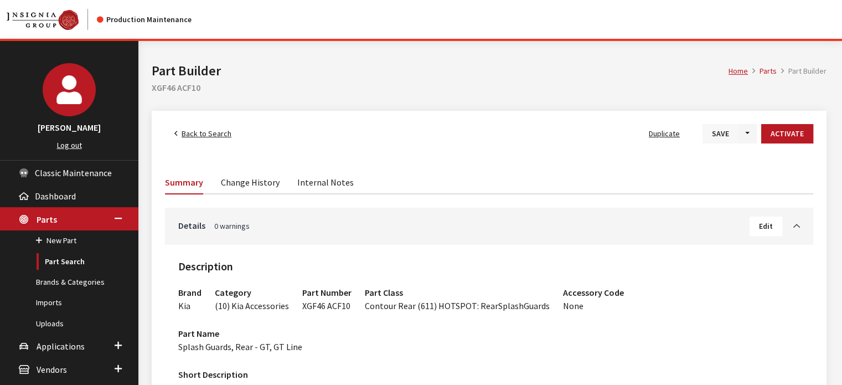
click at [727, 136] on button "Save" at bounding box center [720, 133] width 36 height 19
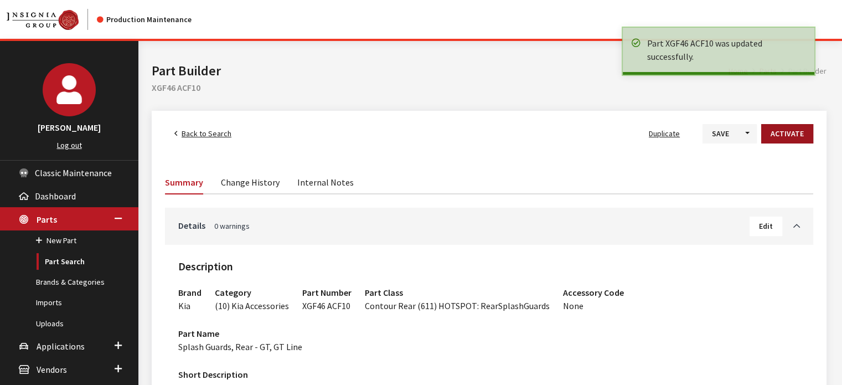
drag, startPoint x: 814, startPoint y: 127, endPoint x: 794, endPoint y: 138, distance: 22.6
click at [813, 127] on div "Activate" at bounding box center [787, 133] width 56 height 19
click at [794, 138] on button "Activate" at bounding box center [787, 133] width 52 height 19
click at [210, 126] on link "Back to Search" at bounding box center [203, 133] width 76 height 19
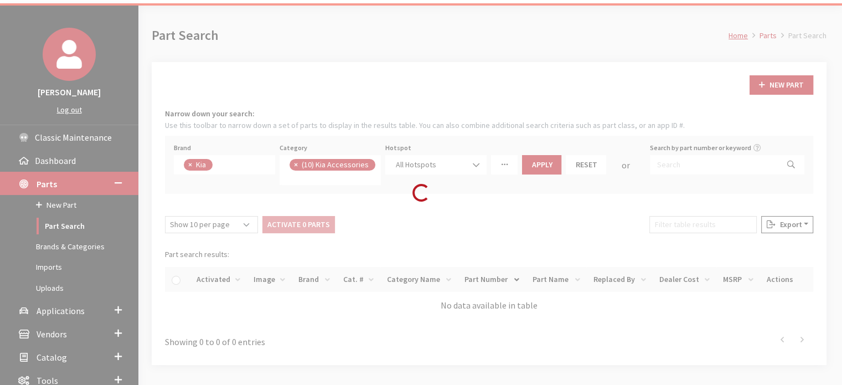
scroll to position [105, 0]
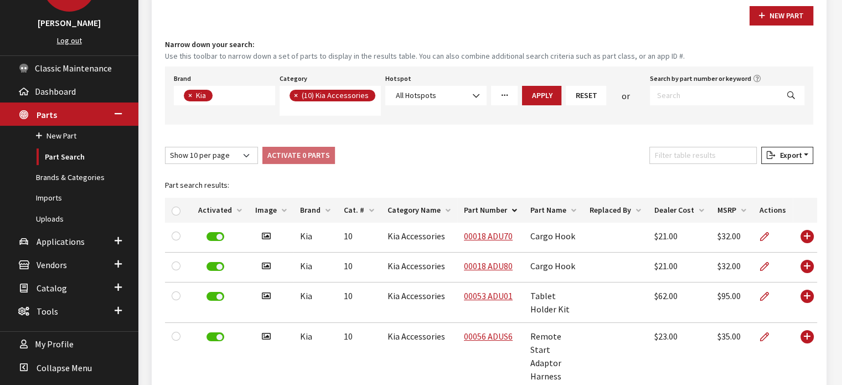
click at [230, 210] on th "Activated" at bounding box center [219, 210] width 57 height 25
click at [213, 209] on th "Activated" at bounding box center [219, 210] width 57 height 25
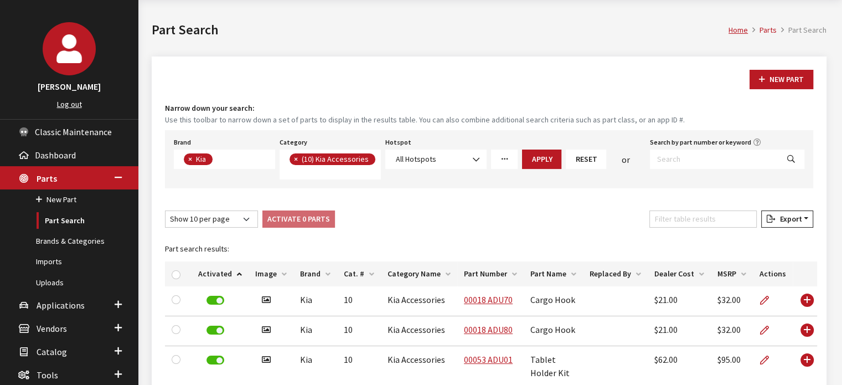
scroll to position [0, 0]
